Goal: Information Seeking & Learning: Learn about a topic

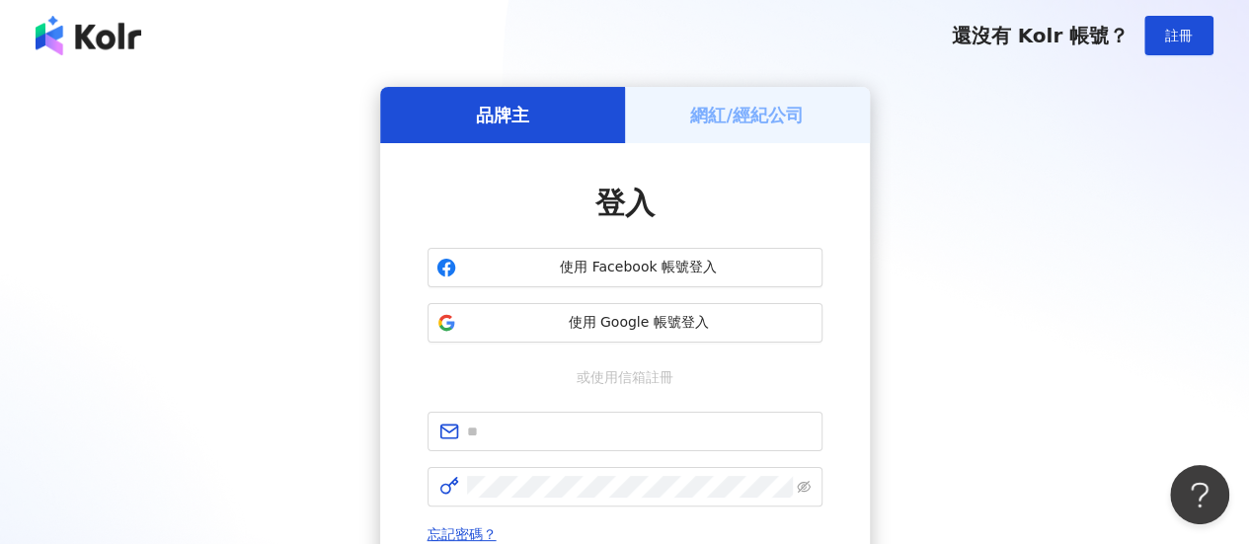
click at [627, 321] on span "使用 Google 帳號登入" at bounding box center [639, 323] width 350 height 20
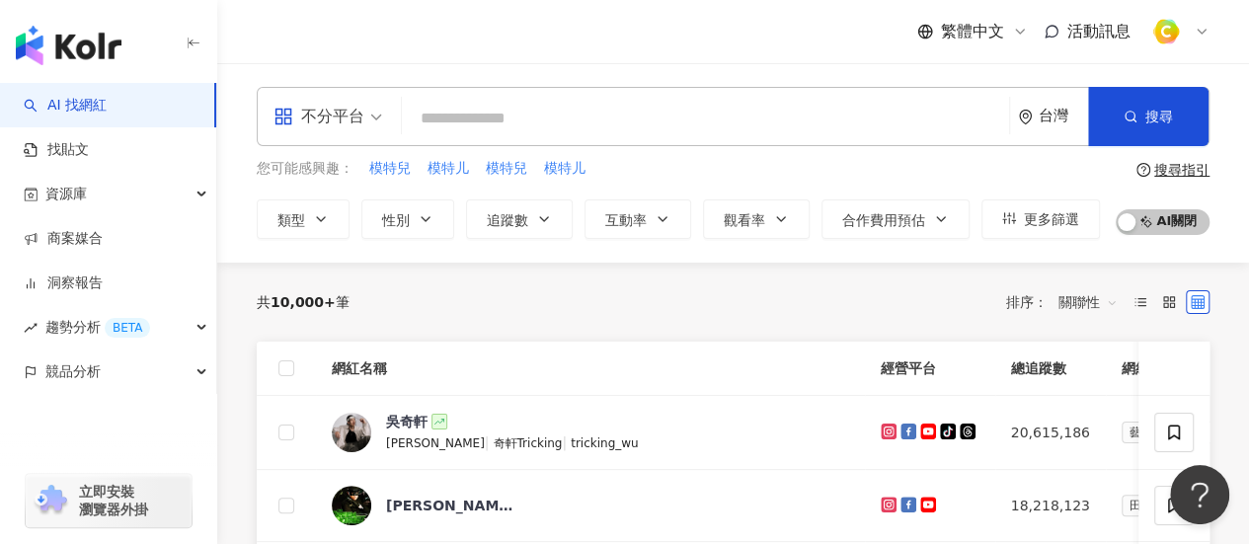
click at [349, 113] on div "不分平台" at bounding box center [318, 117] width 91 height 32
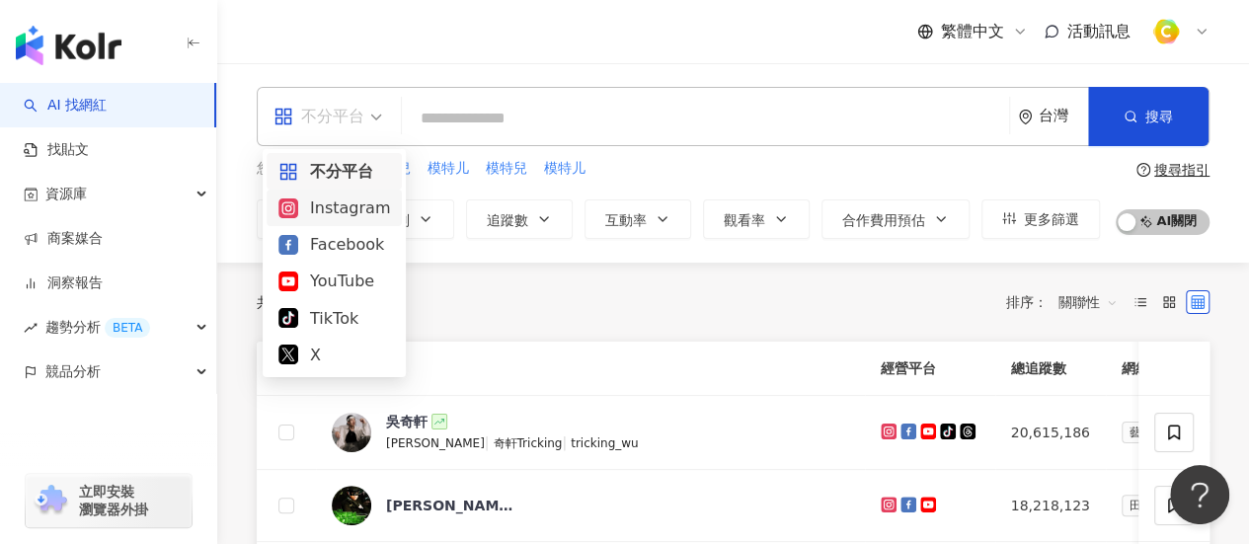
click at [352, 206] on div "Instagram" at bounding box center [334, 207] width 112 height 25
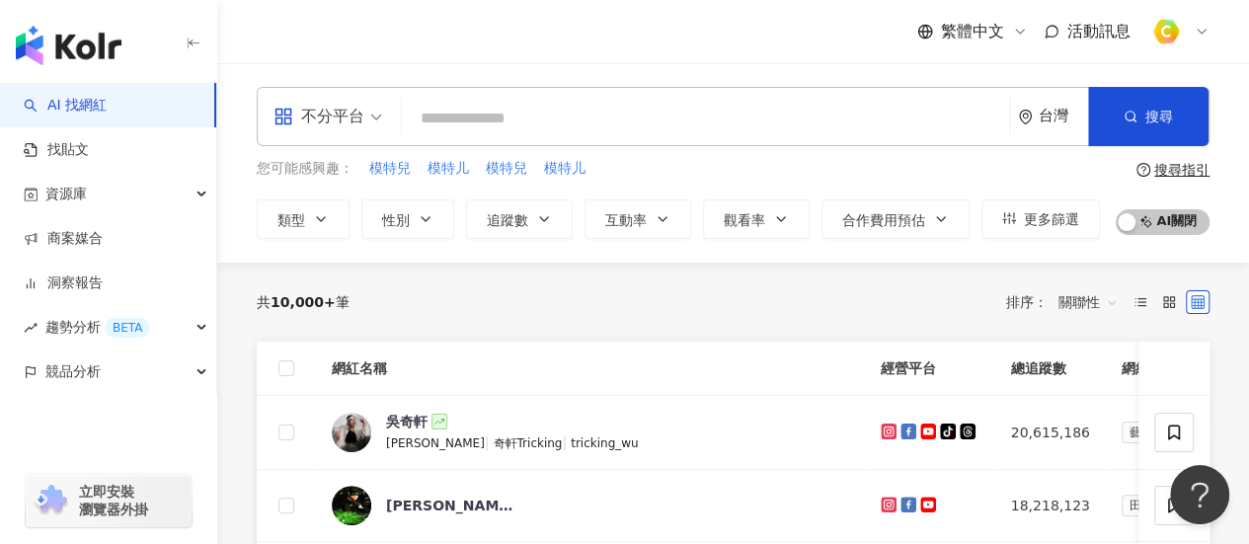
click at [551, 110] on input "search" at bounding box center [705, 119] width 591 height 38
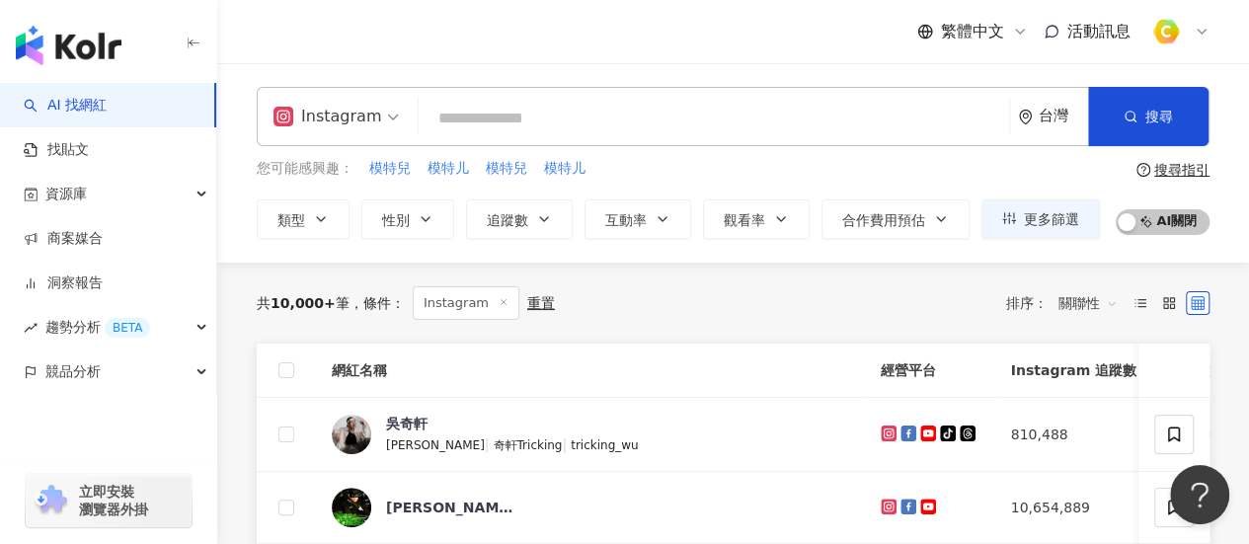
paste input "**********"
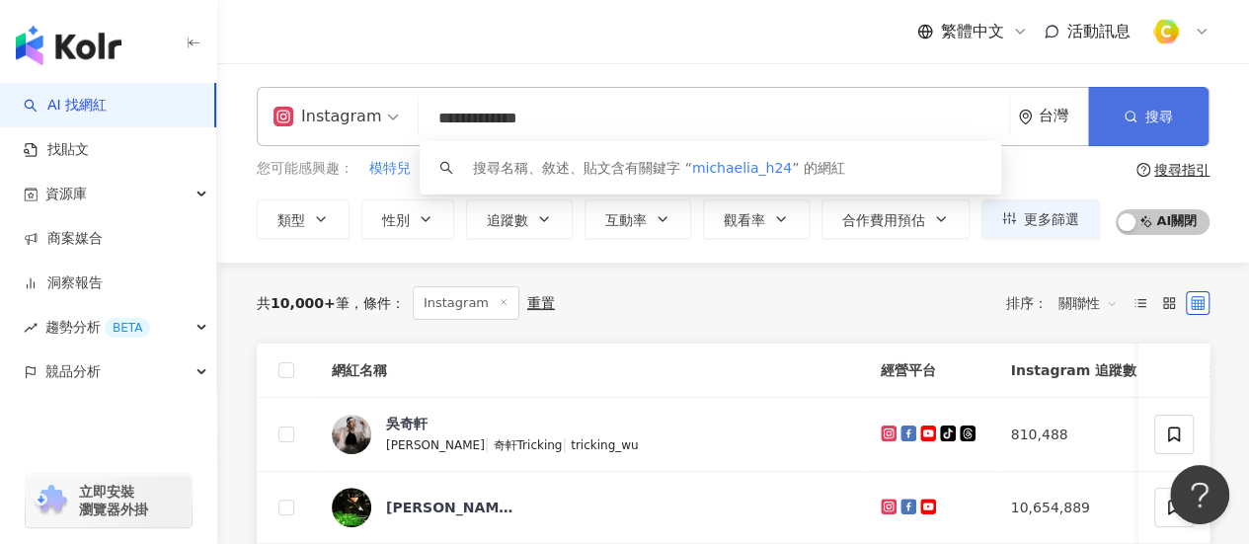
type input "**********"
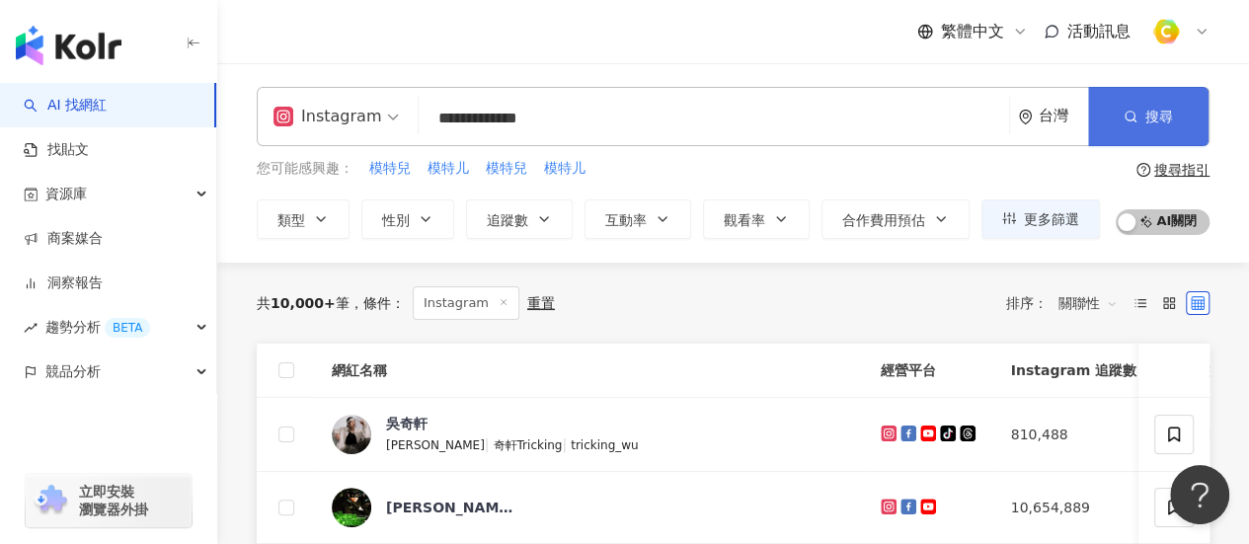
click at [1139, 127] on button "搜尋" at bounding box center [1148, 116] width 120 height 59
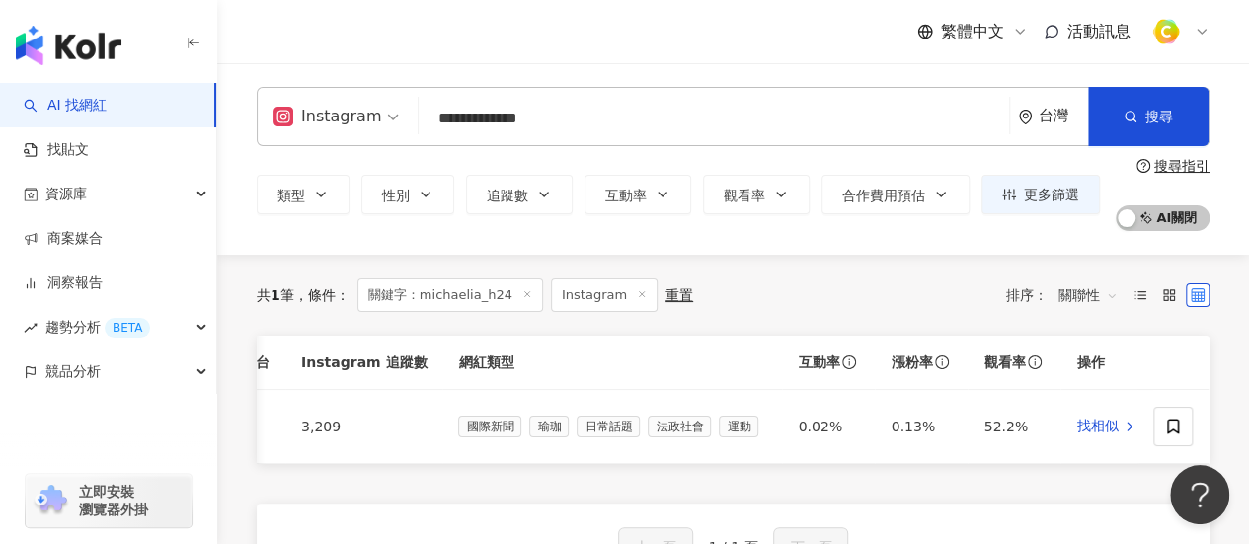
drag, startPoint x: 650, startPoint y: 127, endPoint x: 0, endPoint y: 60, distance: 653.1
type input "*"
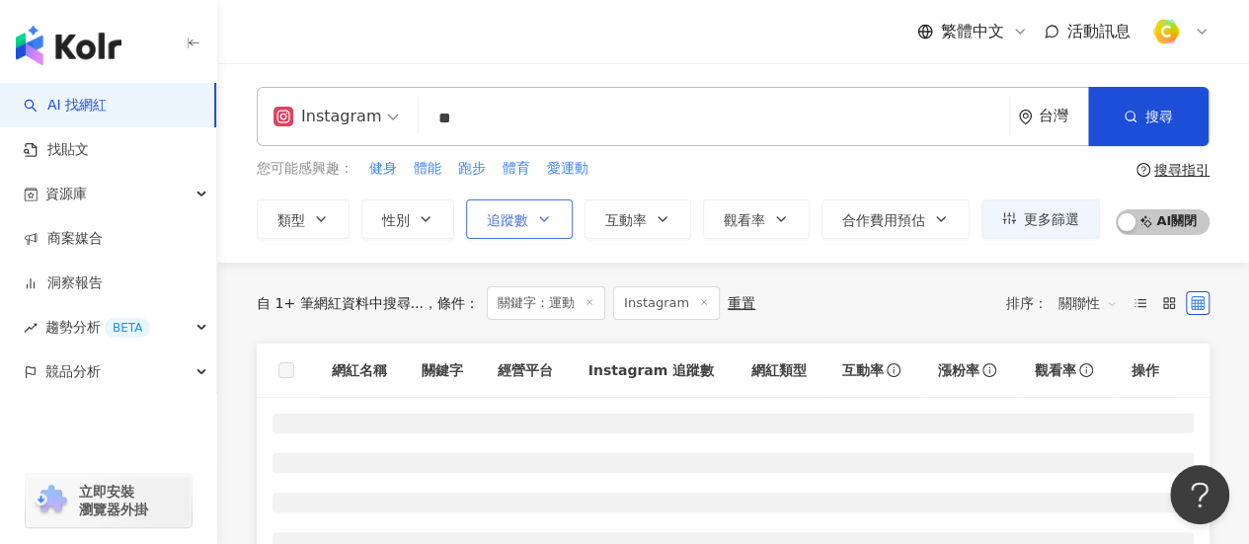
type input "**"
click at [516, 213] on span "追蹤數" at bounding box center [507, 220] width 41 height 16
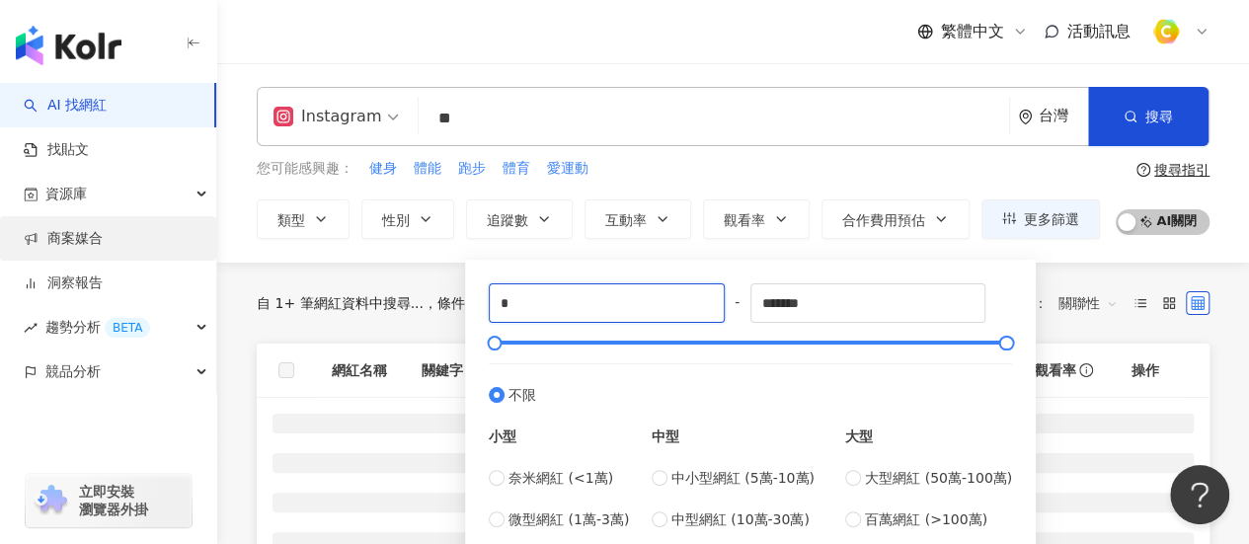
drag, startPoint x: 577, startPoint y: 305, endPoint x: 0, endPoint y: 240, distance: 580.3
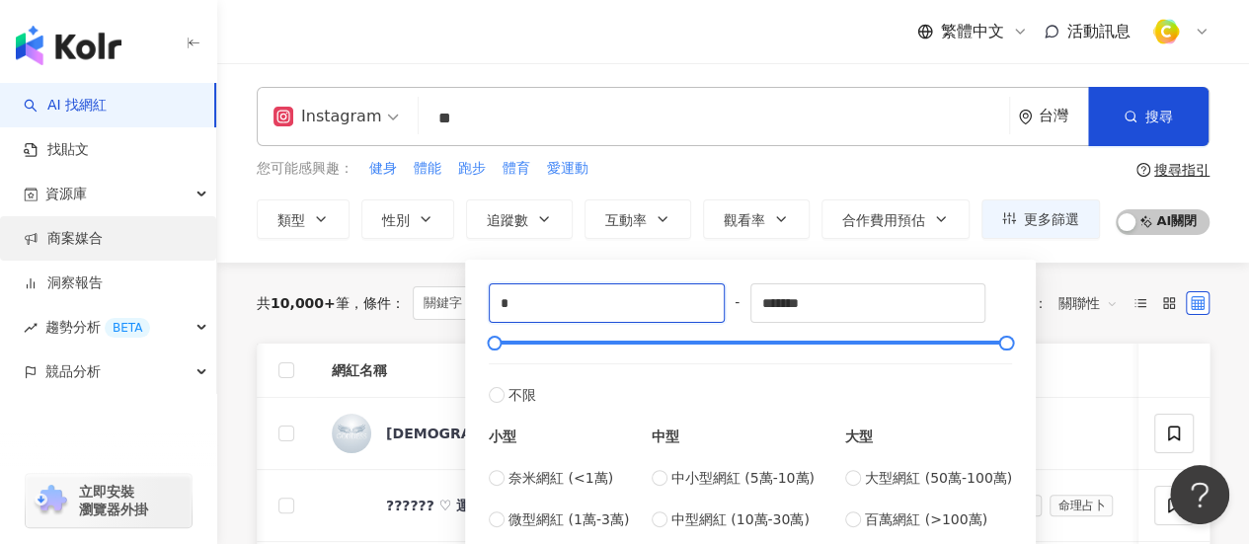
type input "*"
type input "****"
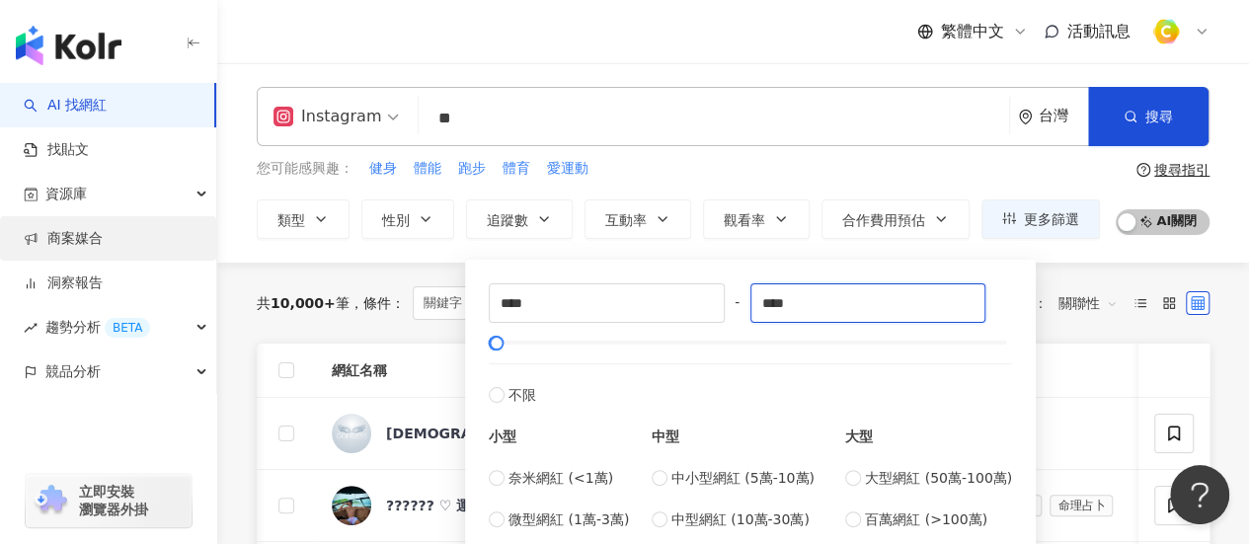
type input "****"
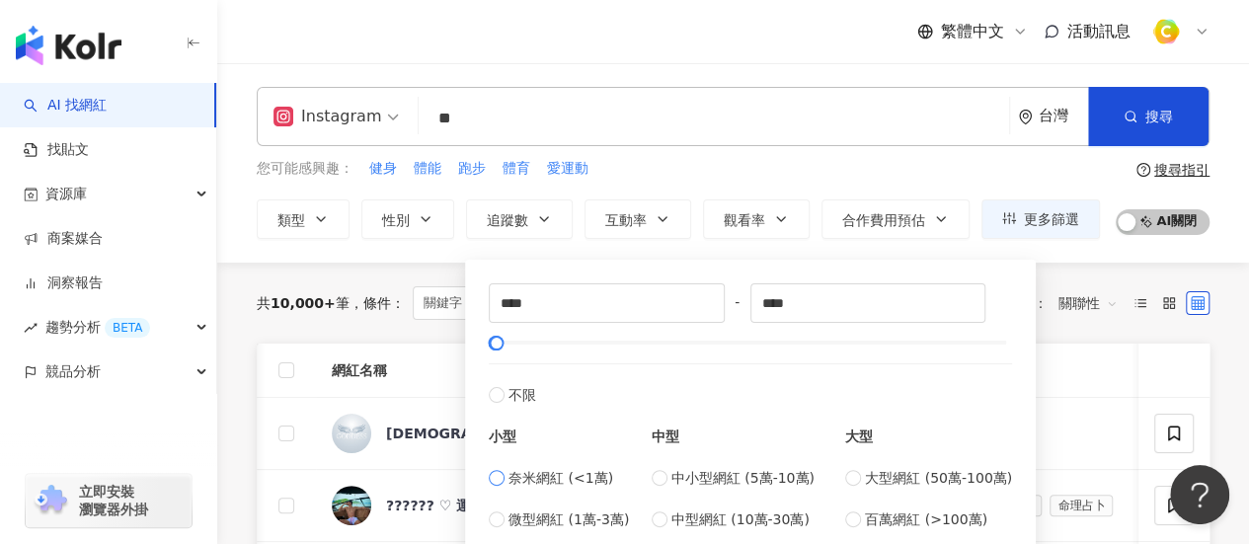
click at [551, 472] on span "奈米網紅 (<1萬)" at bounding box center [560, 478] width 105 height 22
type input "*"
type input "****"
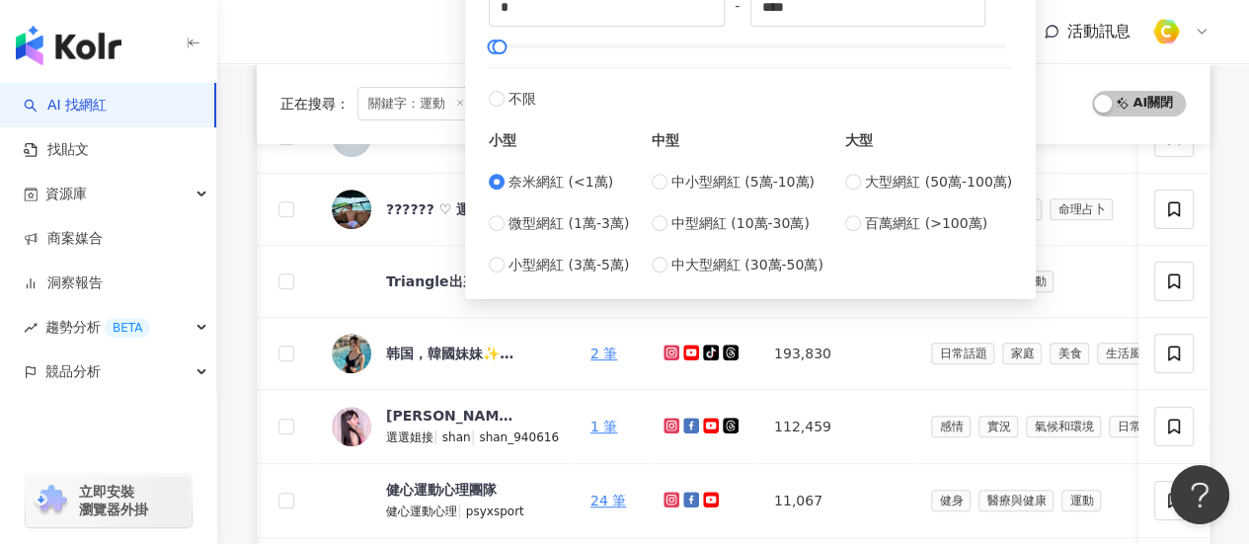
scroll to position [99, 0]
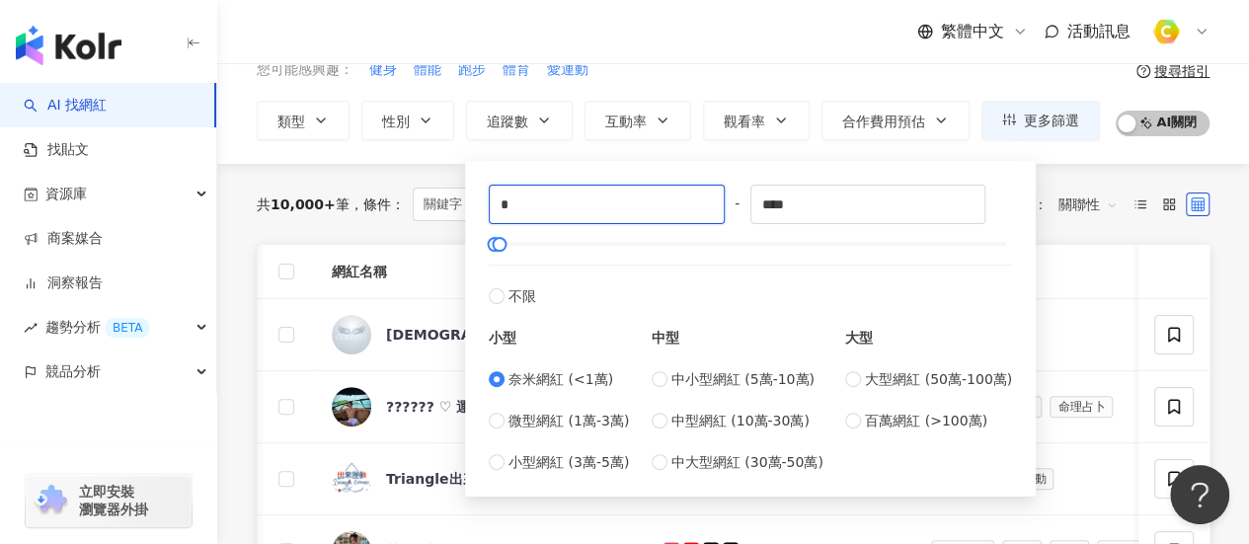
drag, startPoint x: 533, startPoint y: 206, endPoint x: 0, endPoint y: 119, distance: 540.2
type input "****"
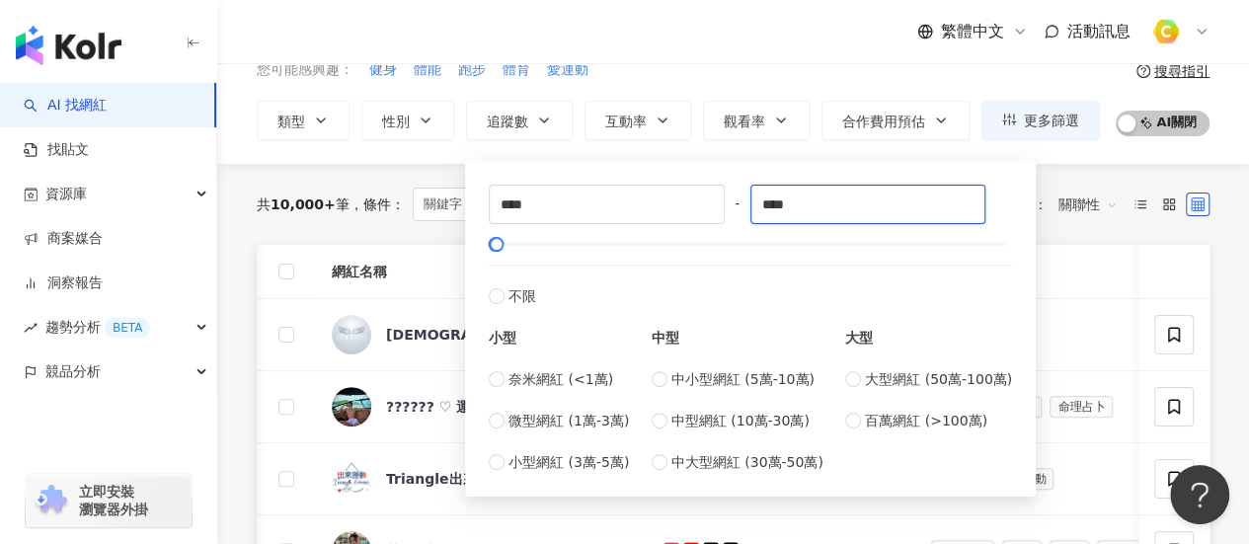
type input "****"
click at [428, 235] on div "共 10,000+ 筆 條件 ： 關鍵字：運動 Instagram 重置 排序： 關聯性" at bounding box center [733, 204] width 953 height 81
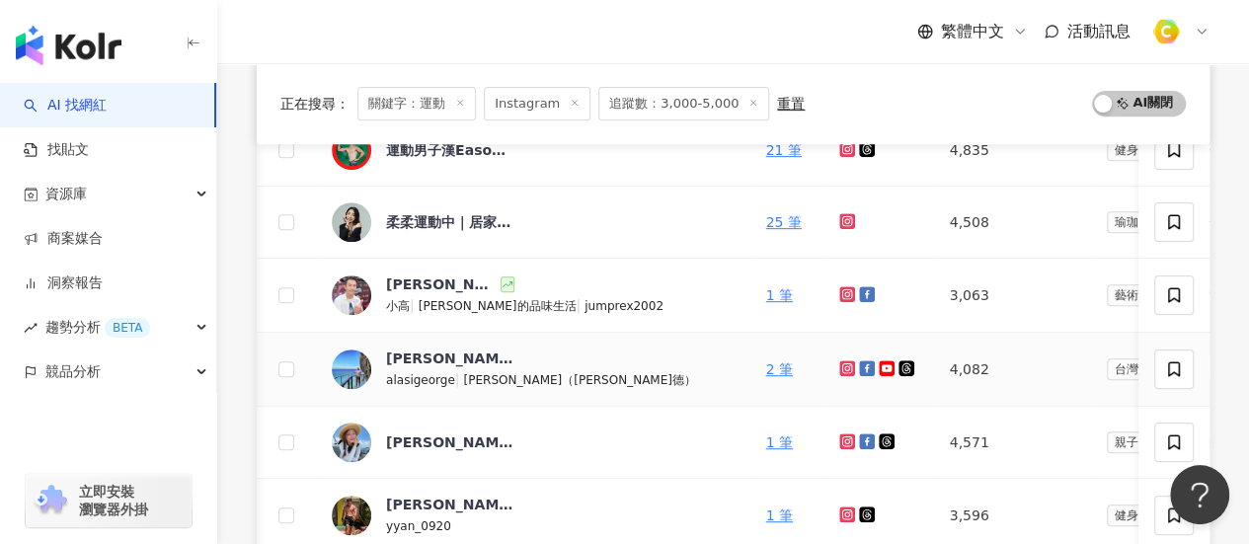
scroll to position [494, 0]
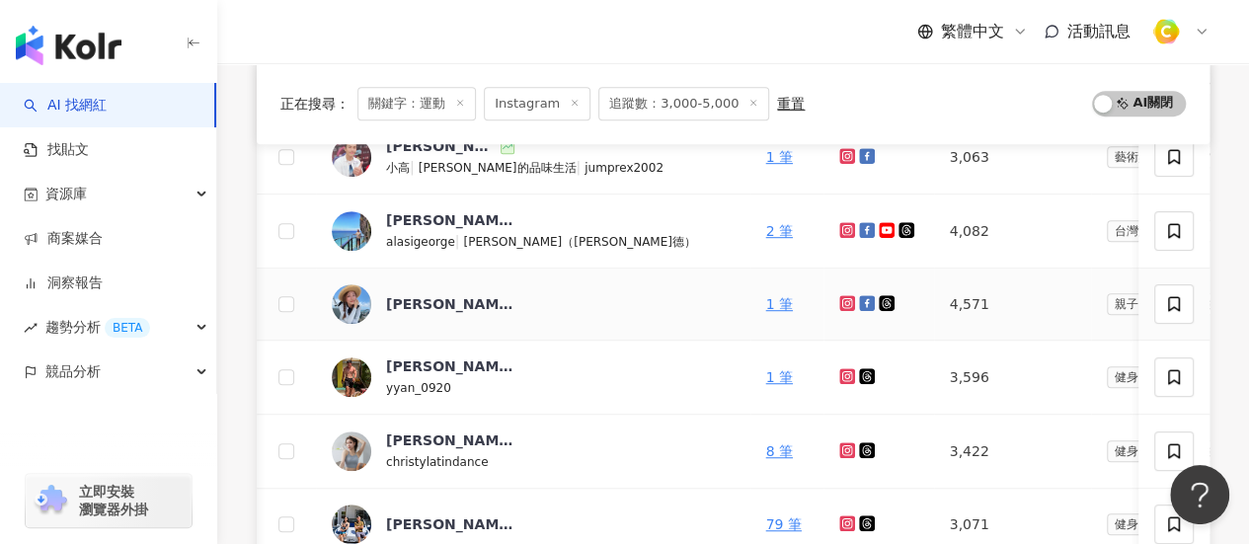
click at [839, 303] on link at bounding box center [849, 304] width 20 height 16
click at [842, 301] on icon at bounding box center [846, 302] width 8 height 8
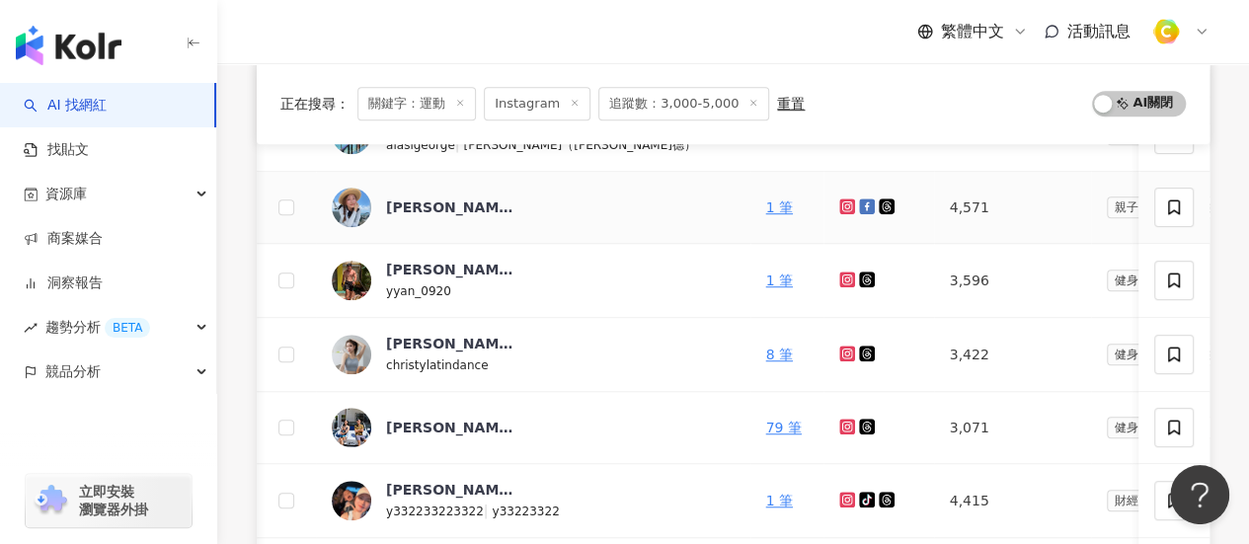
scroll to position [691, 0]
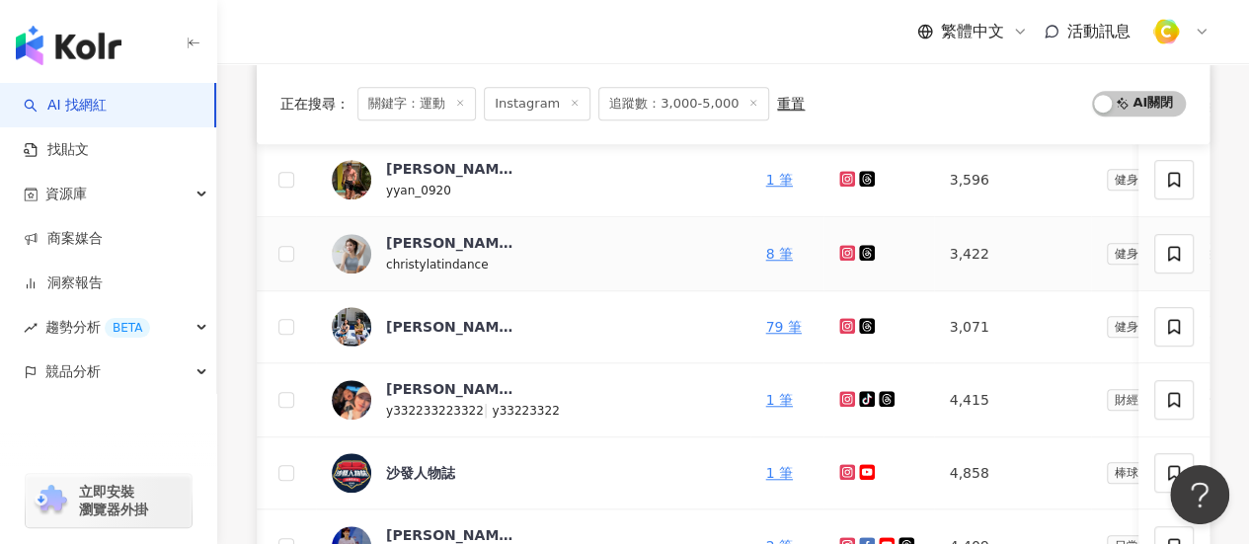
click at [845, 251] on icon at bounding box center [846, 252] width 3 height 3
drag, startPoint x: 912, startPoint y: 255, endPoint x: 850, endPoint y: 255, distance: 62.2
click at [934, 255] on td "3,422" at bounding box center [1012, 254] width 157 height 74
copy td "3,422"
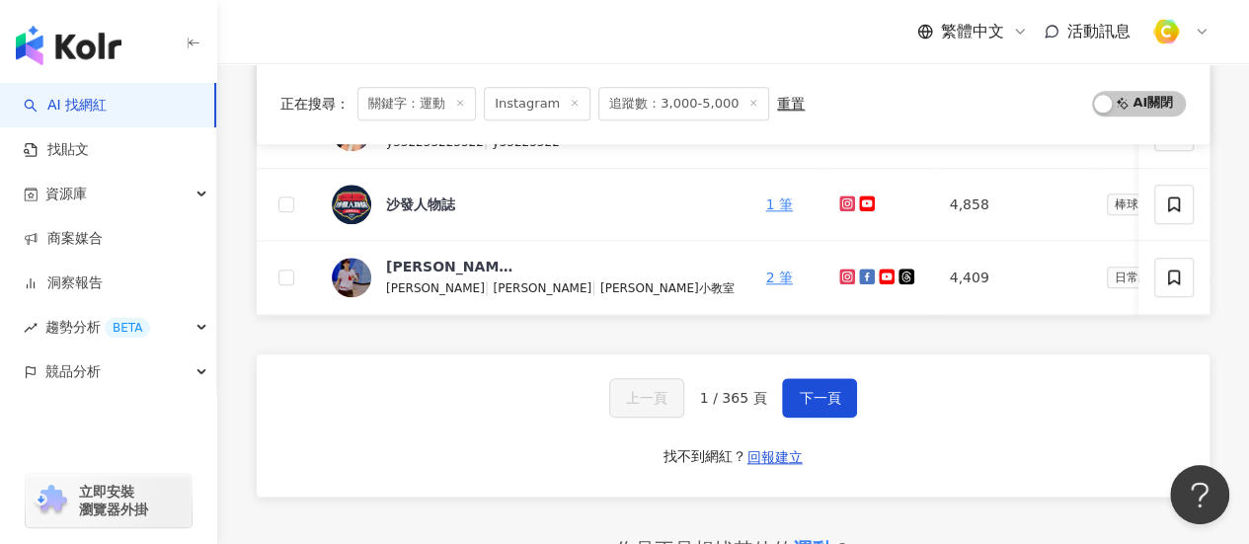
scroll to position [1054, 0]
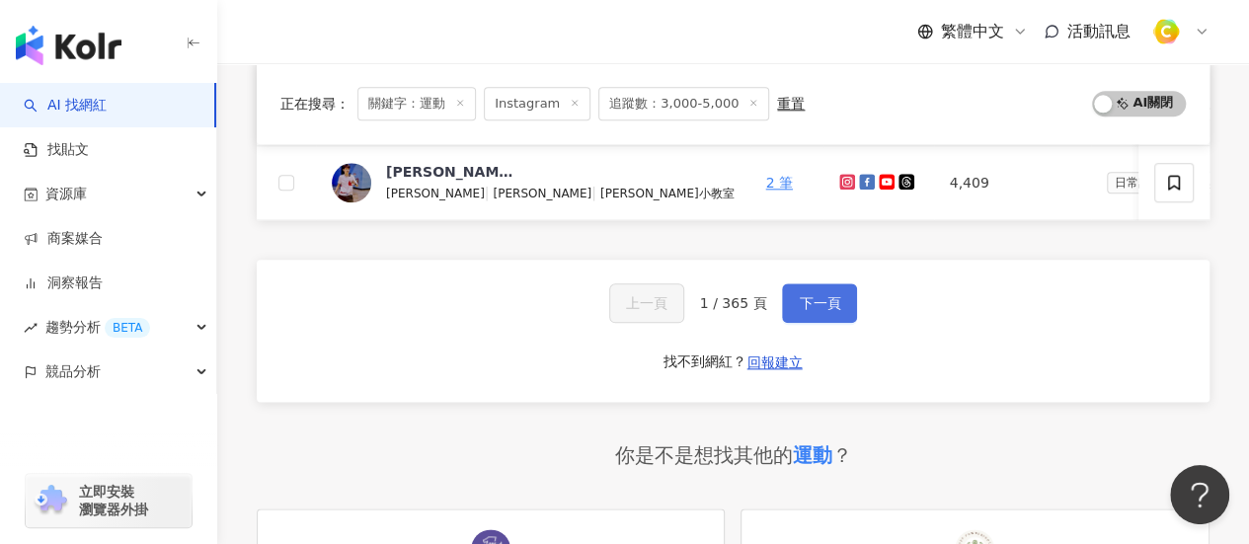
click at [828, 311] on span "下一頁" at bounding box center [819, 303] width 41 height 16
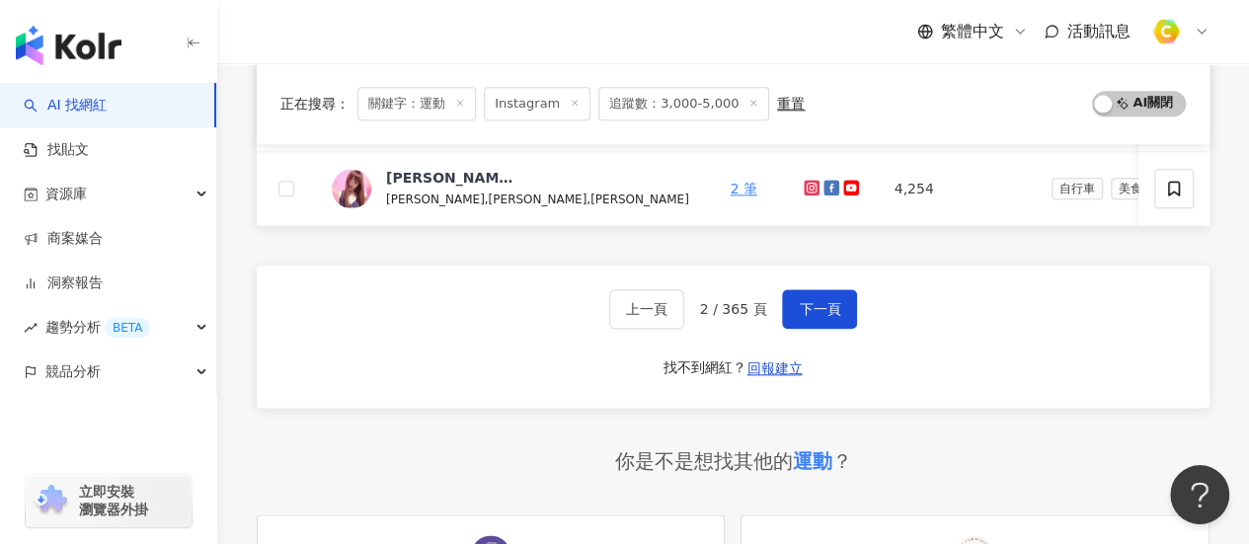
click at [300, 12] on div "繁體中文 活動訊息" at bounding box center [733, 31] width 953 height 63
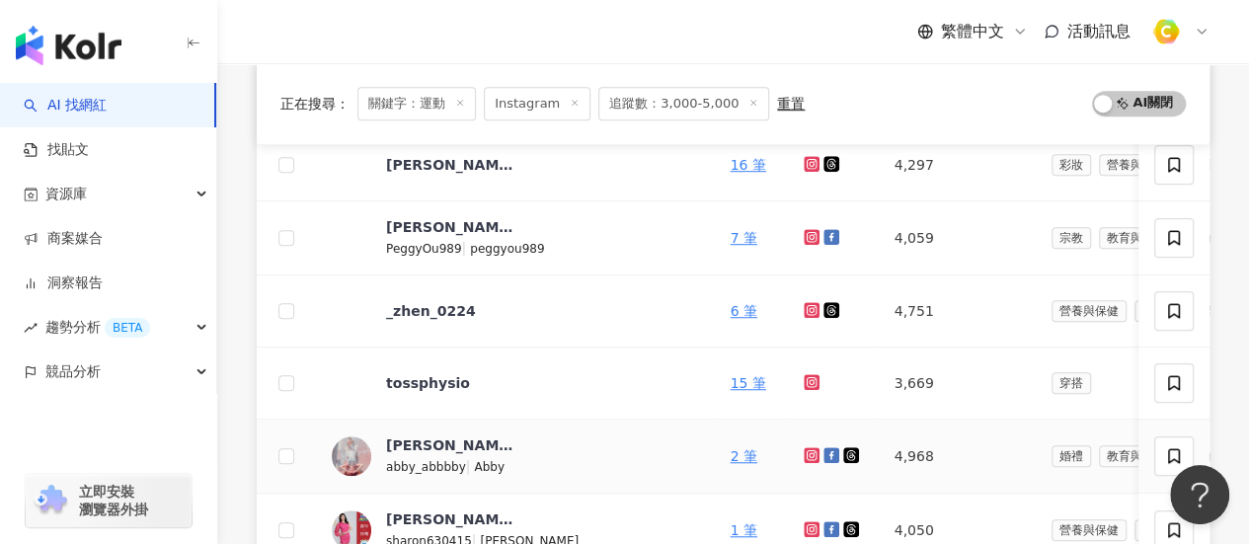
scroll to position [462, 0]
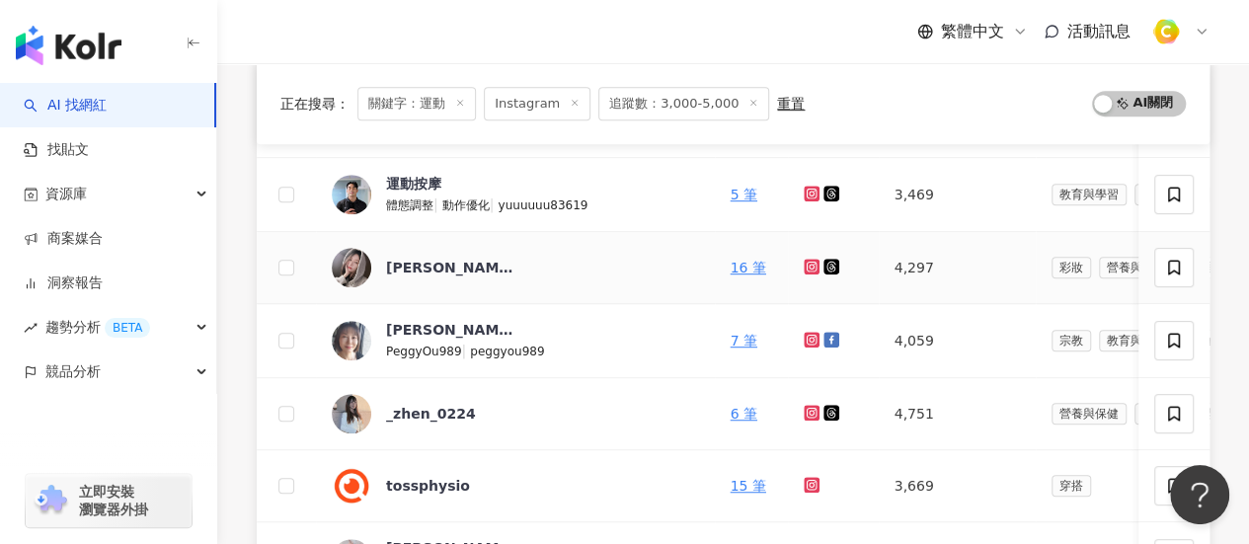
click at [806, 262] on icon at bounding box center [812, 267] width 13 height 12
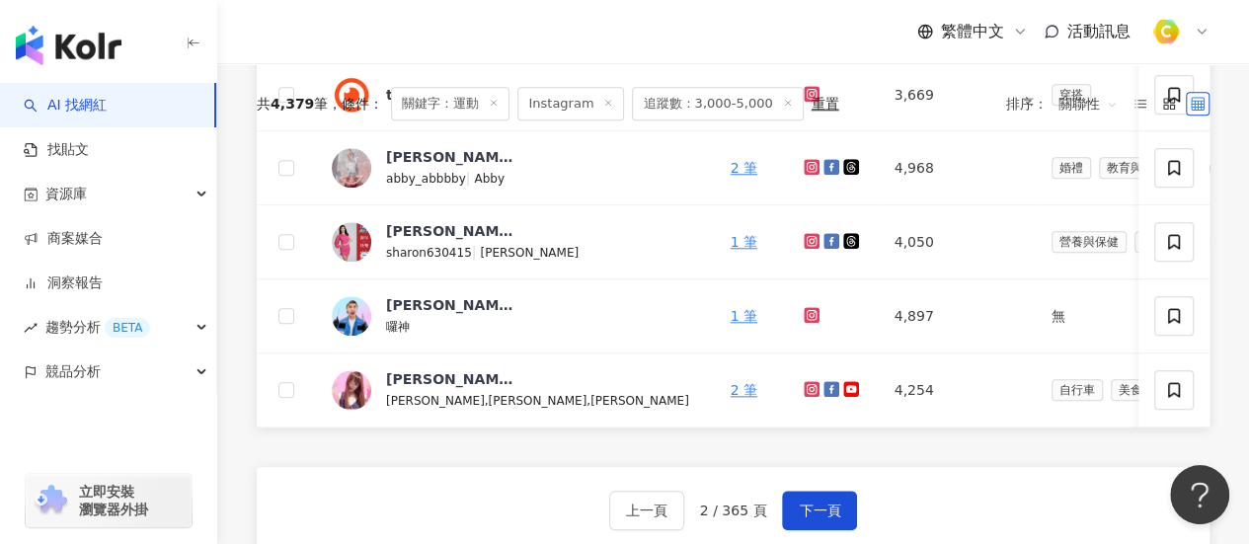
scroll to position [857, 0]
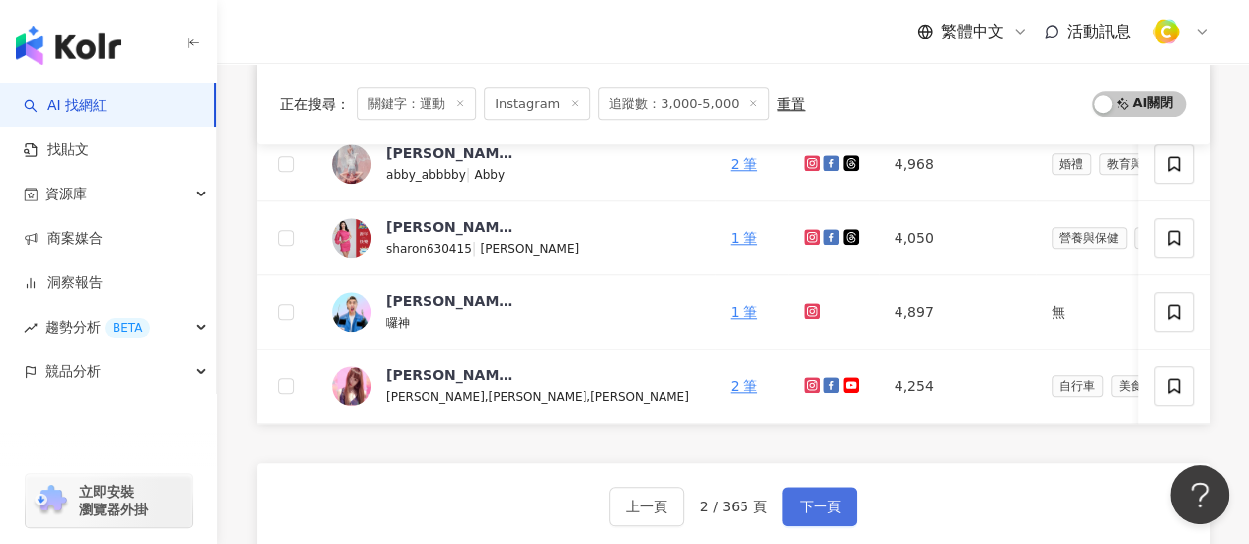
click at [833, 510] on span "下一頁" at bounding box center [819, 507] width 41 height 16
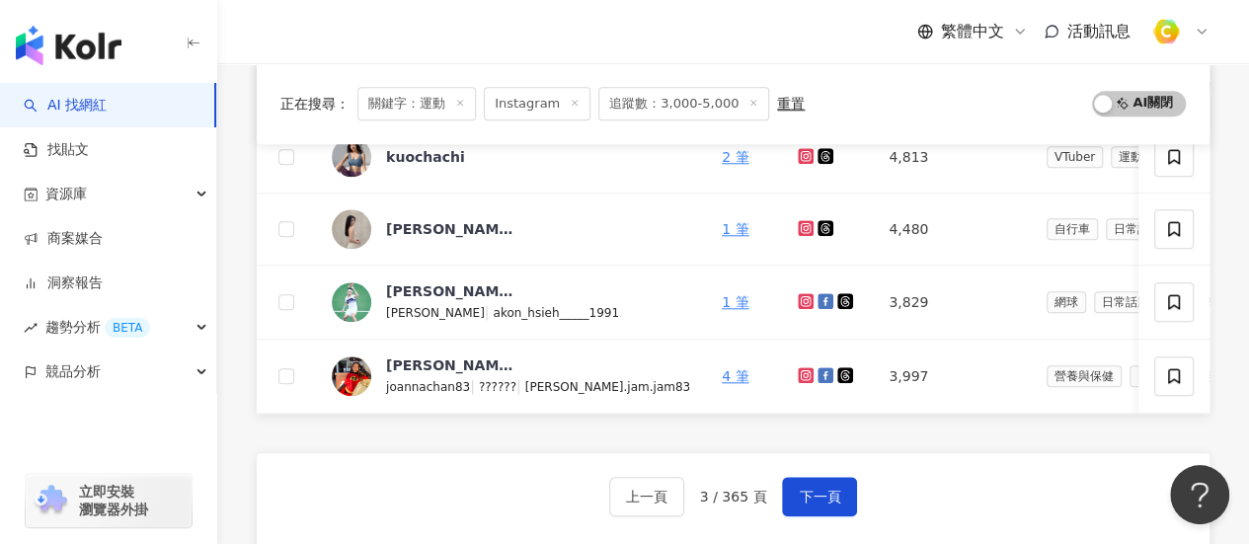
click at [336, 34] on div "繁體中文 活動訊息" at bounding box center [733, 31] width 953 height 63
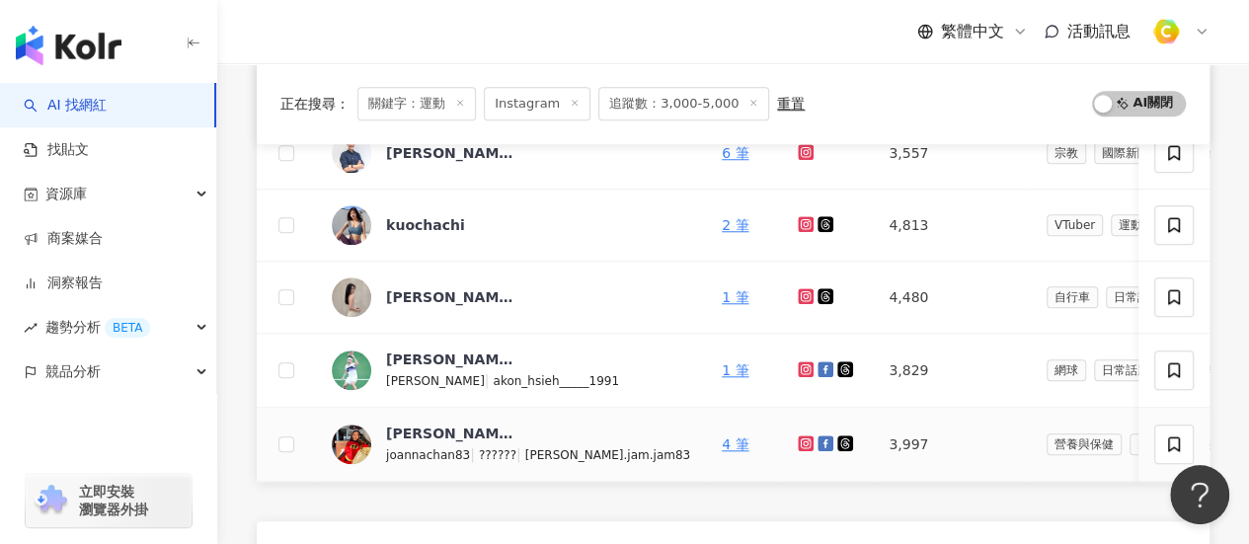
scroll to position [758, 0]
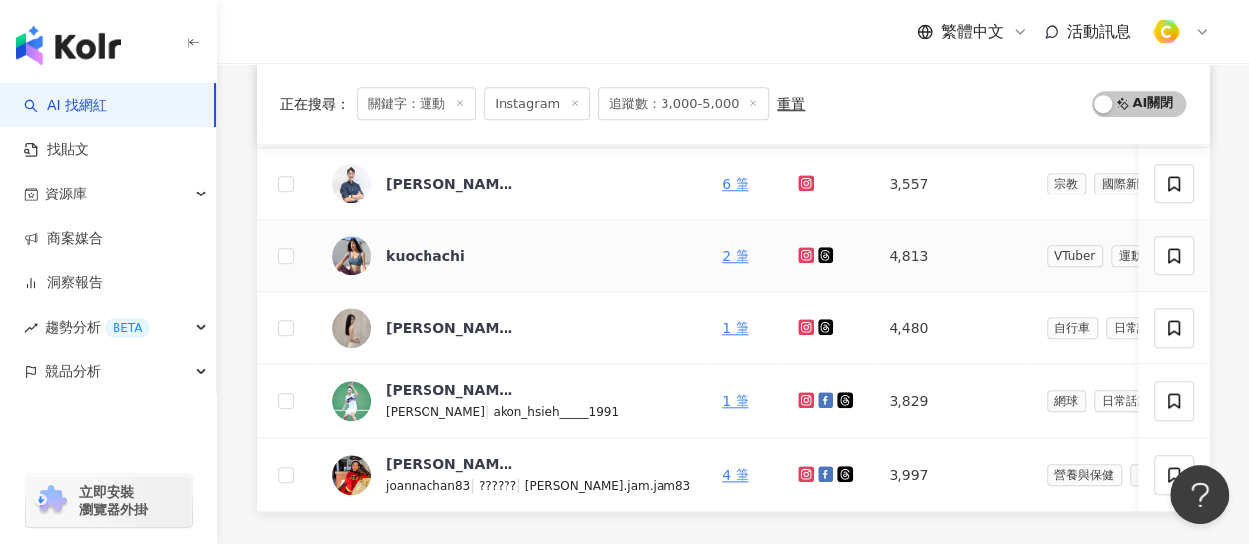
click at [805, 253] on icon at bounding box center [806, 254] width 3 height 3
click at [800, 327] on icon at bounding box center [806, 327] width 13 height 12
drag, startPoint x: 883, startPoint y: 318, endPoint x: 993, endPoint y: 321, distance: 110.6
click at [993, 321] on tr "Jamie 1 筆 4,480 自行車 日常話題 運動 旅遊 5.46% 0.49% 92.3% 找相似" at bounding box center [1141, 328] width 1769 height 72
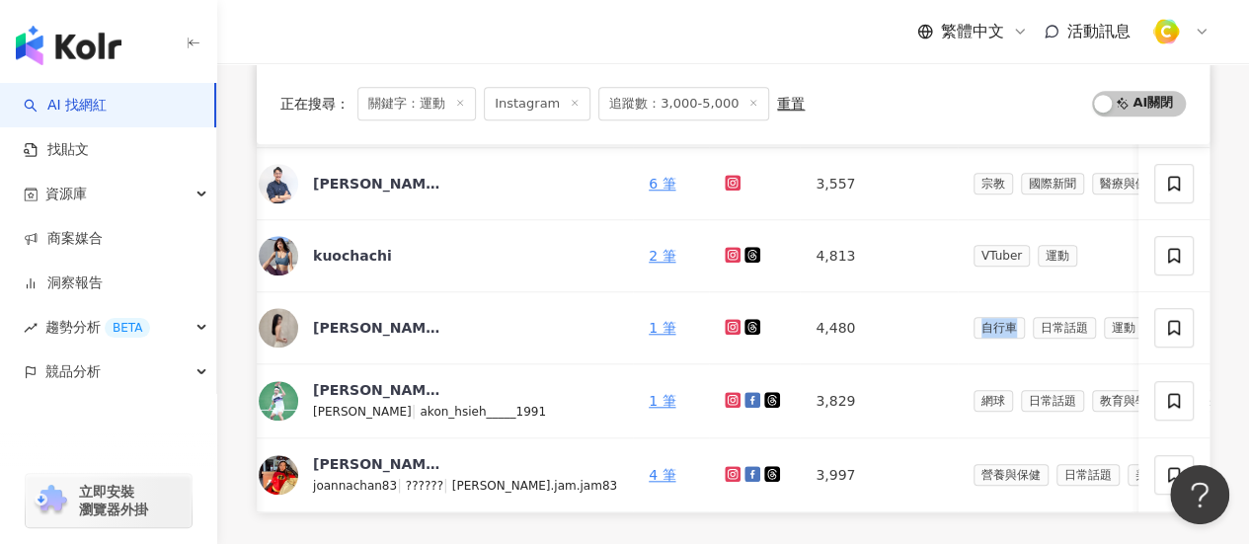
scroll to position [0, 0]
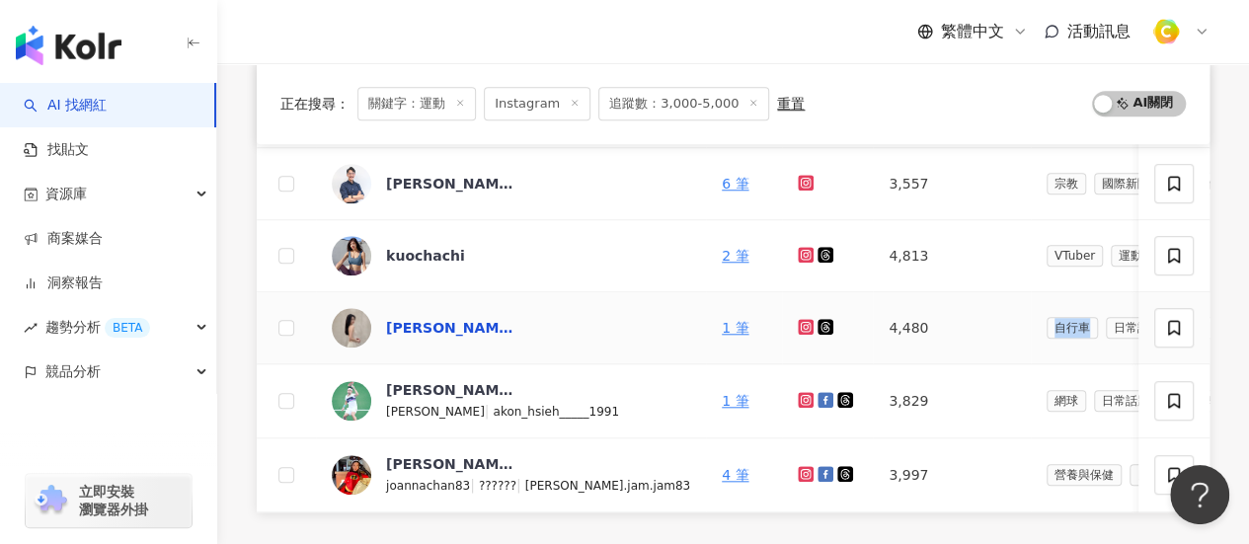
click at [419, 321] on div "Jamie" at bounding box center [450, 328] width 128 height 20
click at [436, 248] on div "kuochachi" at bounding box center [425, 256] width 79 height 20
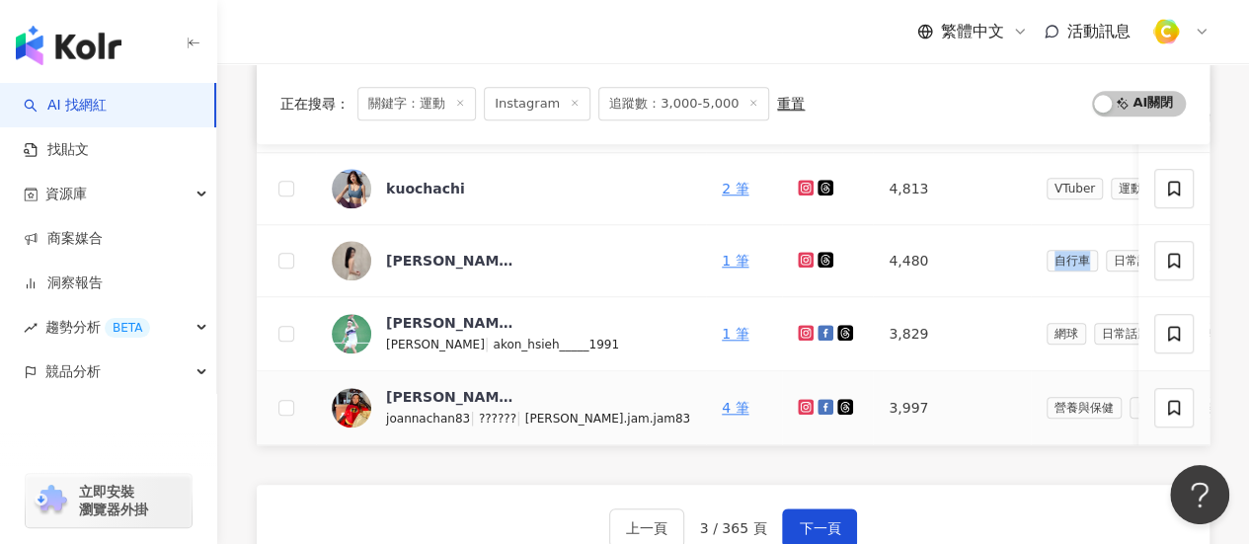
scroll to position [857, 0]
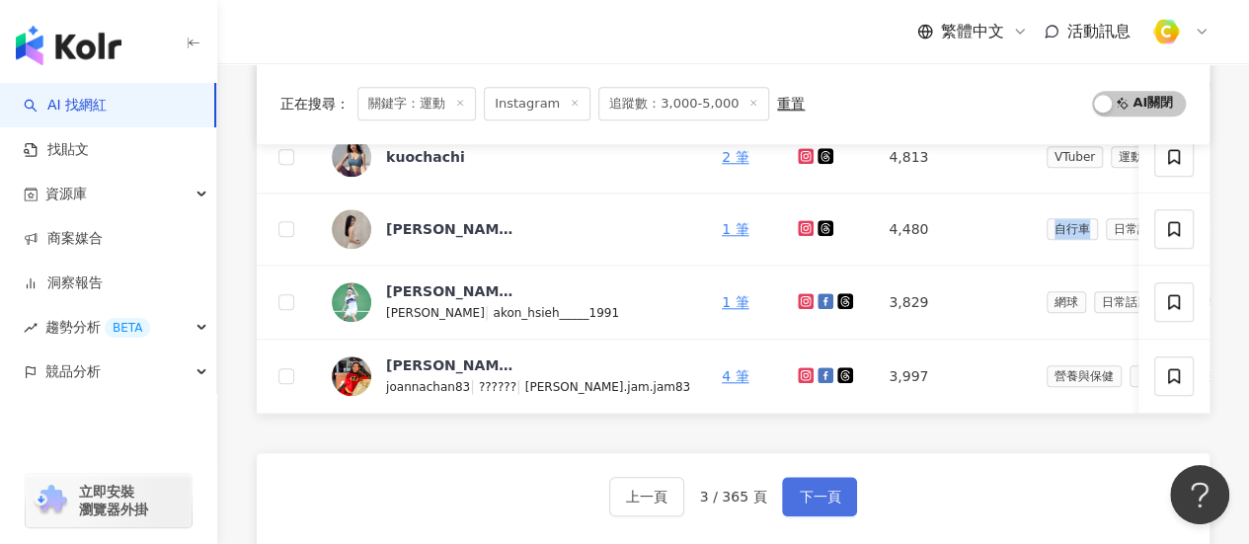
click at [831, 494] on button "下一頁" at bounding box center [819, 496] width 75 height 39
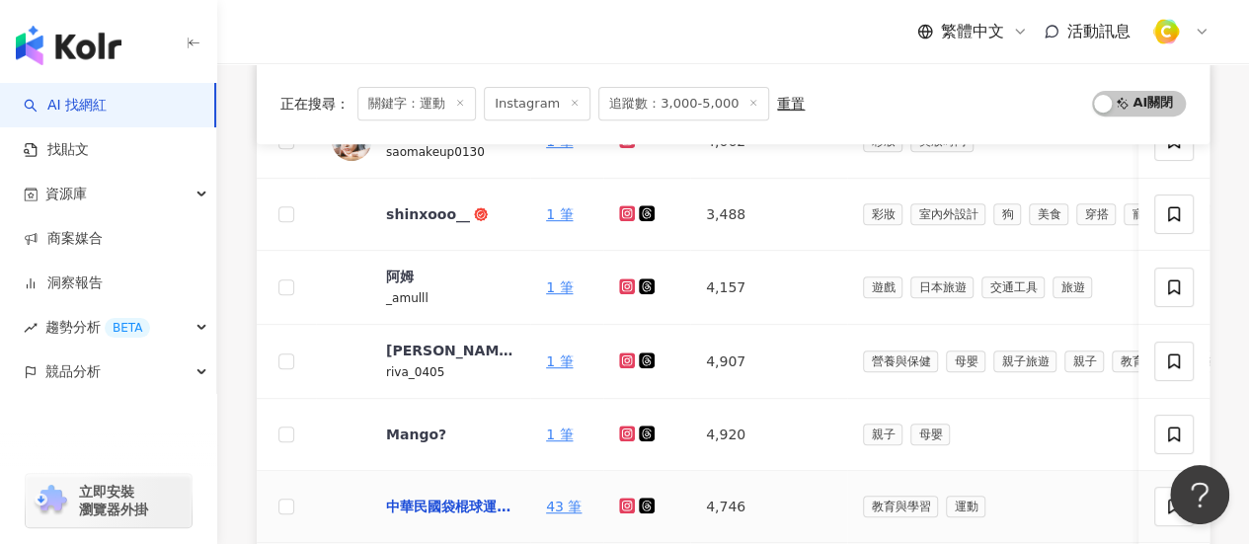
scroll to position [363, 0]
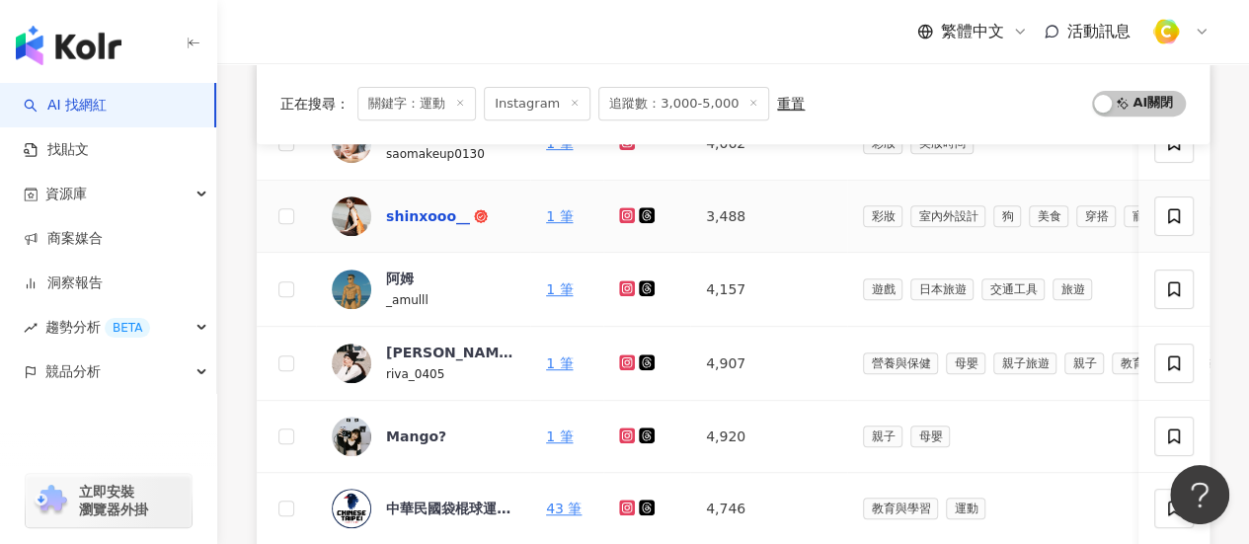
click at [436, 214] on div "shinxooo__" at bounding box center [428, 216] width 84 height 20
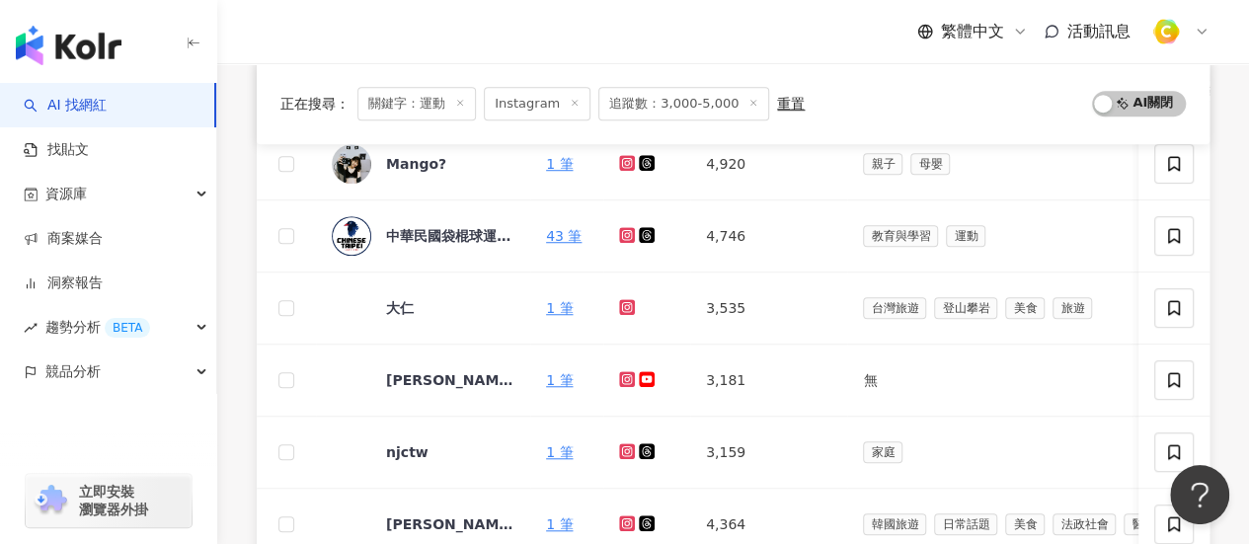
scroll to position [758, 0]
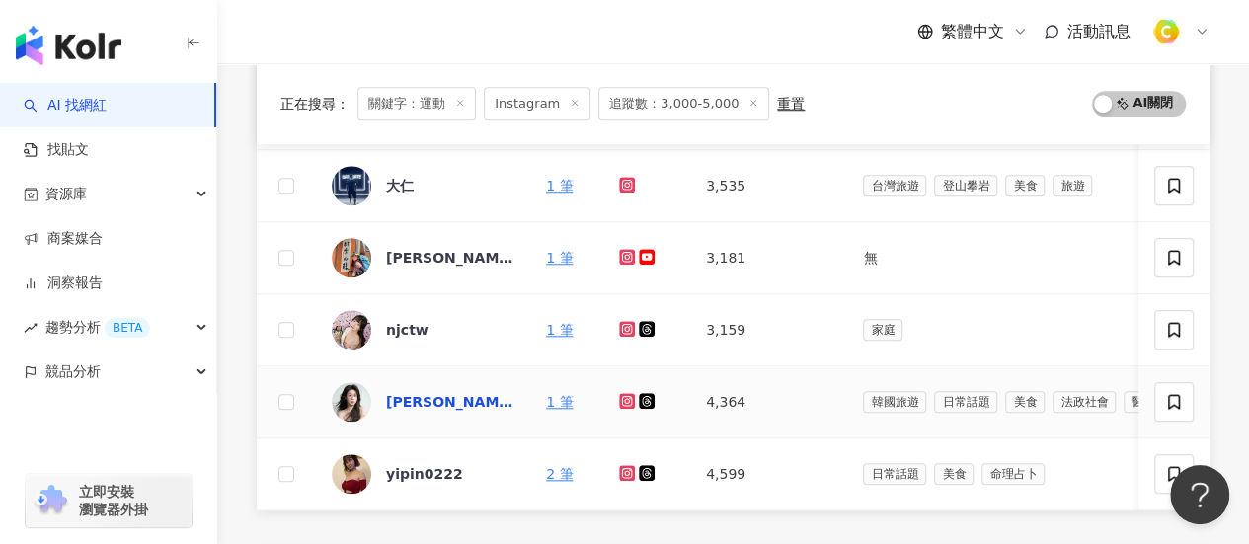
click at [426, 401] on div "田 Tian" at bounding box center [450, 402] width 128 height 20
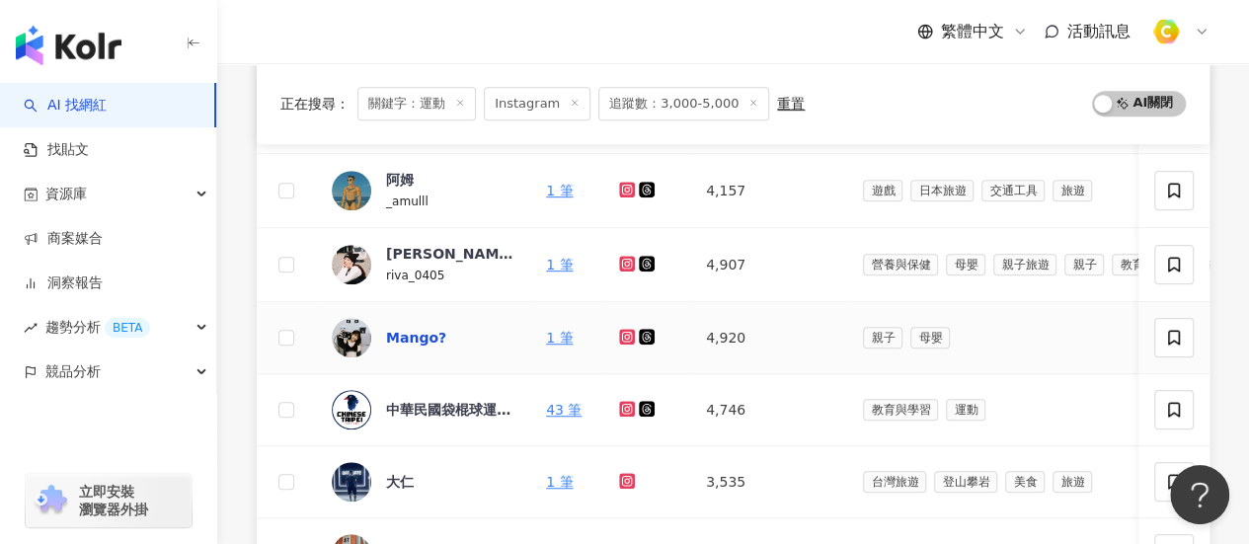
scroll to position [660, 0]
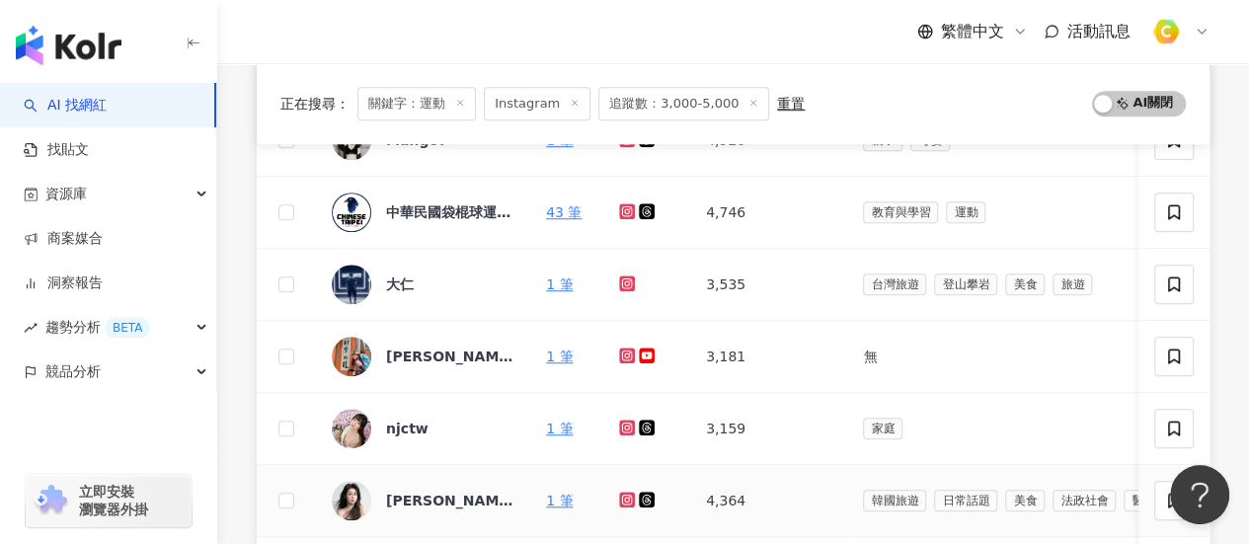
click at [623, 495] on icon at bounding box center [627, 499] width 8 height 8
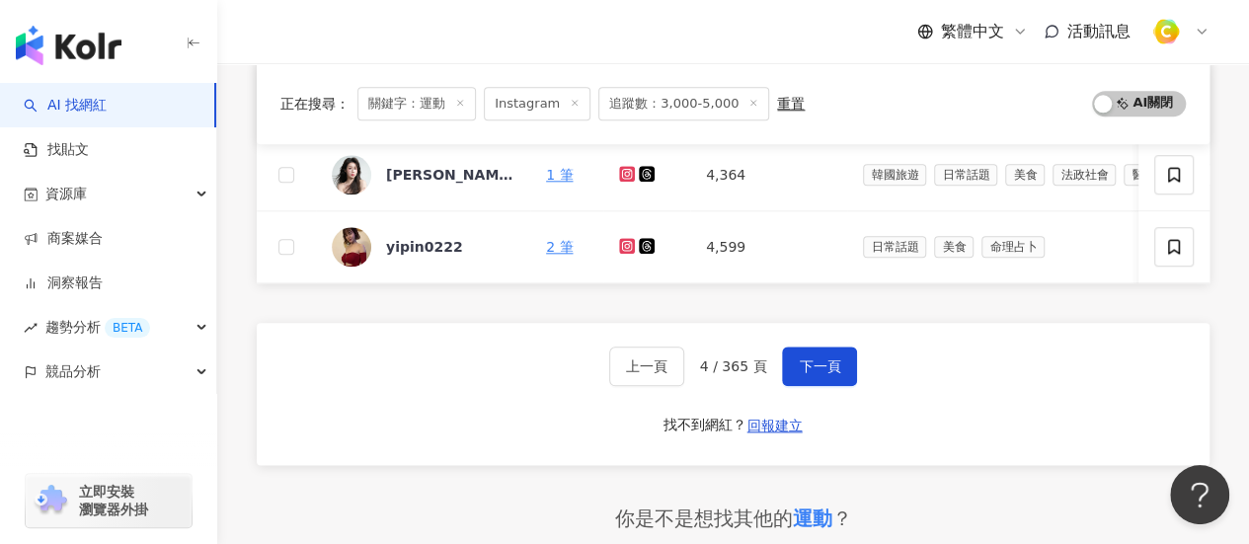
scroll to position [956, 0]
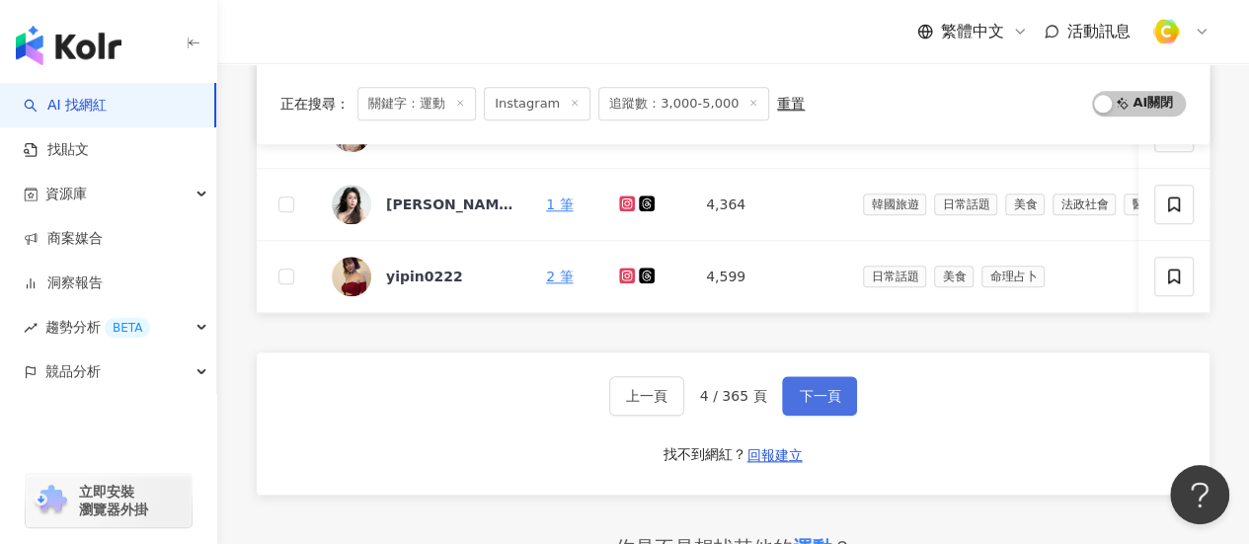
click at [841, 410] on button "下一頁" at bounding box center [819, 395] width 75 height 39
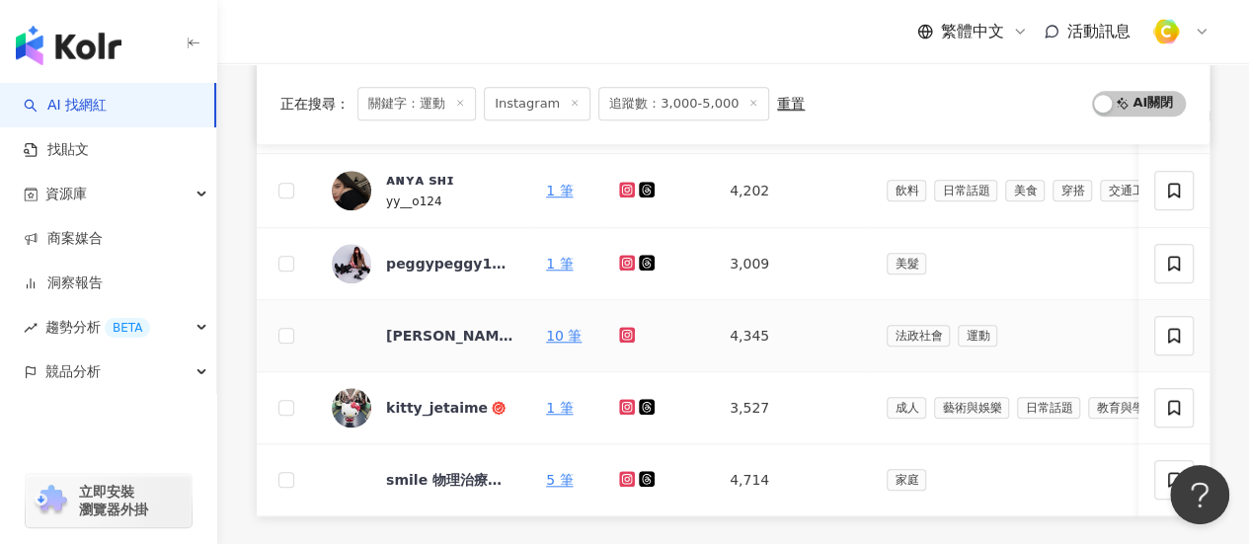
scroll to position [561, 0]
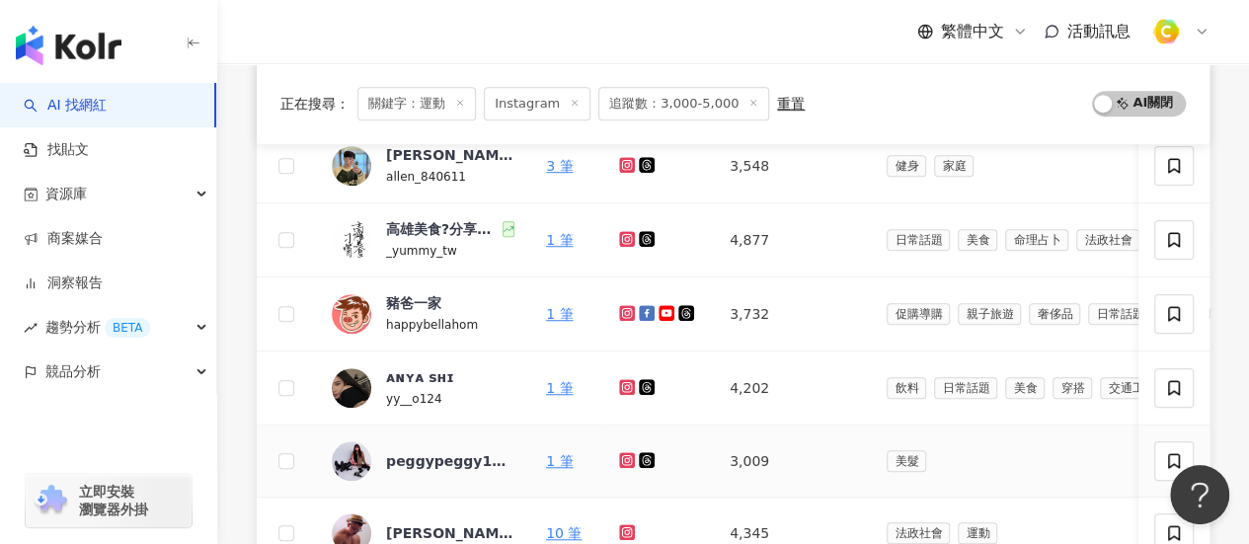
click at [621, 457] on icon at bounding box center [627, 460] width 16 height 16
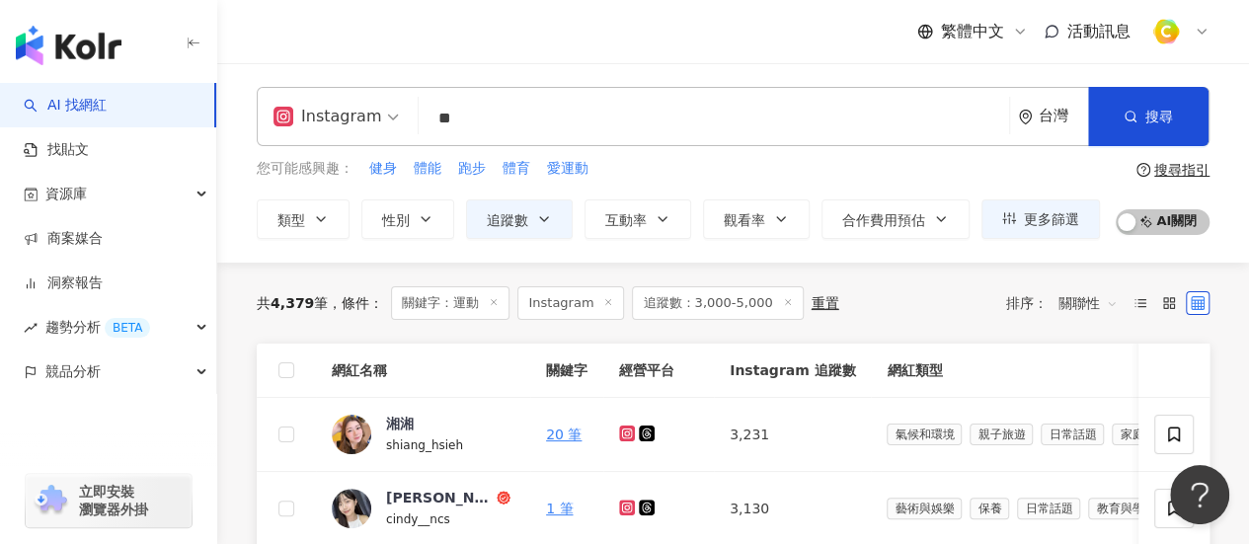
click at [501, 118] on input "**" at bounding box center [714, 119] width 575 height 38
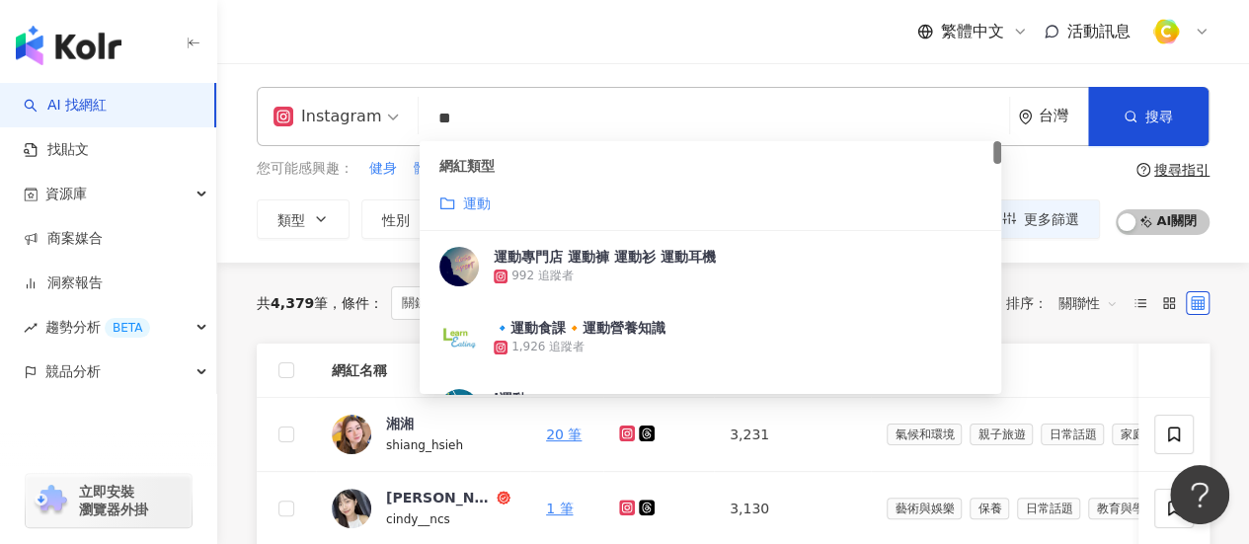
type input "*"
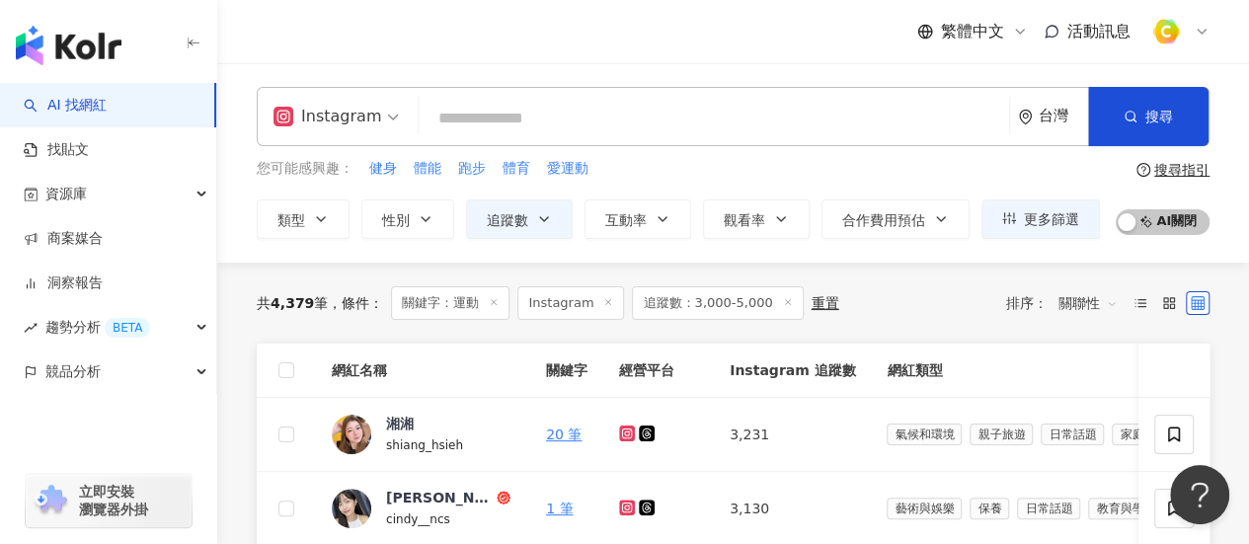
type input "*"
type input "**"
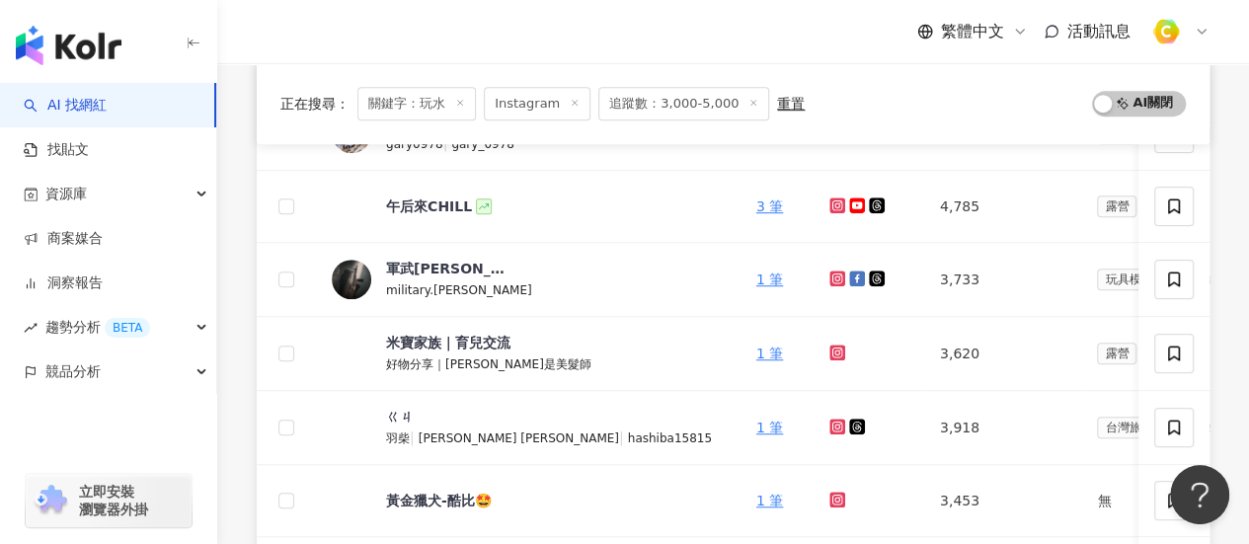
scroll to position [691, 0]
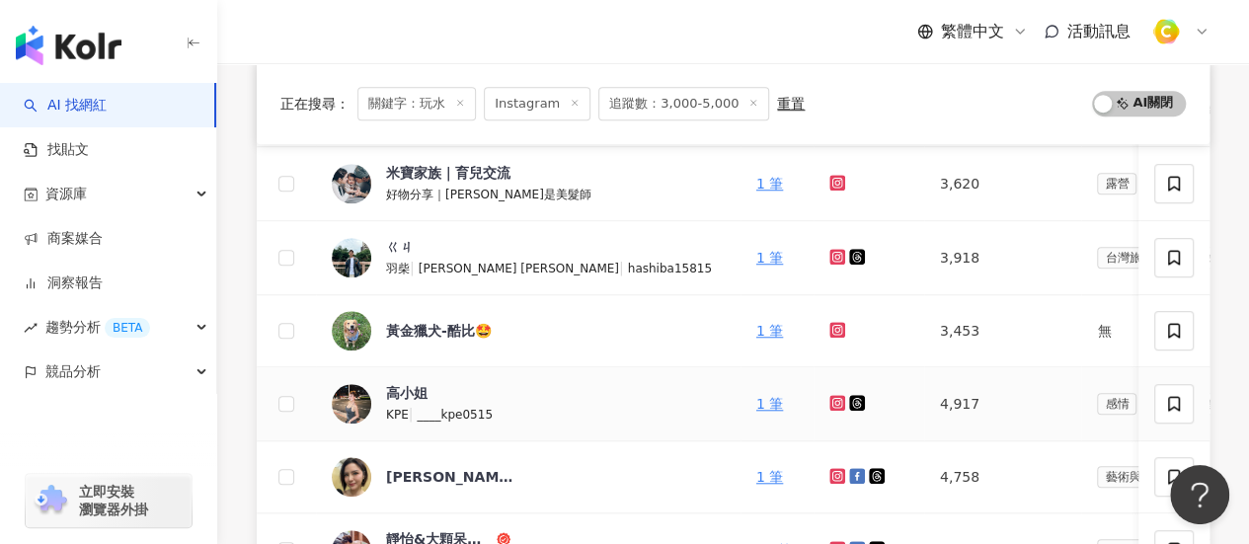
click at [835, 401] on icon at bounding box center [836, 402] width 3 height 3
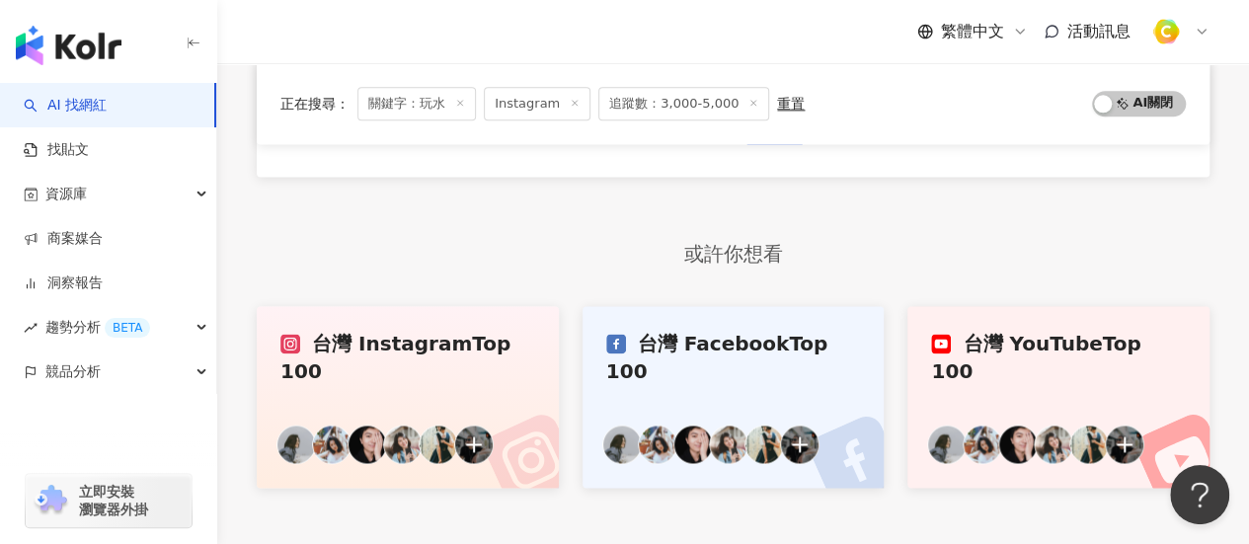
scroll to position [1086, 0]
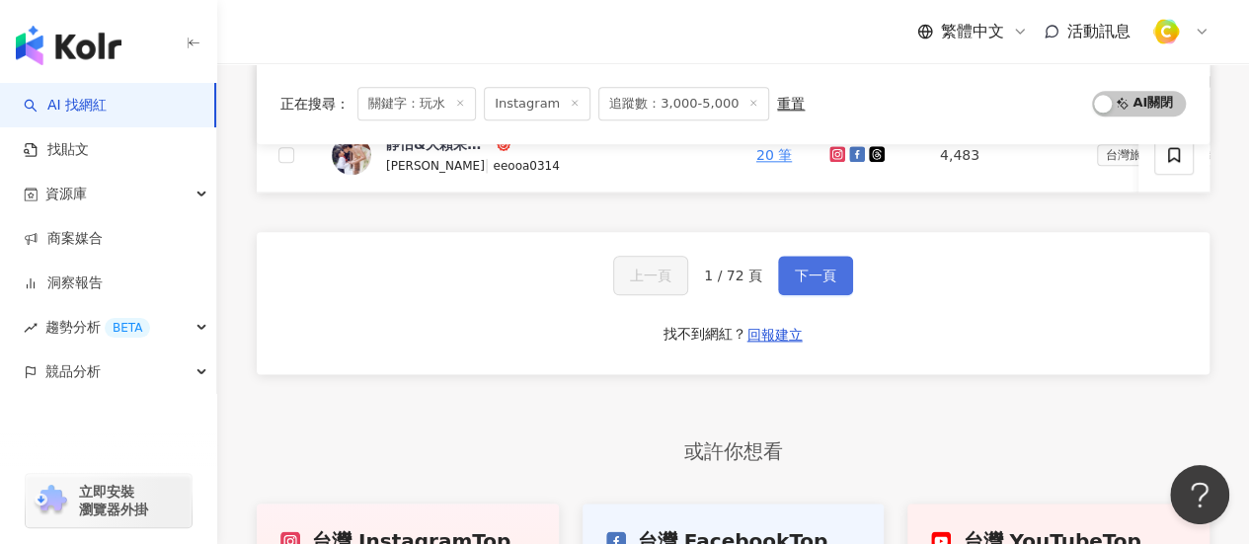
click at [807, 283] on span "下一頁" at bounding box center [815, 276] width 41 height 16
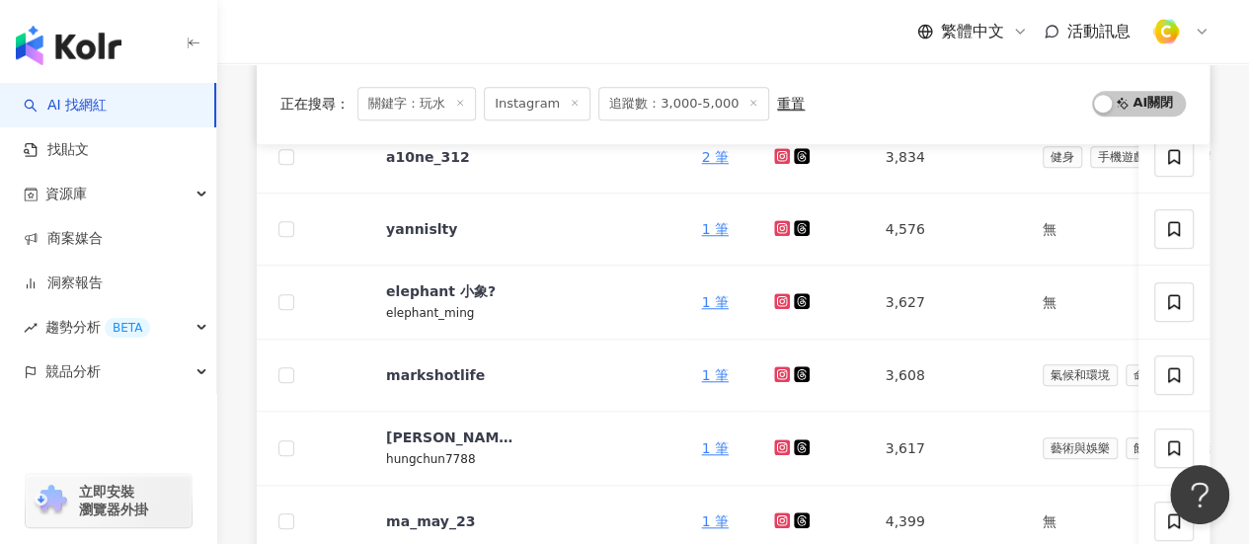
scroll to position [691, 0]
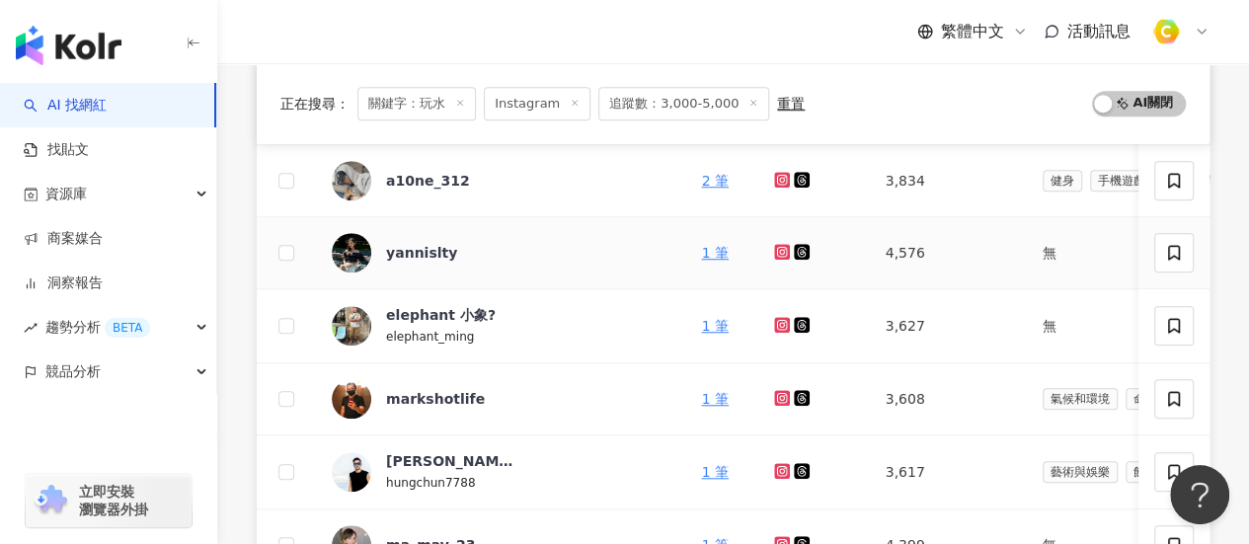
click at [774, 248] on icon at bounding box center [782, 252] width 16 height 16
click at [781, 250] on icon at bounding box center [782, 251] width 3 height 3
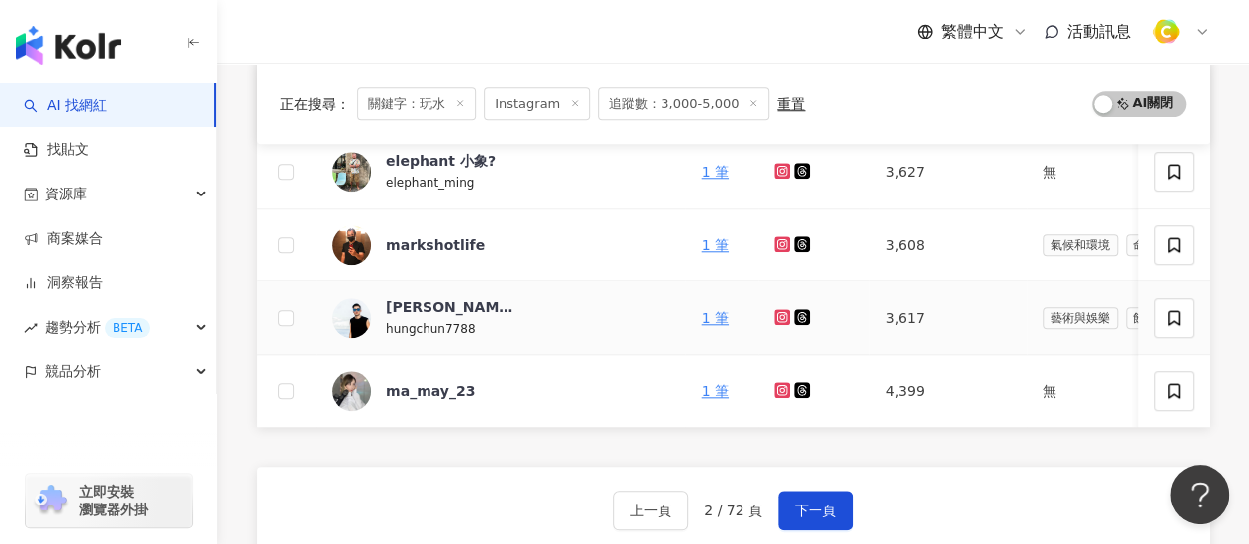
scroll to position [987, 0]
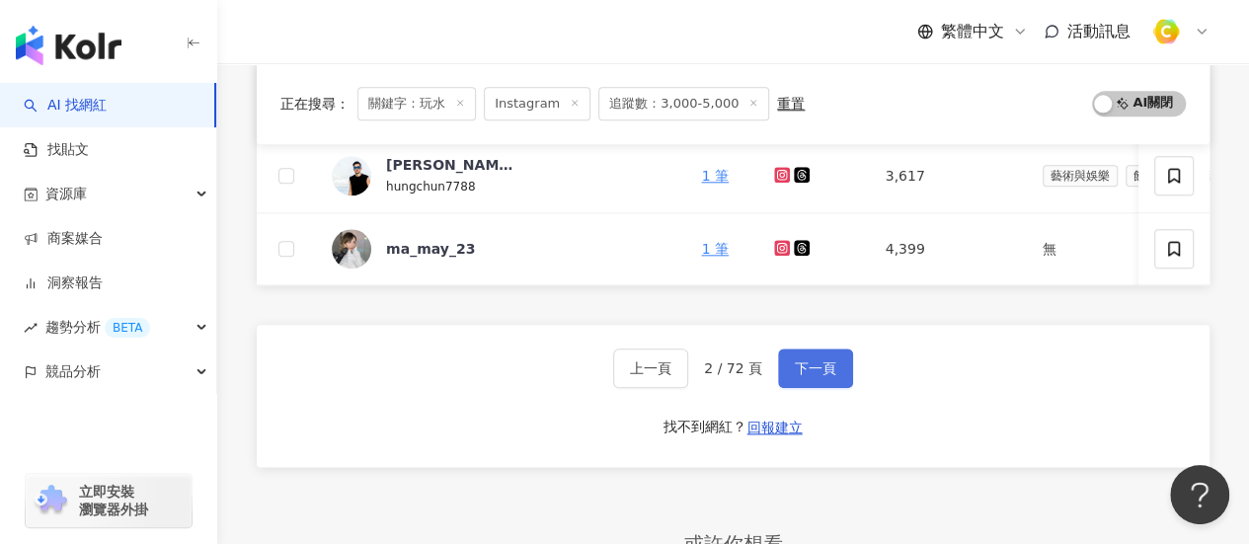
click at [832, 372] on button "下一頁" at bounding box center [815, 368] width 75 height 39
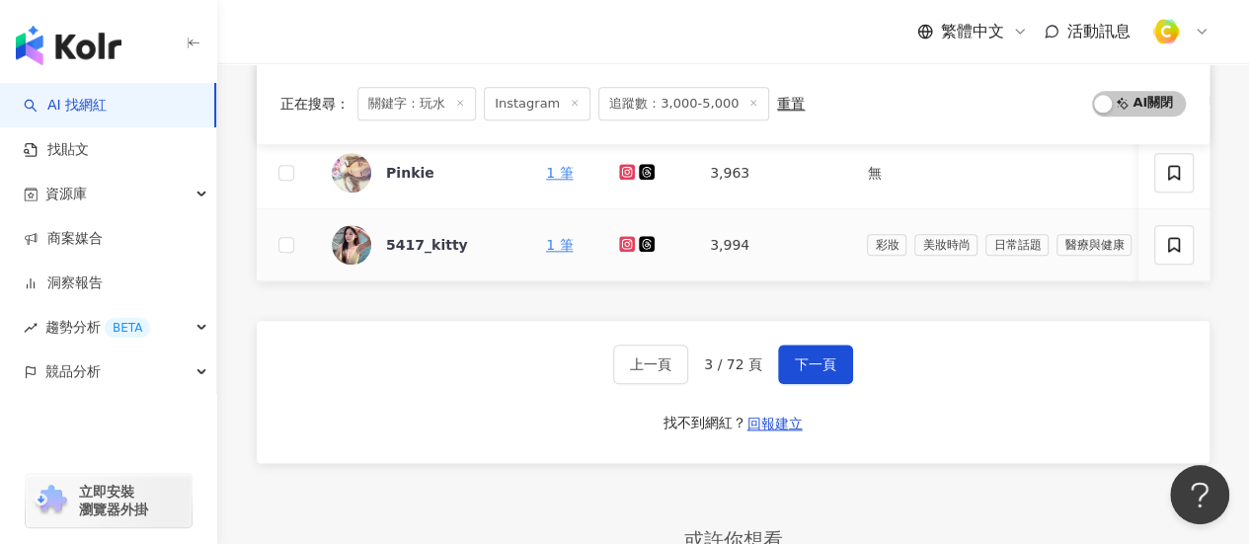
click at [630, 240] on icon at bounding box center [627, 243] width 8 height 8
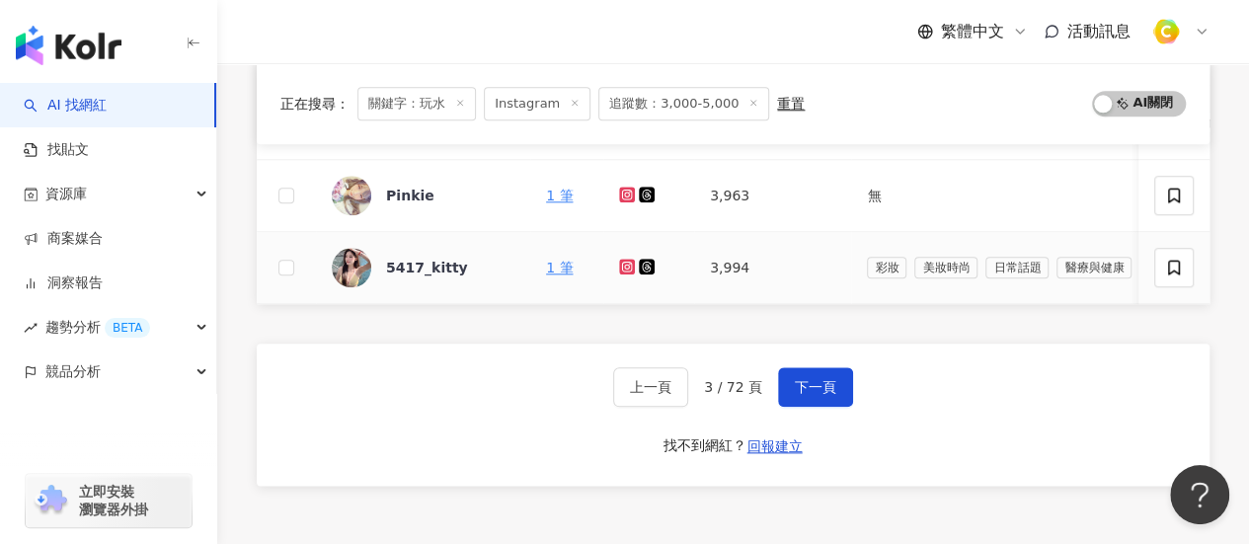
scroll to position [1086, 0]
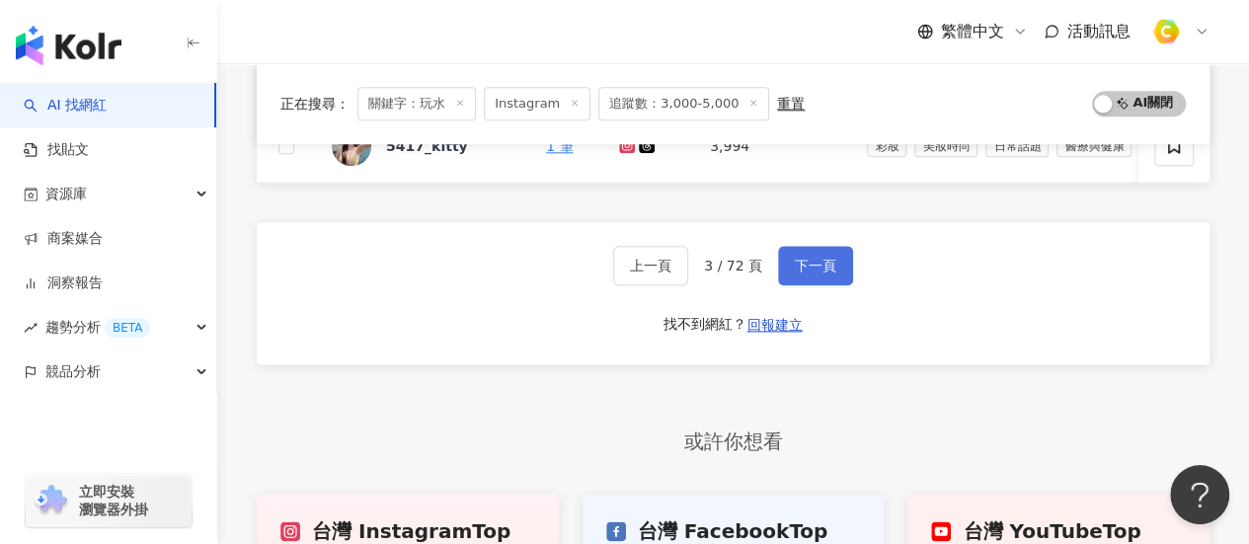
click at [813, 266] on span "下一頁" at bounding box center [815, 266] width 41 height 16
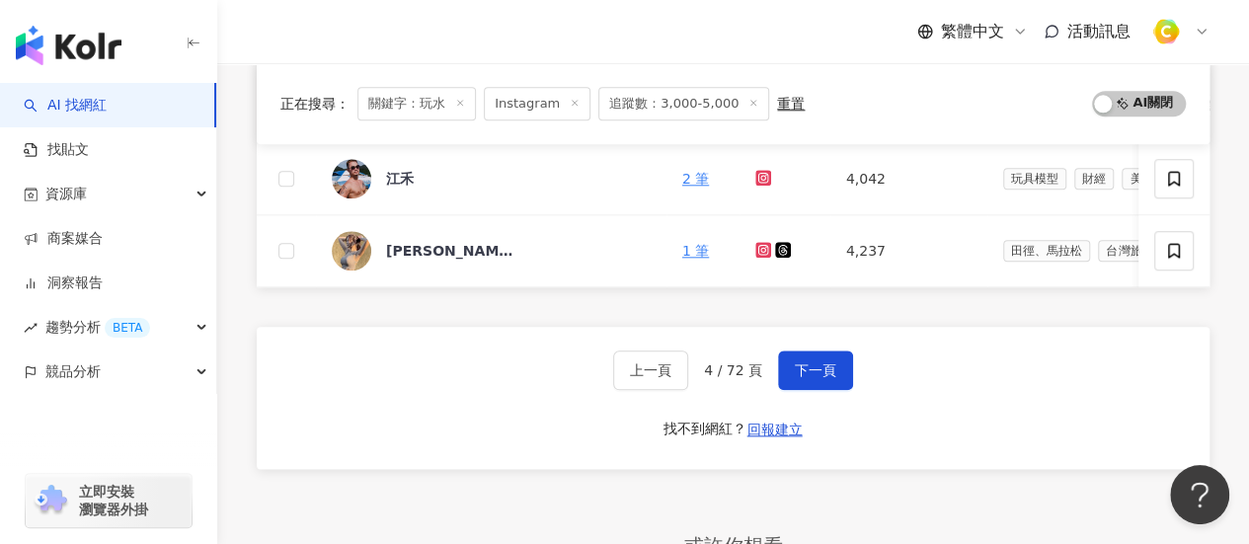
scroll to position [987, 0]
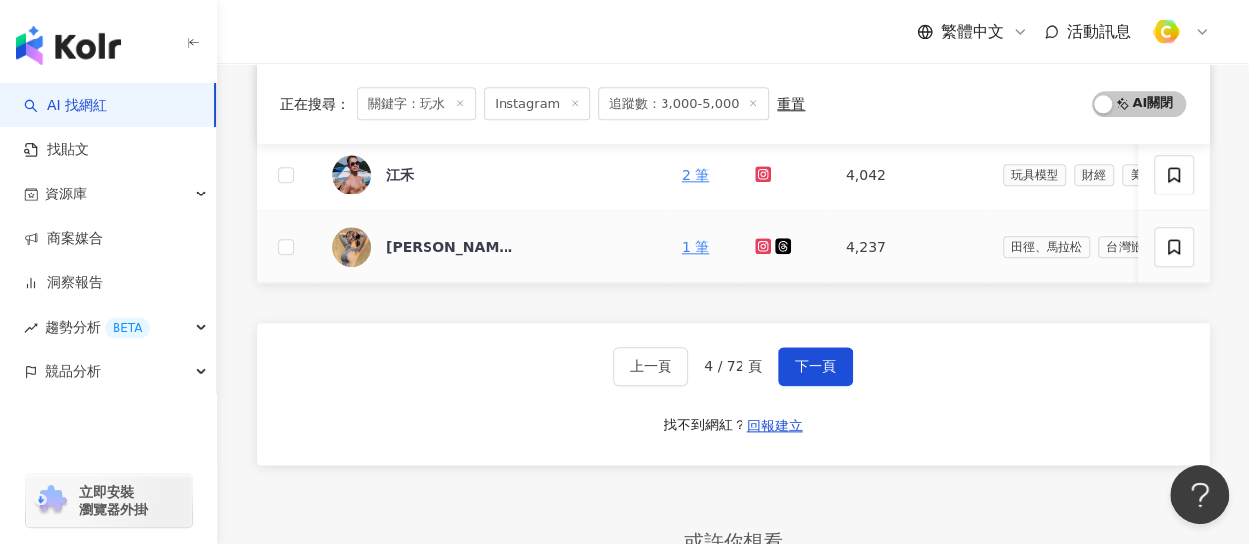
click at [757, 240] on icon at bounding box center [763, 246] width 13 height 12
click at [820, 374] on span "下一頁" at bounding box center [815, 366] width 41 height 16
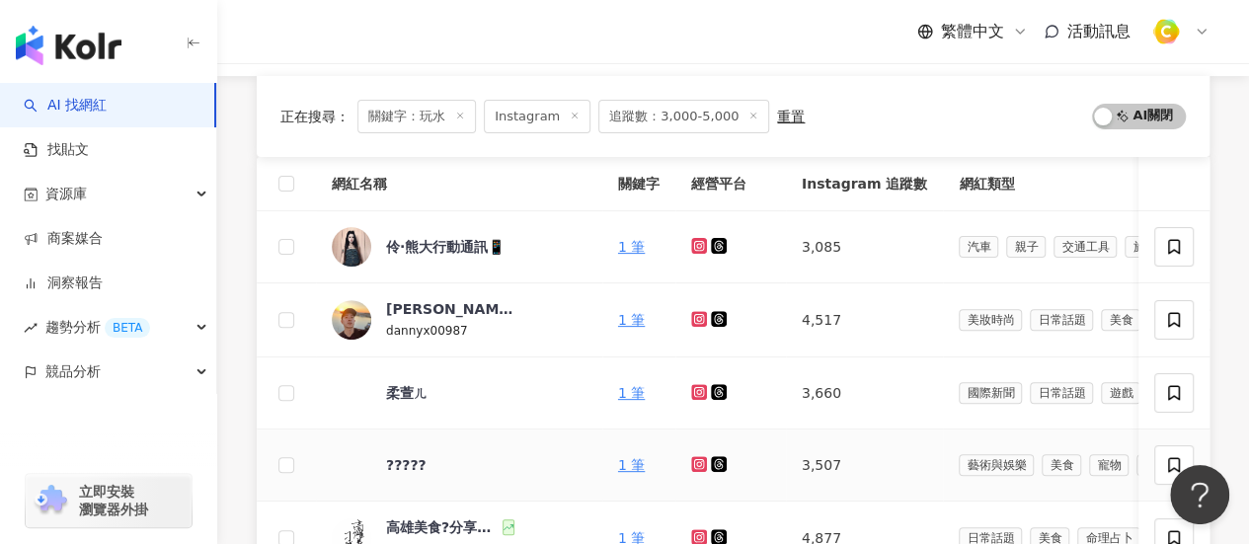
scroll to position [296, 0]
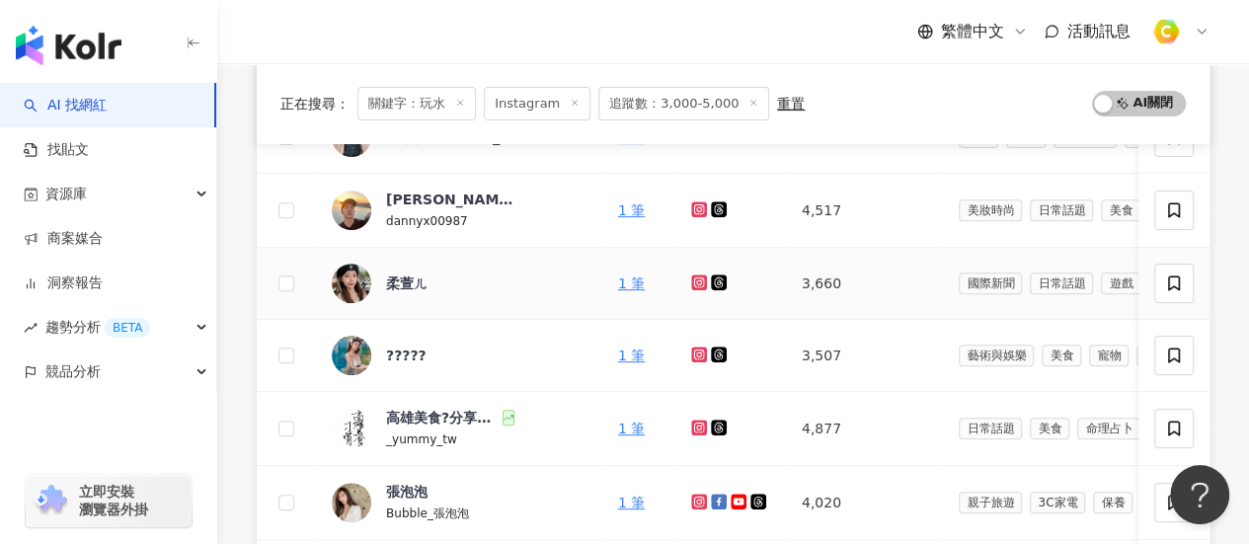
click at [693, 280] on icon at bounding box center [699, 282] width 13 height 12
click at [695, 352] on icon at bounding box center [699, 354] width 8 height 8
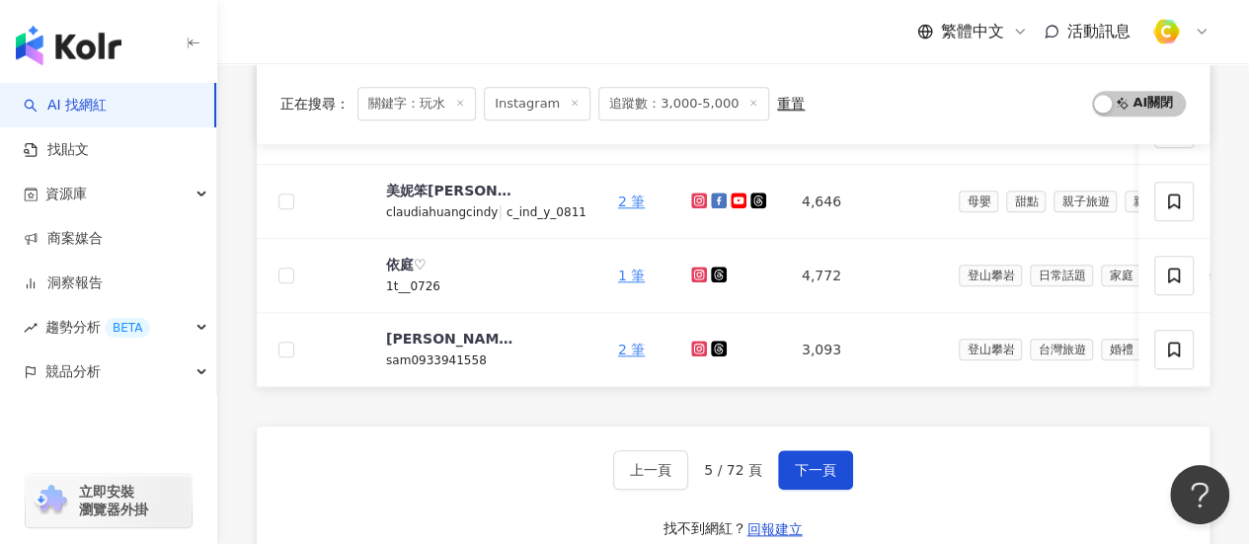
scroll to position [889, 0]
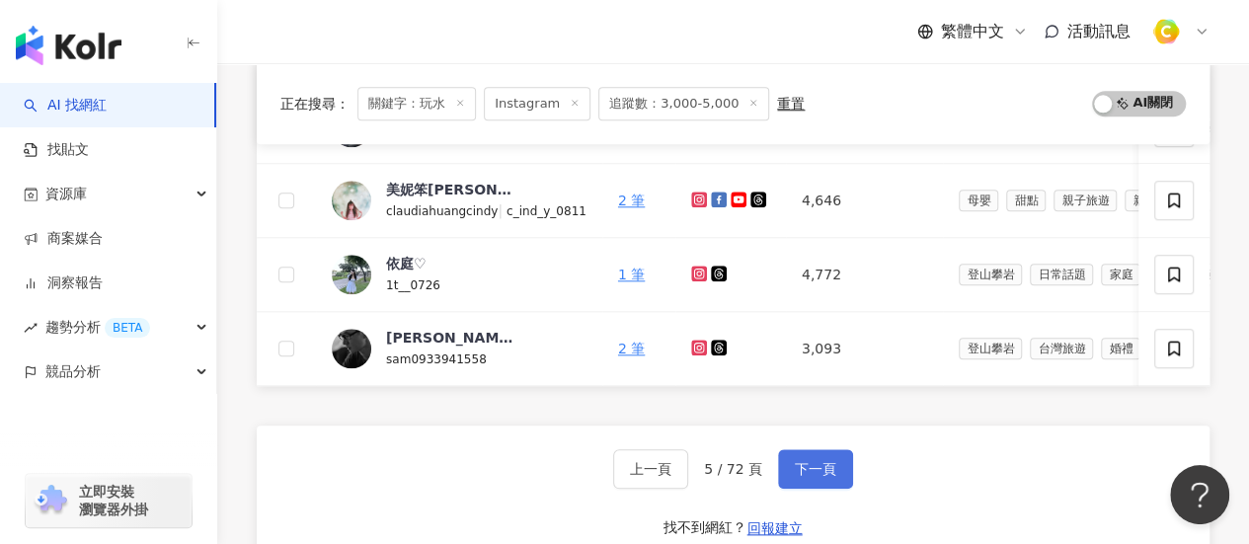
drag, startPoint x: 800, startPoint y: 476, endPoint x: 796, endPoint y: 459, distance: 17.2
click at [800, 476] on span "下一頁" at bounding box center [815, 469] width 41 height 16
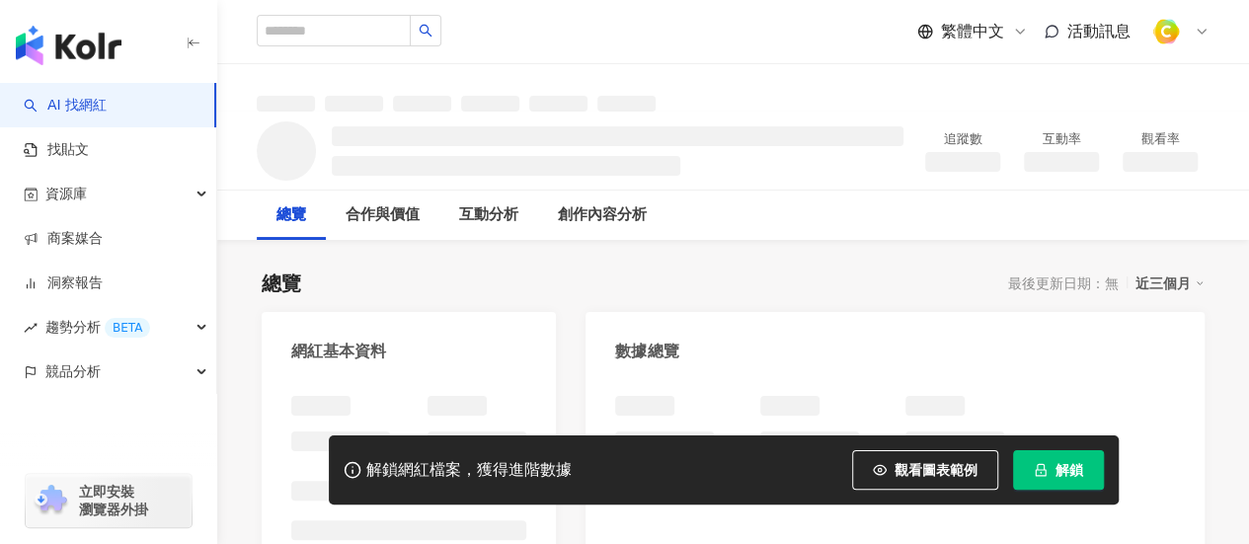
click at [1076, 468] on span "解鎖" at bounding box center [1069, 470] width 28 height 16
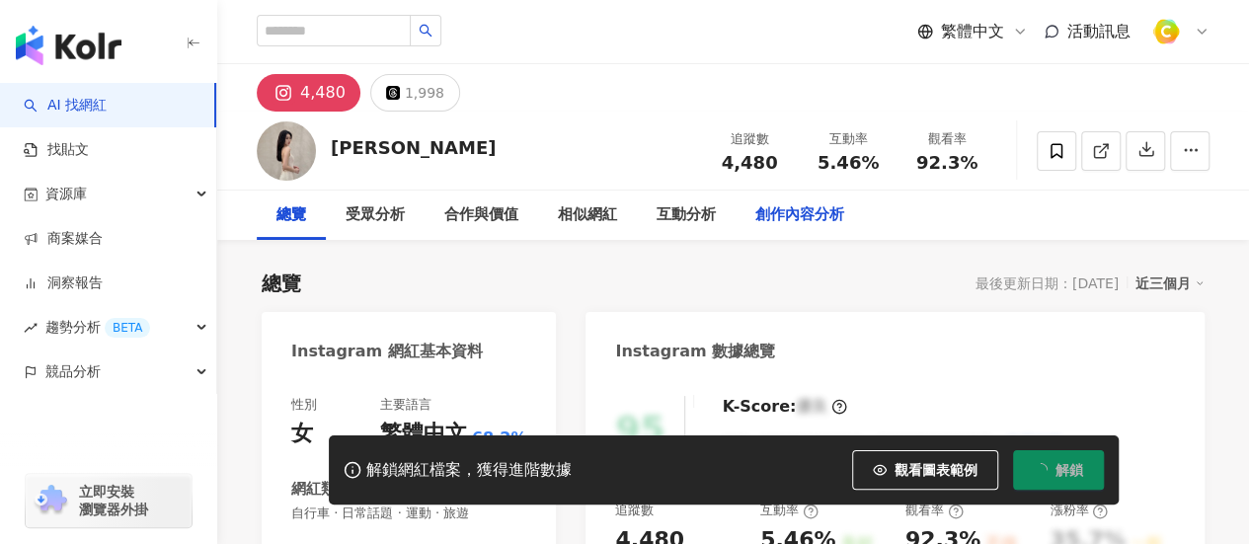
click at [773, 216] on div "創作內容分析" at bounding box center [799, 215] width 89 height 24
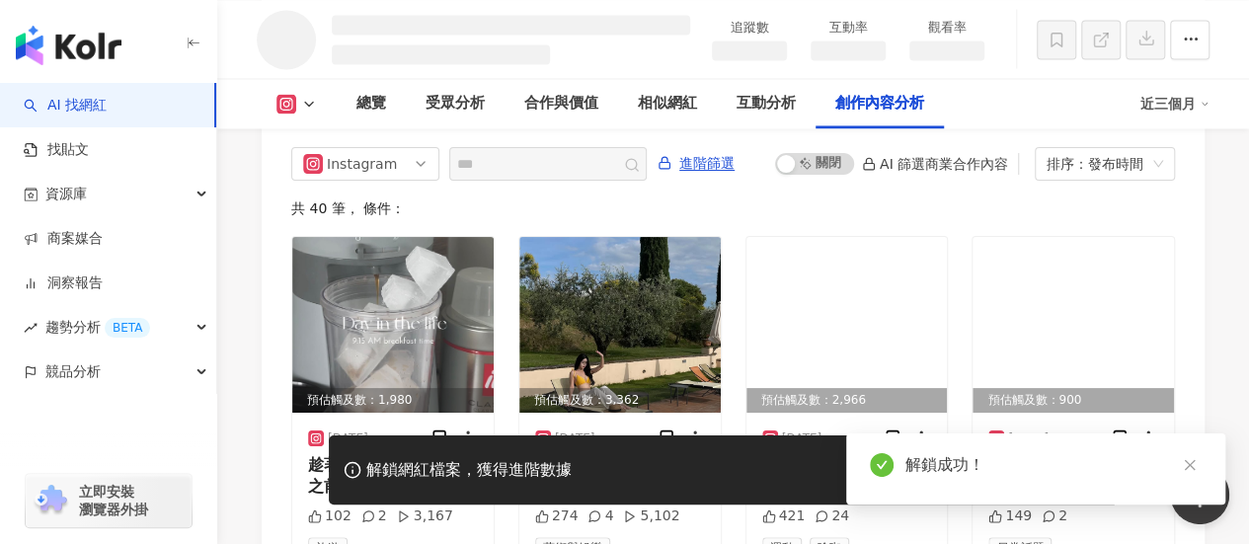
scroll to position [5432, 0]
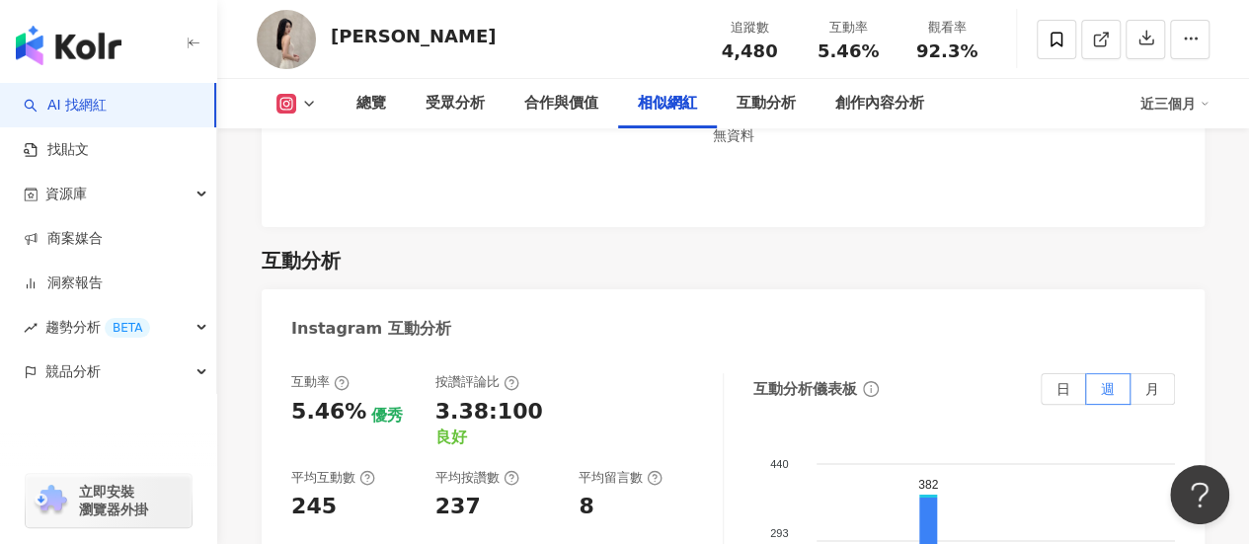
scroll to position [3711, 0]
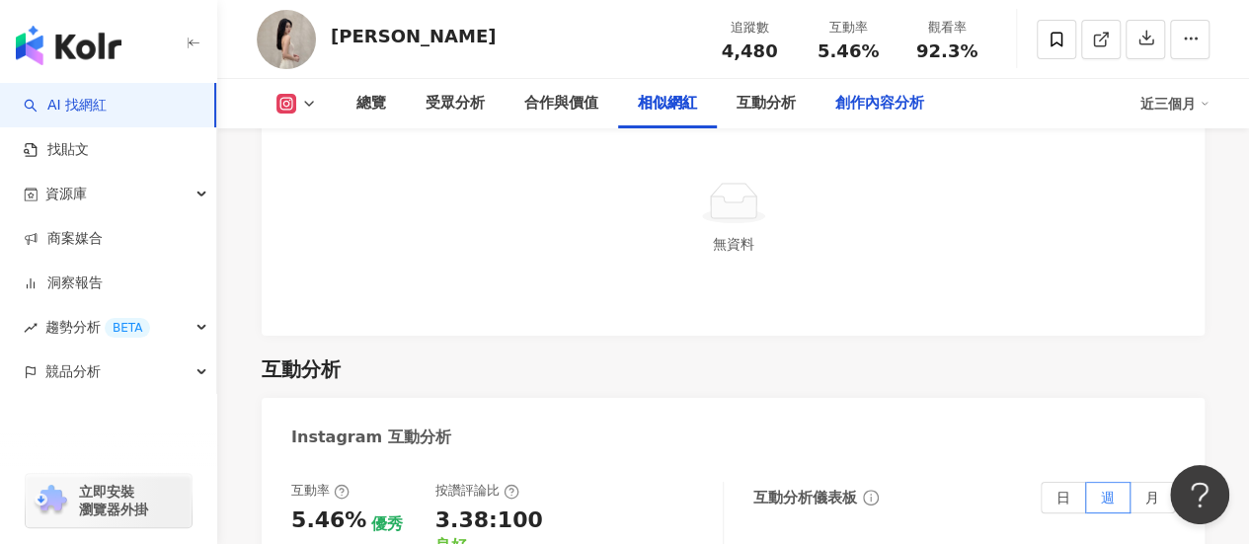
click at [870, 118] on div "創作內容分析" at bounding box center [880, 103] width 128 height 49
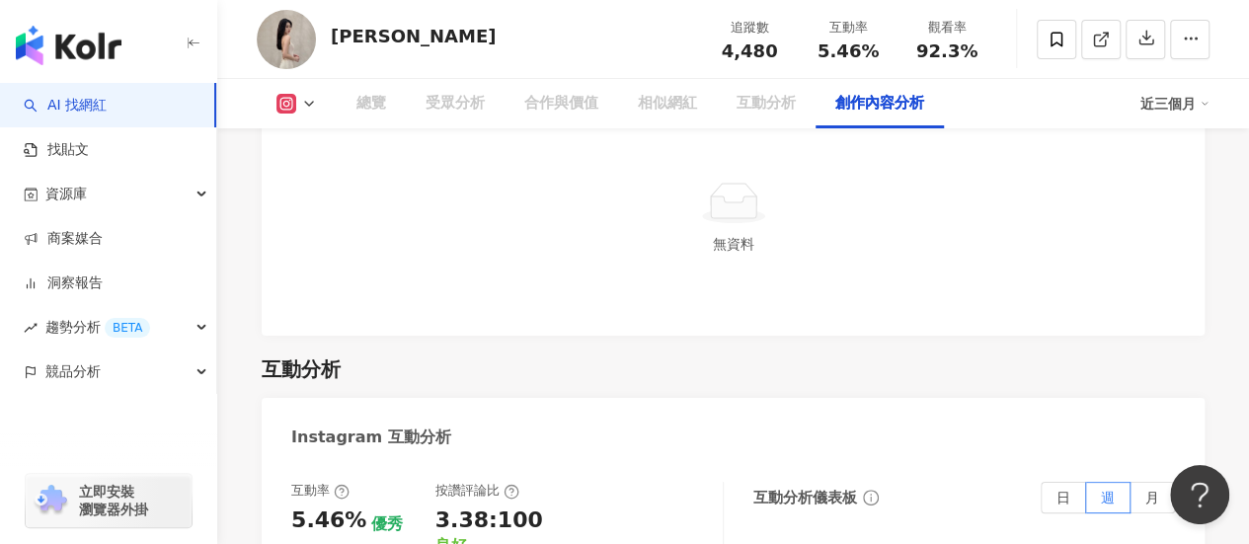
scroll to position [5607, 0]
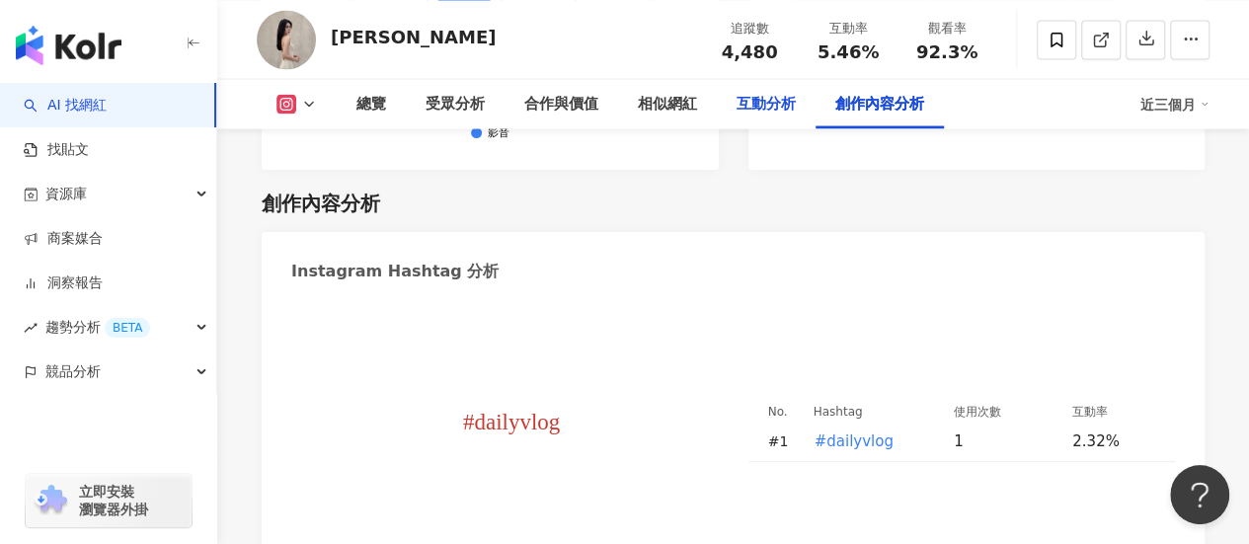
click at [778, 119] on div "互動分析" at bounding box center [766, 103] width 99 height 49
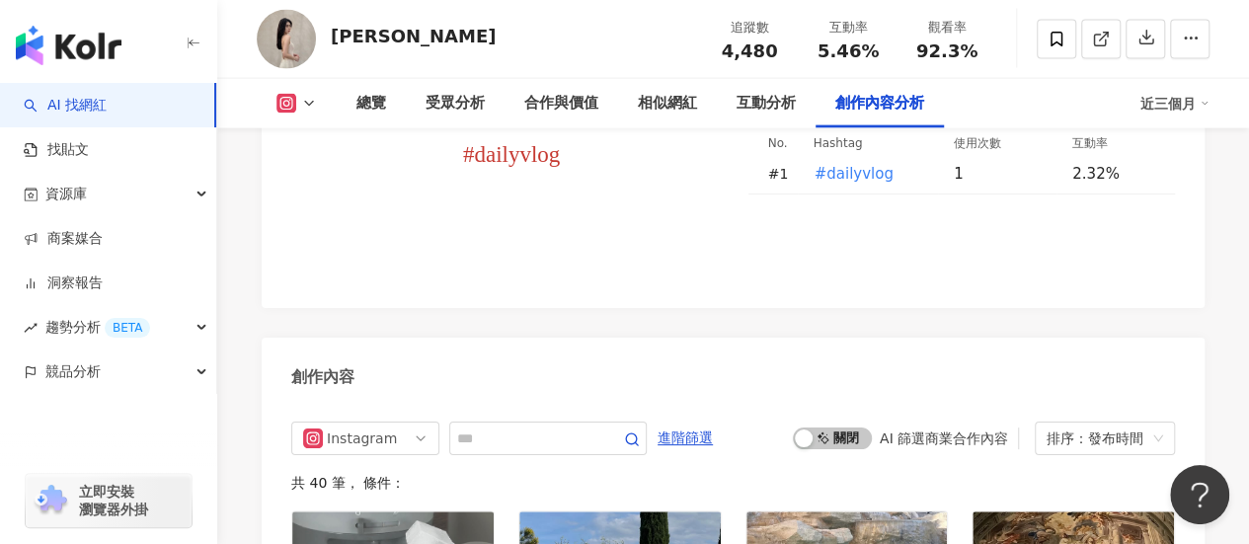
scroll to position [6527, 0]
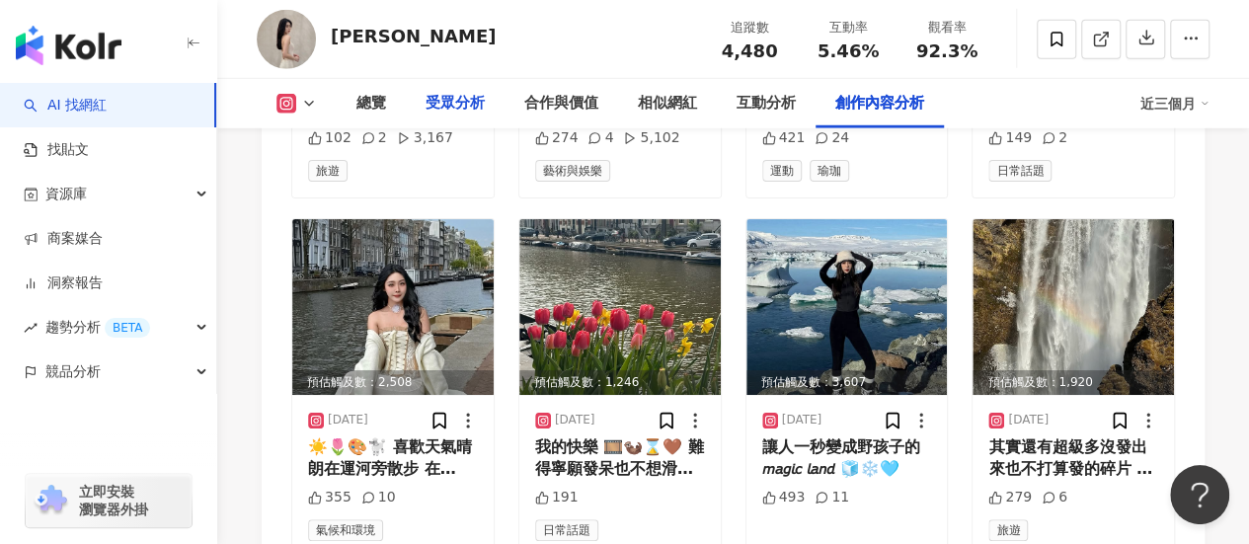
click at [468, 95] on div "受眾分析" at bounding box center [455, 104] width 59 height 24
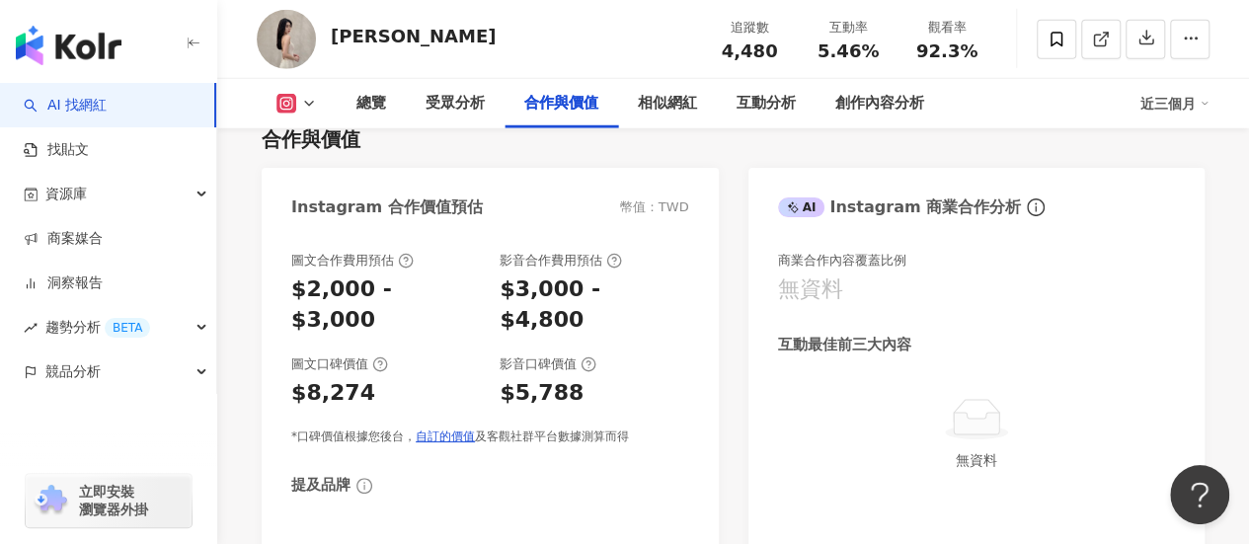
scroll to position [2328, 0]
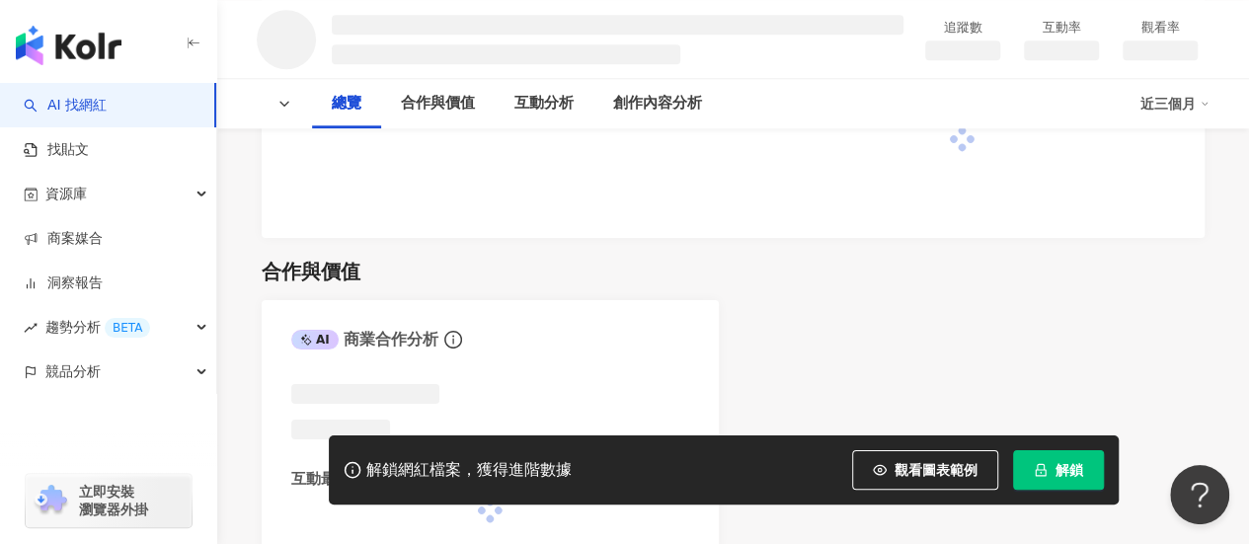
click at [1045, 461] on button "解鎖" at bounding box center [1058, 469] width 91 height 39
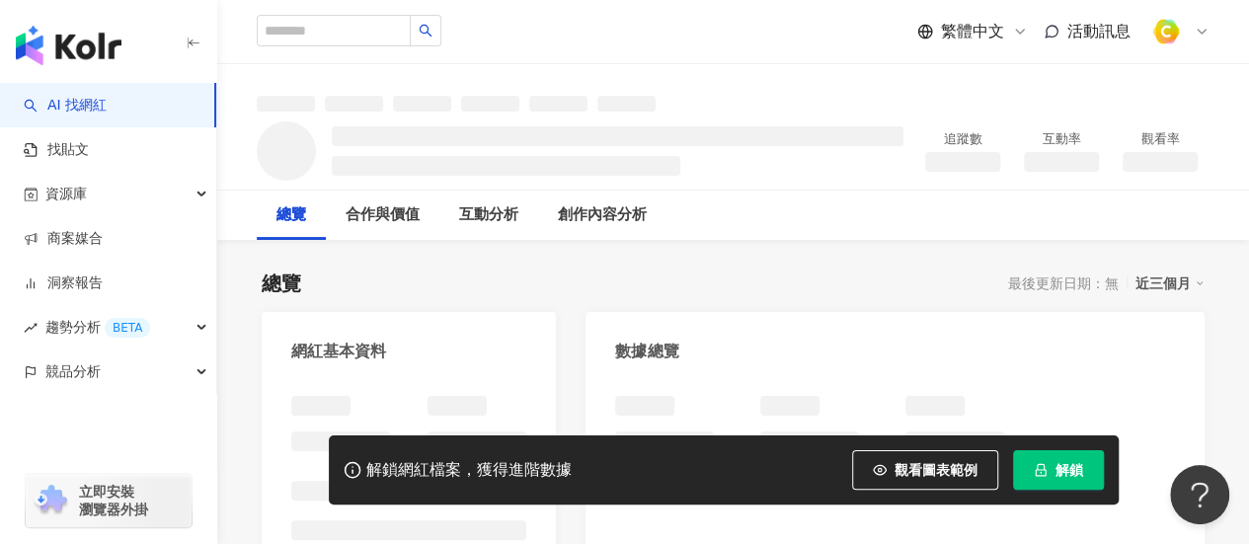
click at [1082, 479] on button "解鎖" at bounding box center [1058, 469] width 91 height 39
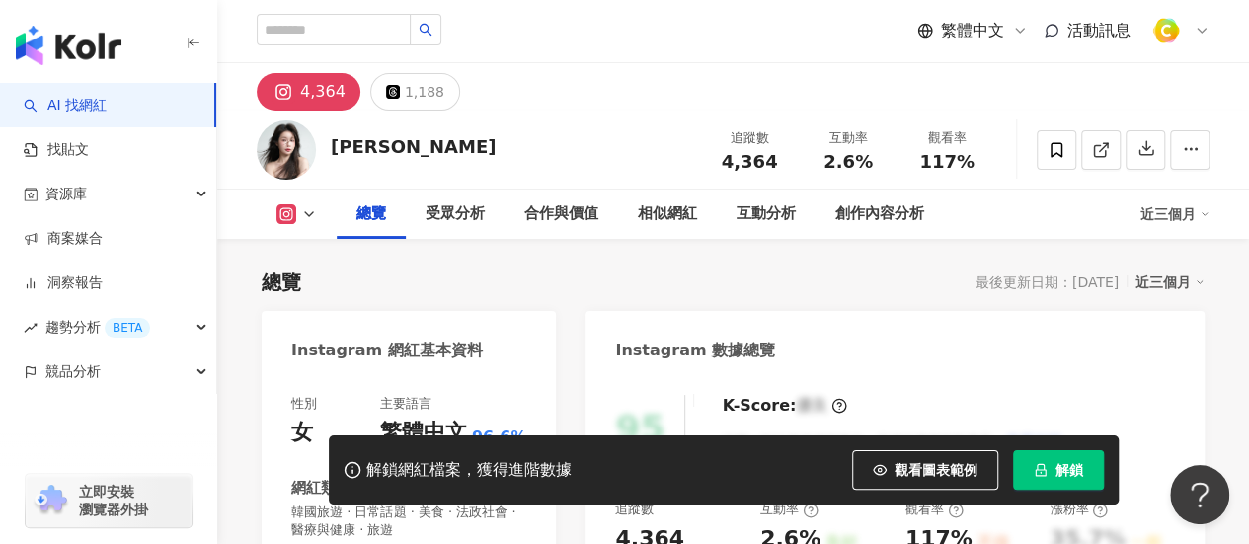
scroll to position [987, 0]
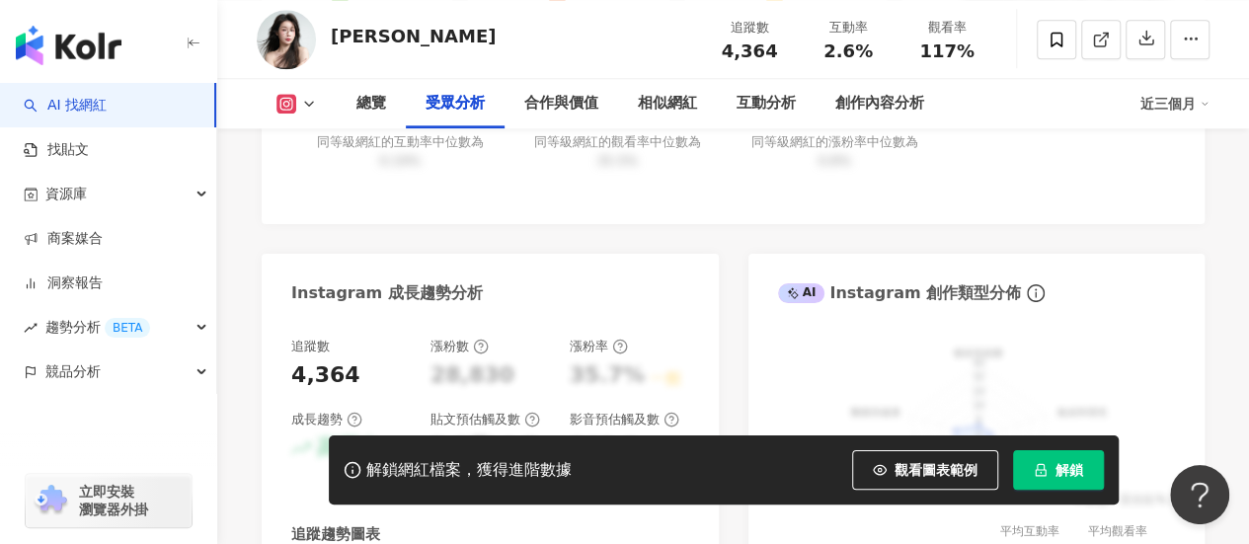
click at [1064, 465] on span "解鎖" at bounding box center [1069, 470] width 28 height 16
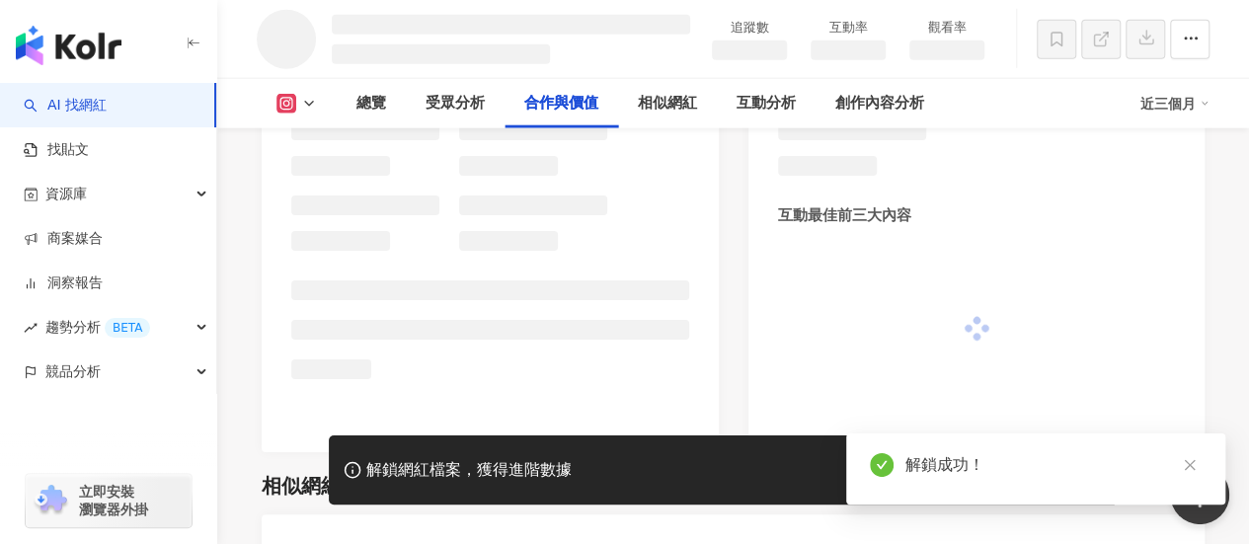
scroll to position [2383, 0]
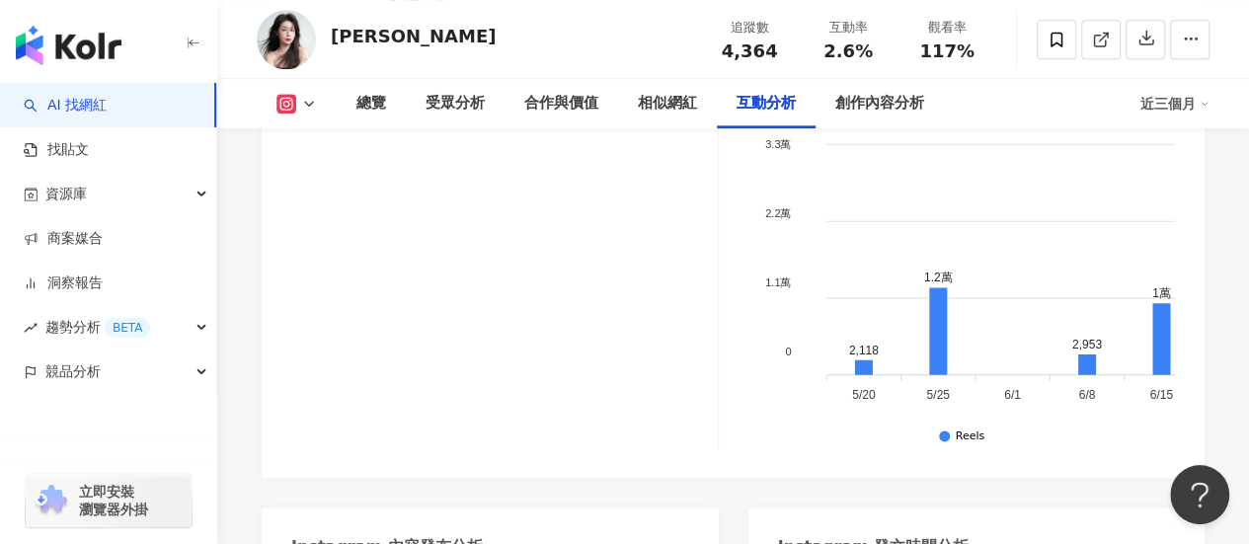
scroll to position [4836, 0]
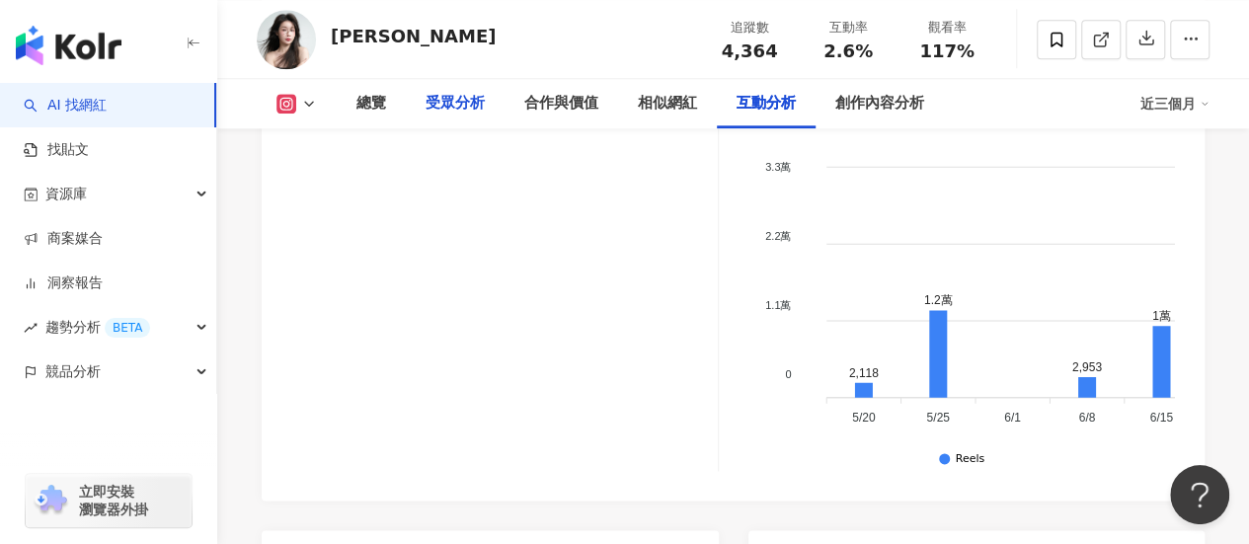
click at [469, 111] on div "受眾分析" at bounding box center [455, 104] width 59 height 24
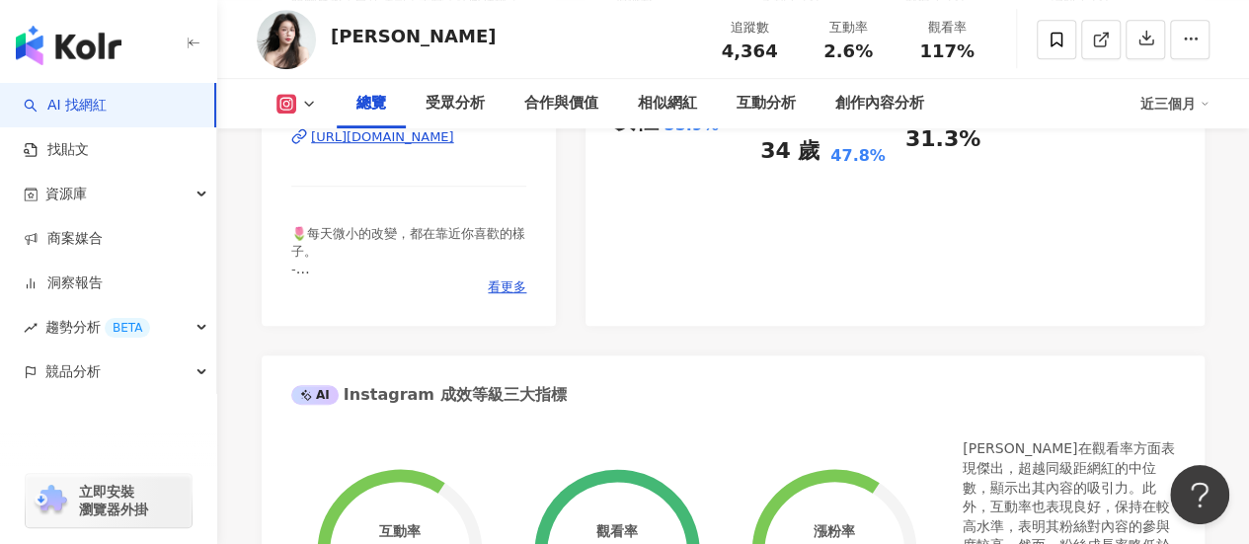
scroll to position [488, 0]
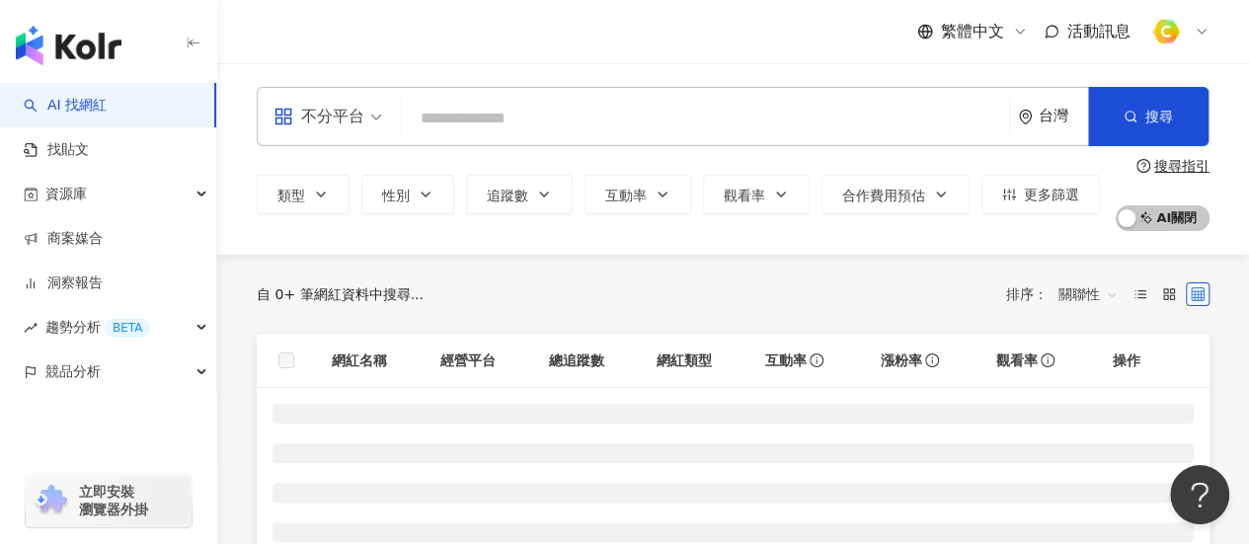
click at [337, 111] on div "不分平台" at bounding box center [318, 117] width 91 height 32
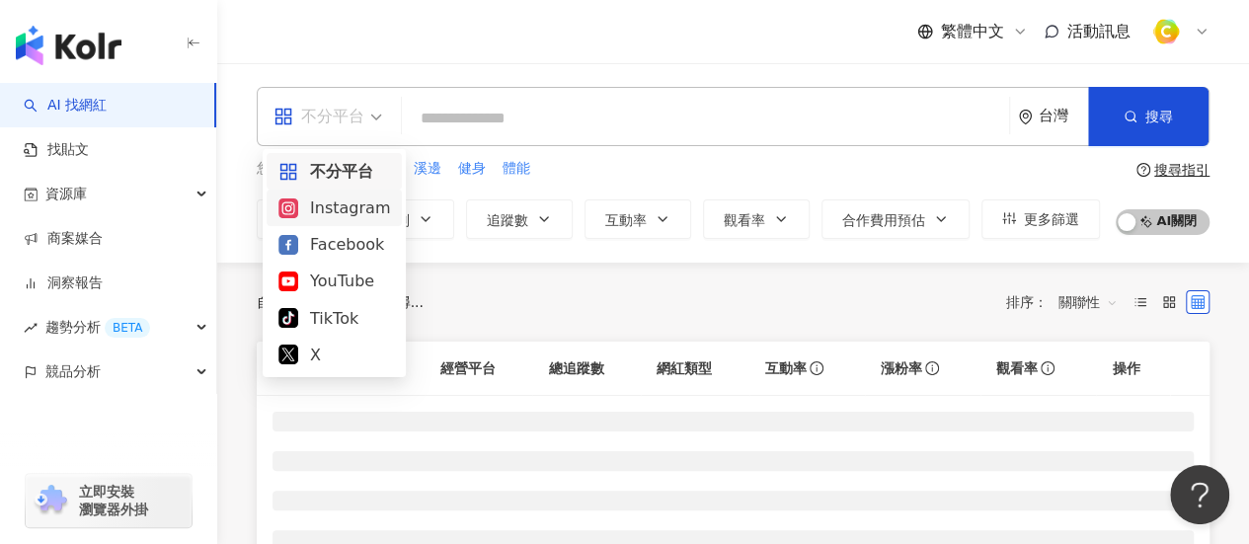
drag, startPoint x: 336, startPoint y: 202, endPoint x: 506, endPoint y: 121, distance: 188.1
click at [336, 203] on div "Instagram" at bounding box center [334, 207] width 112 height 25
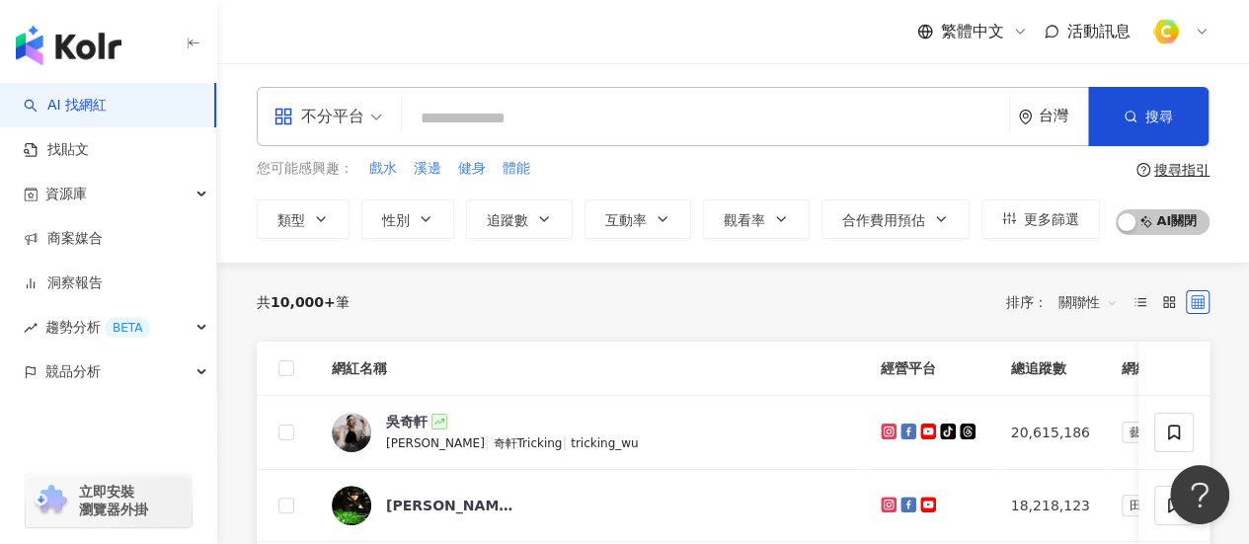
click at [506, 121] on input "search" at bounding box center [705, 119] width 591 height 38
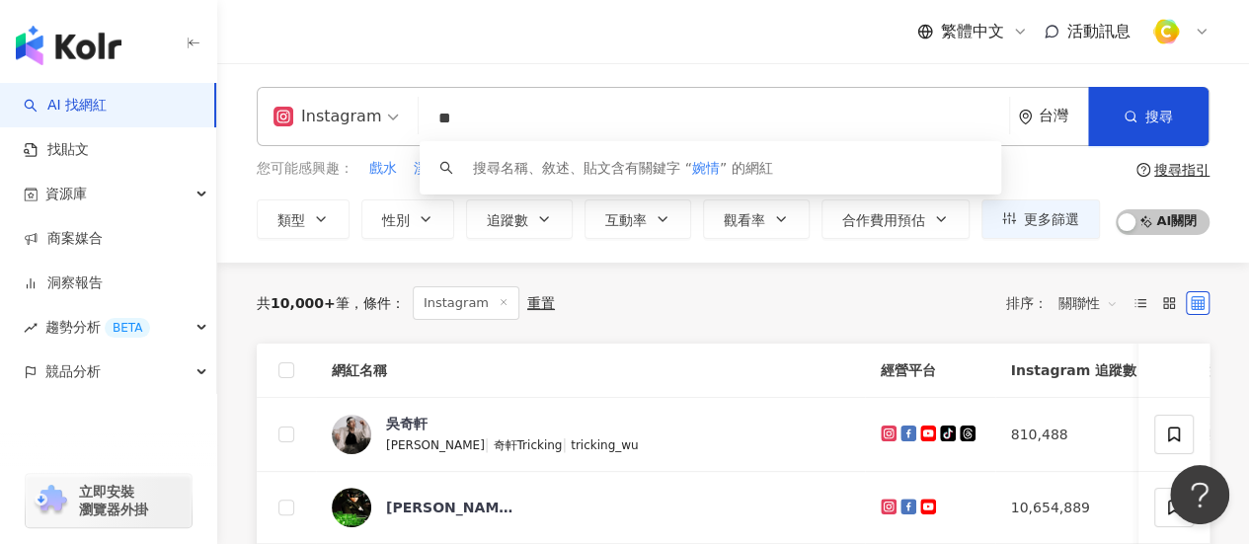
type input "**"
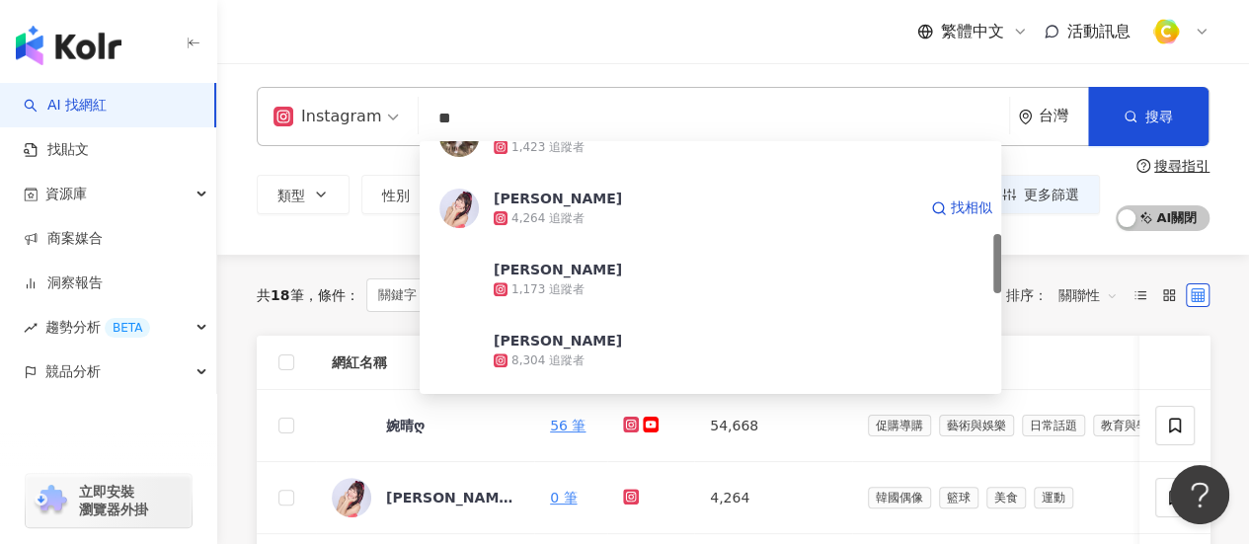
scroll to position [197, 0]
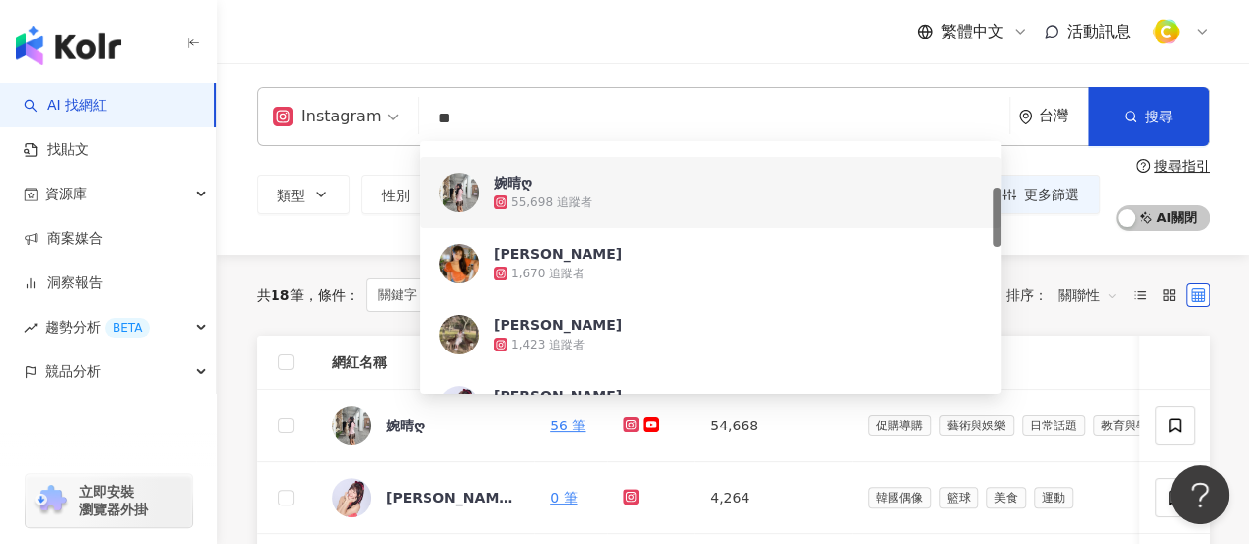
click at [639, 194] on div "55,698 追蹤者" at bounding box center [738, 203] width 488 height 20
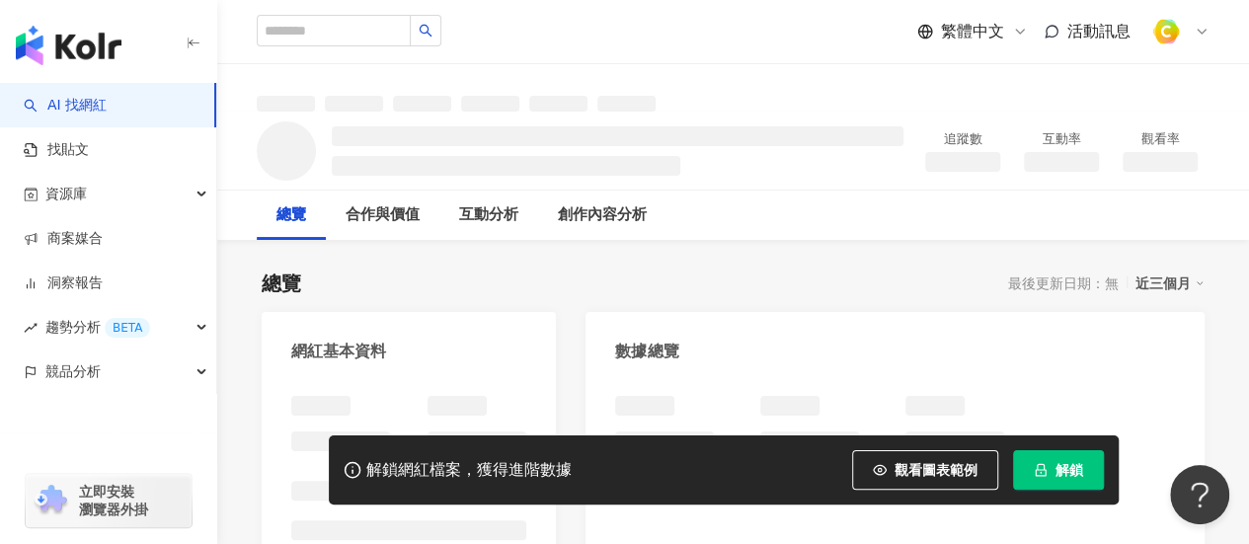
click at [1074, 477] on span "解鎖" at bounding box center [1069, 470] width 28 height 16
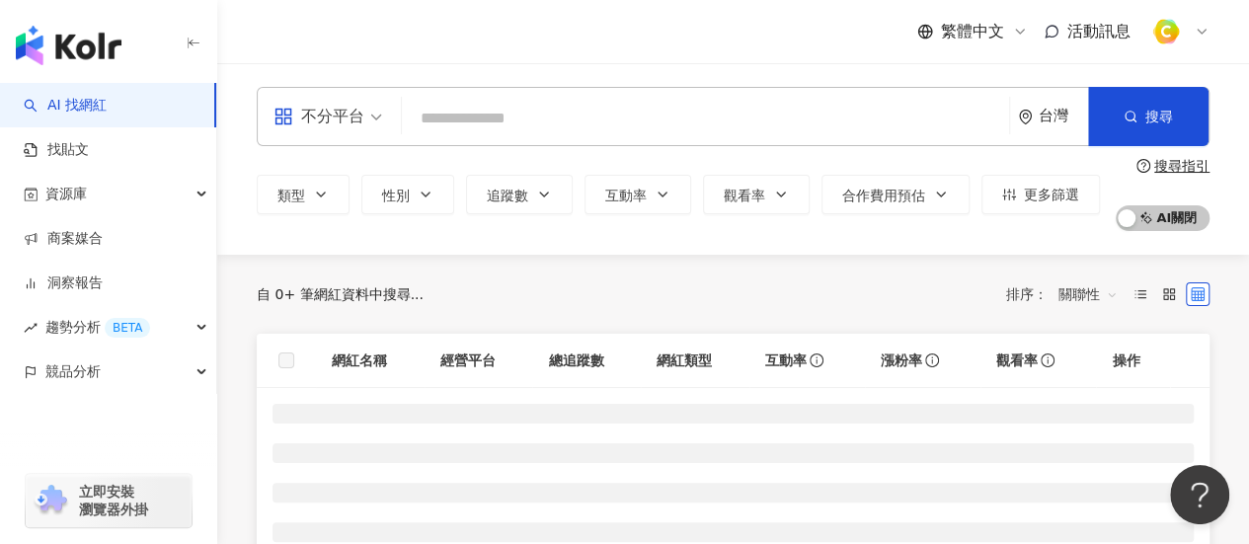
click at [479, 117] on input "search" at bounding box center [705, 119] width 591 height 38
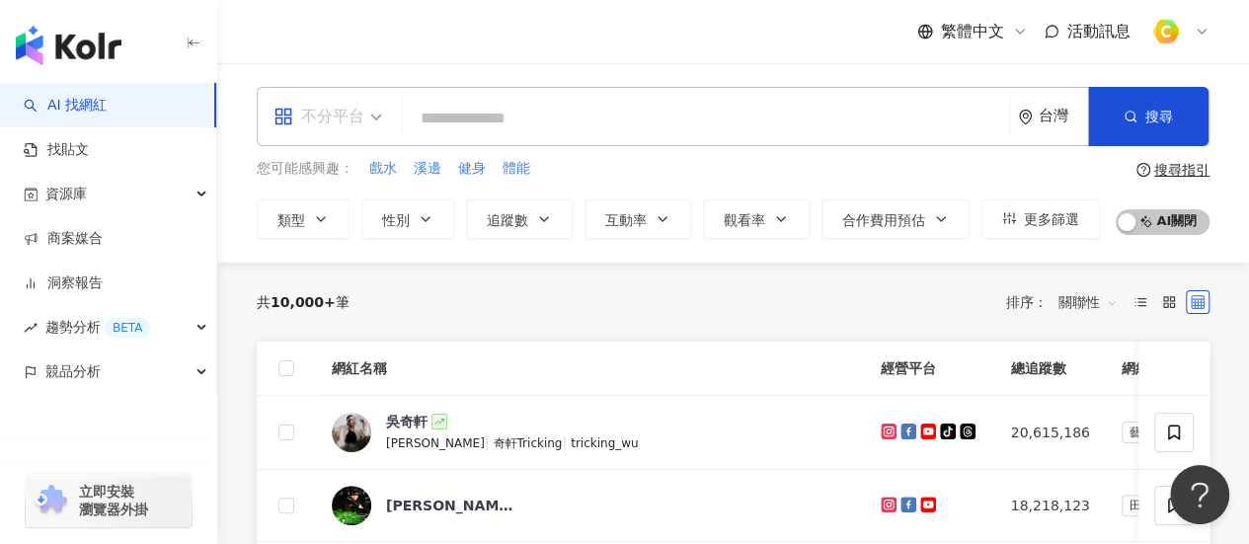
click at [345, 117] on div "不分平台" at bounding box center [318, 117] width 91 height 32
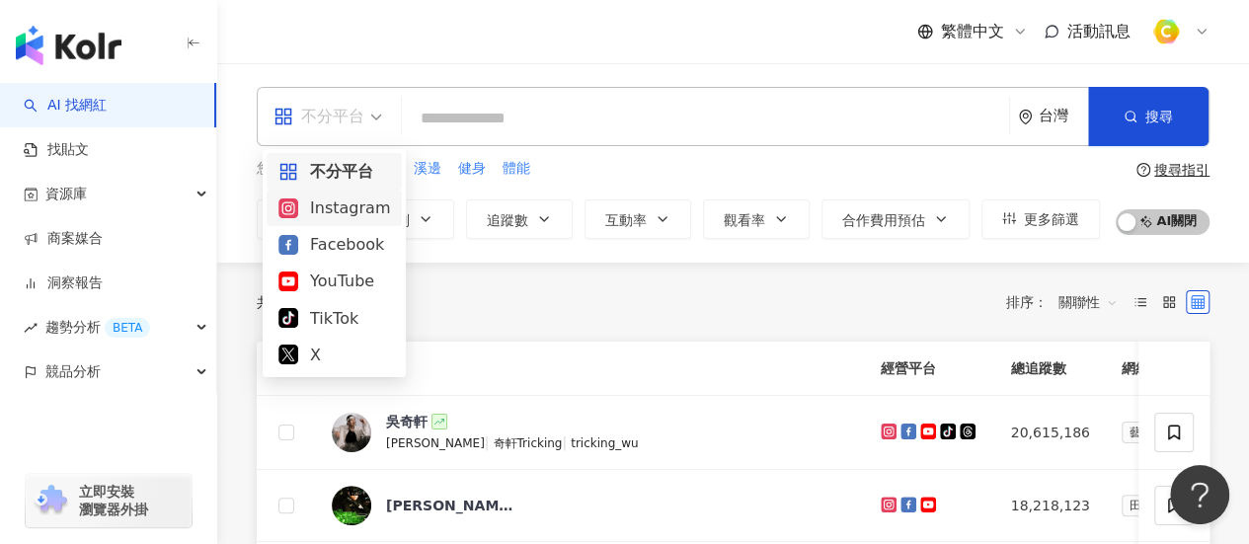
click at [358, 205] on div "Instagram" at bounding box center [334, 207] width 112 height 25
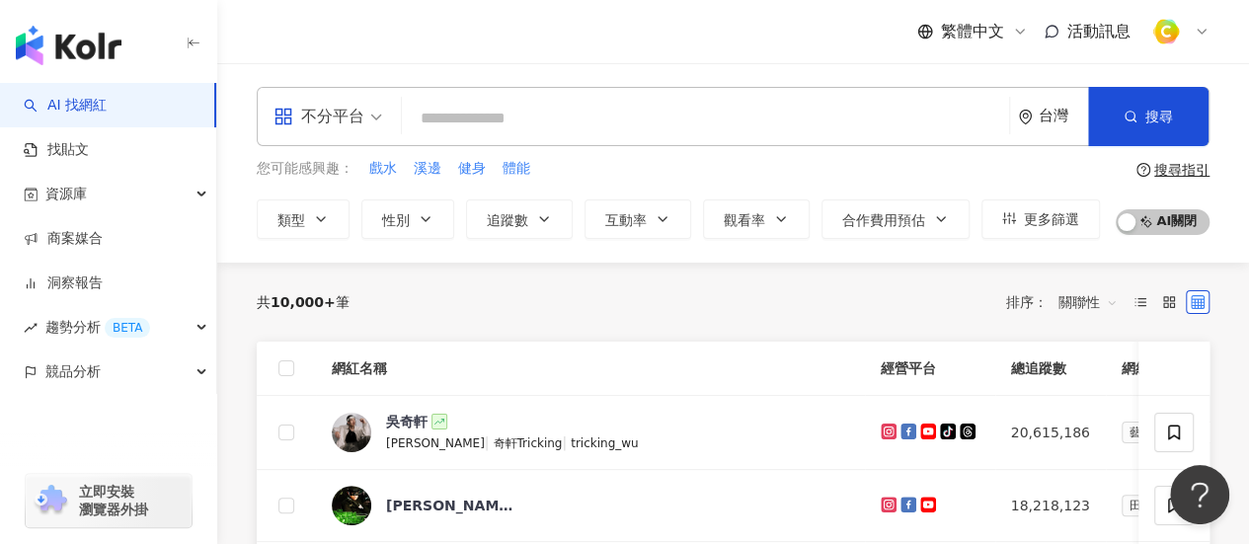
click at [465, 121] on input "search" at bounding box center [705, 119] width 591 height 38
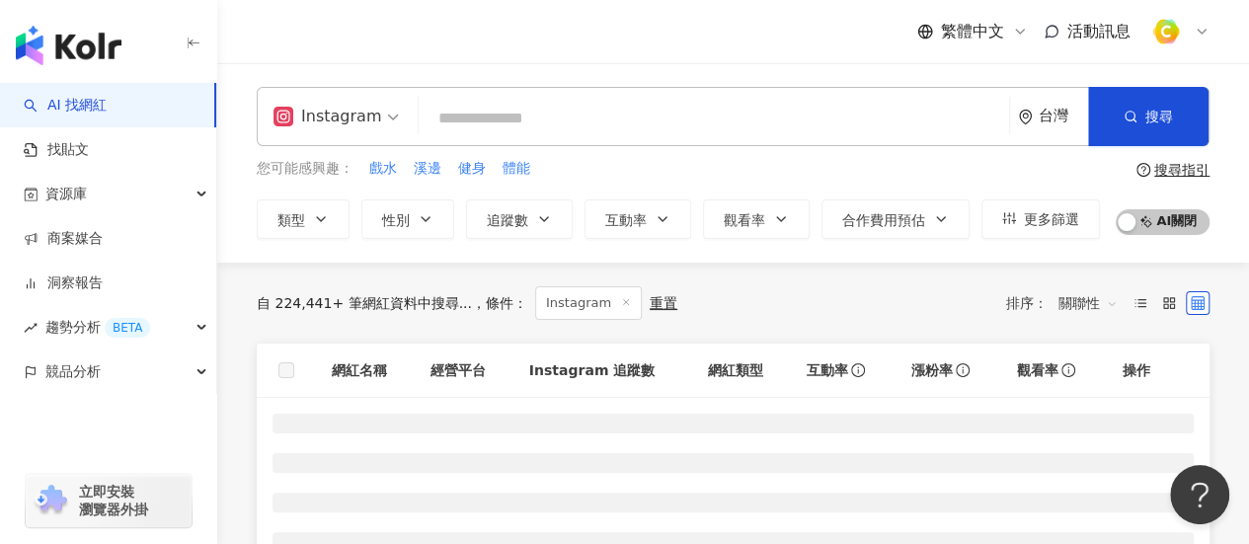
paste input "**********"
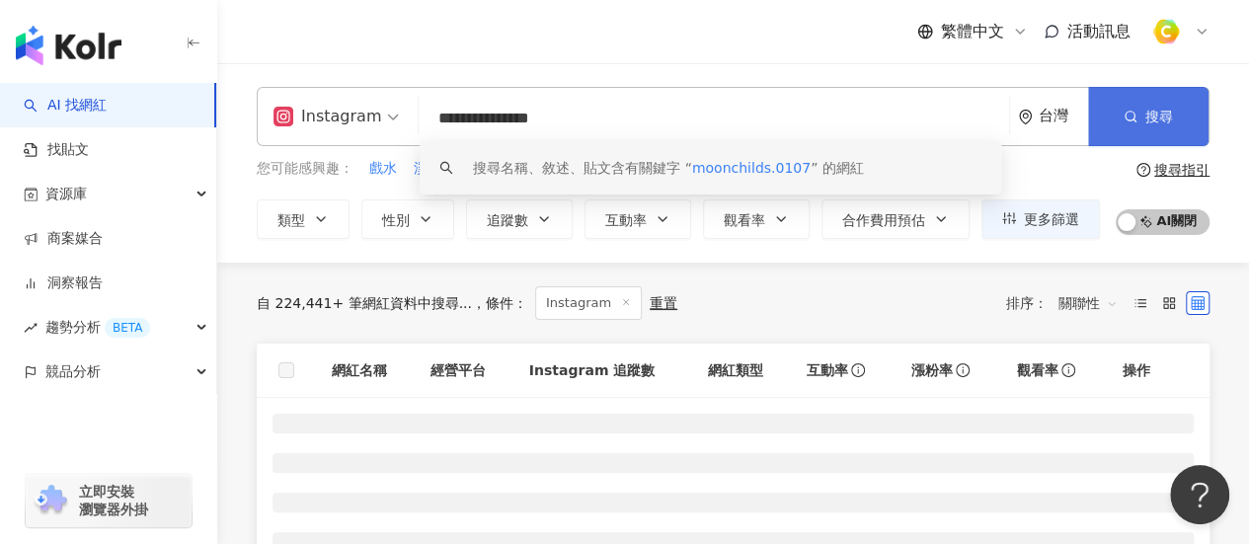
type input "**********"
click at [1145, 104] on button "搜尋" at bounding box center [1148, 116] width 120 height 59
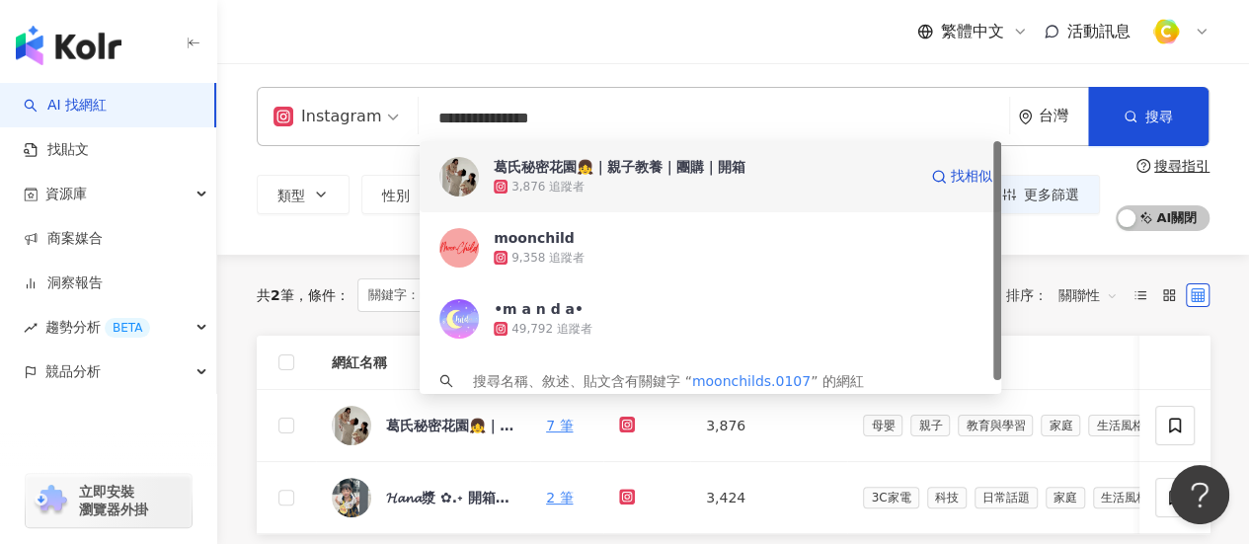
click at [554, 183] on div "3,876 追蹤者" at bounding box center [547, 187] width 73 height 17
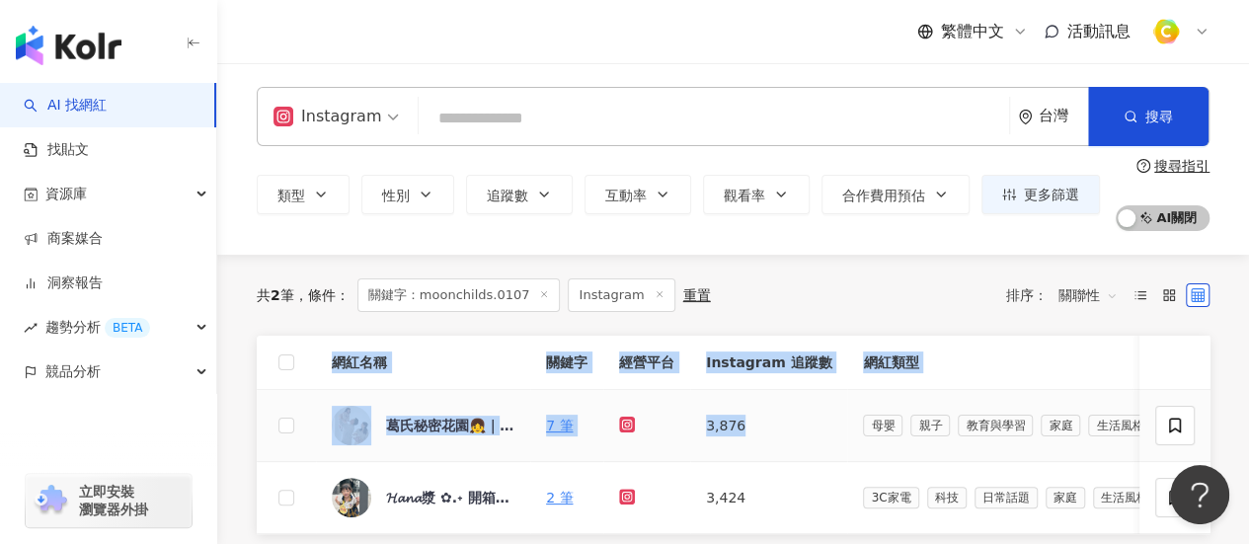
scroll to position [0, 395]
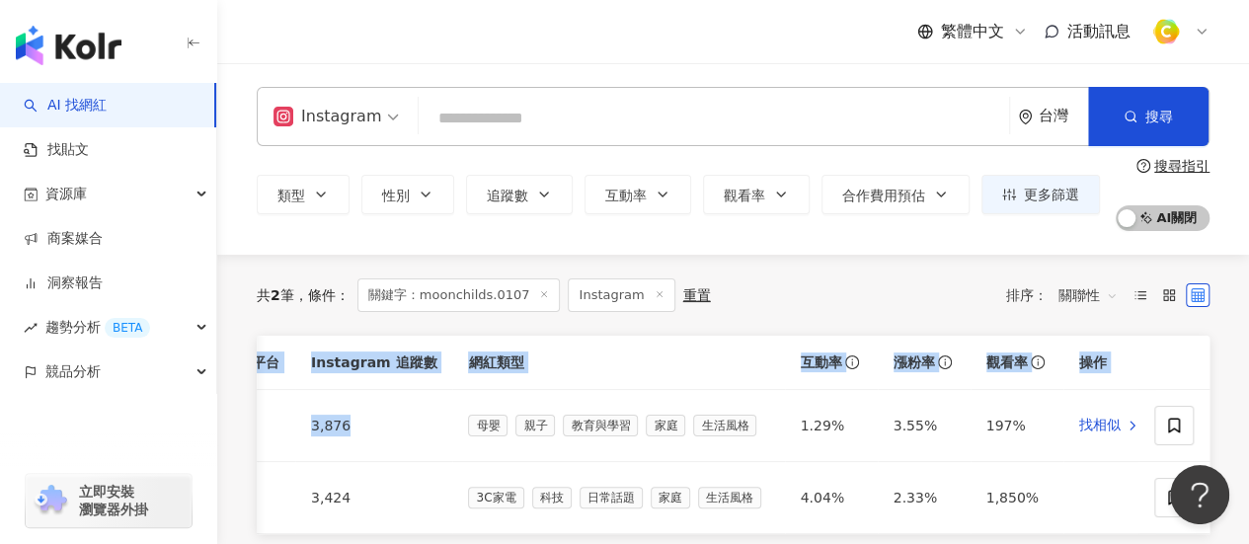
drag, startPoint x: 789, startPoint y: 432, endPoint x: 1263, endPoint y: 420, distance: 474.1
click at [1248, 420] on html "AI 找網紅 找貼文 資源庫 商案媒合 洞察報告 趨勢分析 BETA 競品分析 立即安裝 瀏覽器外掛 繁體中文 活動訊息 Instagram 台灣 搜尋 5b…" at bounding box center [624, 272] width 1249 height 544
click at [933, 394] on td "3.55%" at bounding box center [924, 426] width 93 height 72
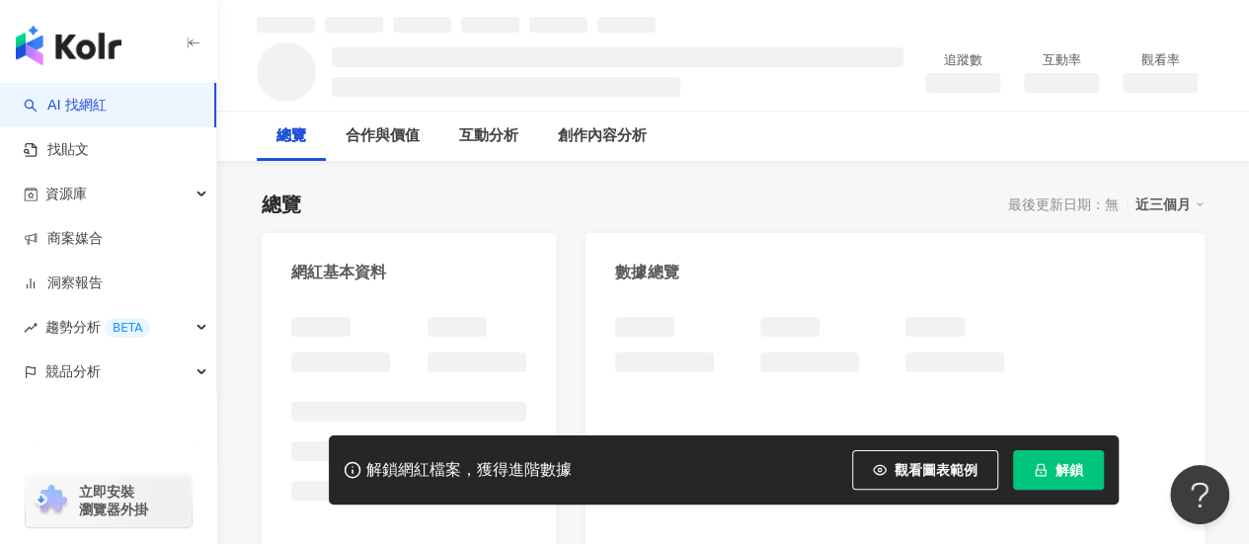
scroll to position [99, 0]
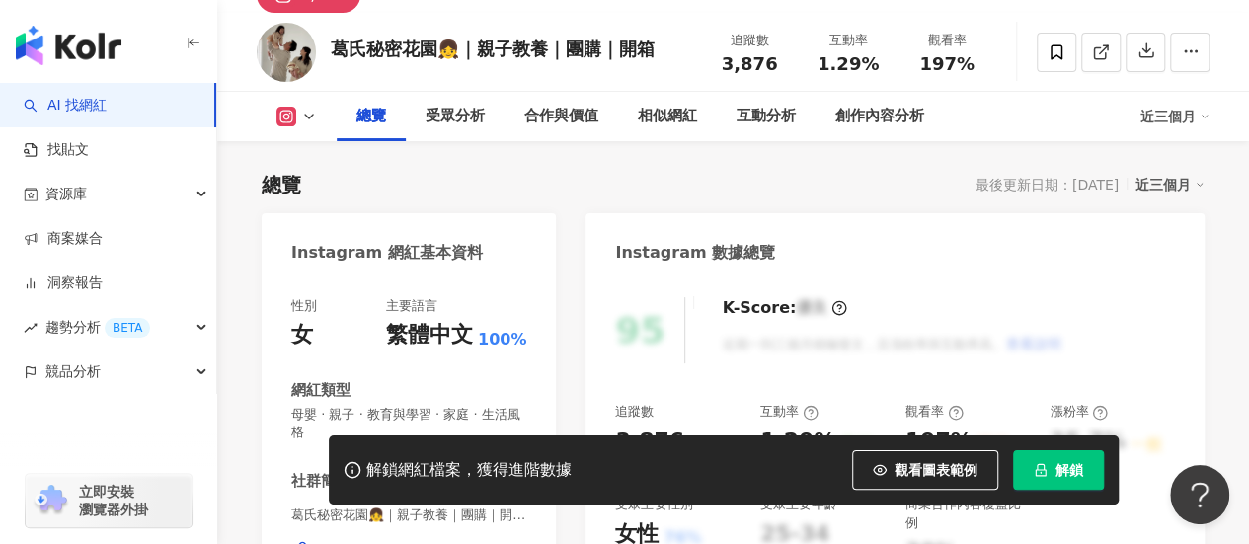
scroll to position [79, 0]
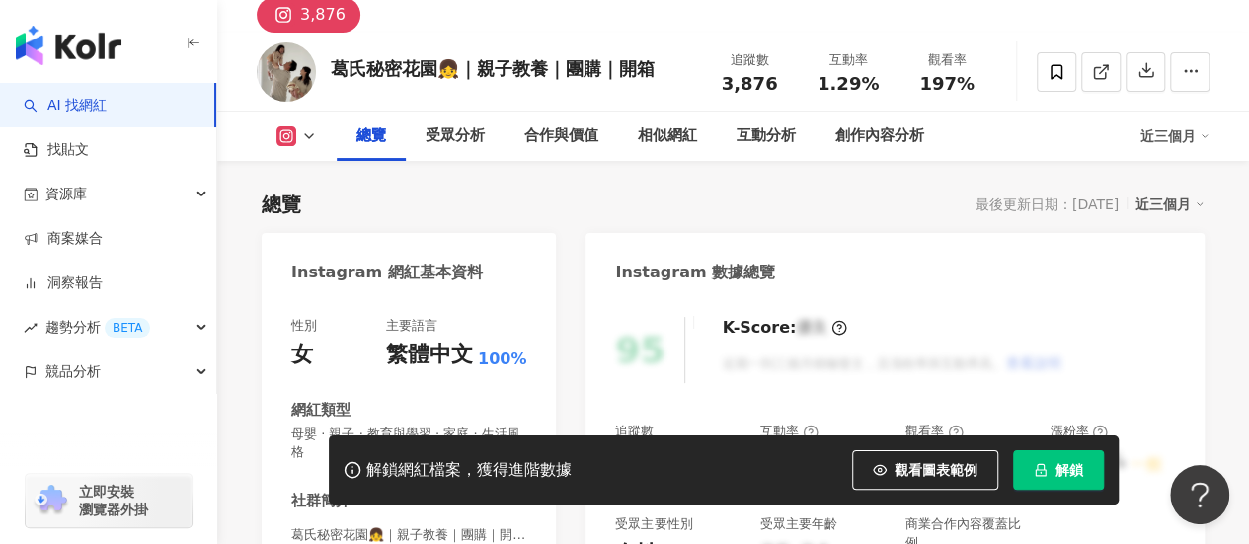
click at [1201, 204] on icon at bounding box center [1200, 204] width 10 height 10
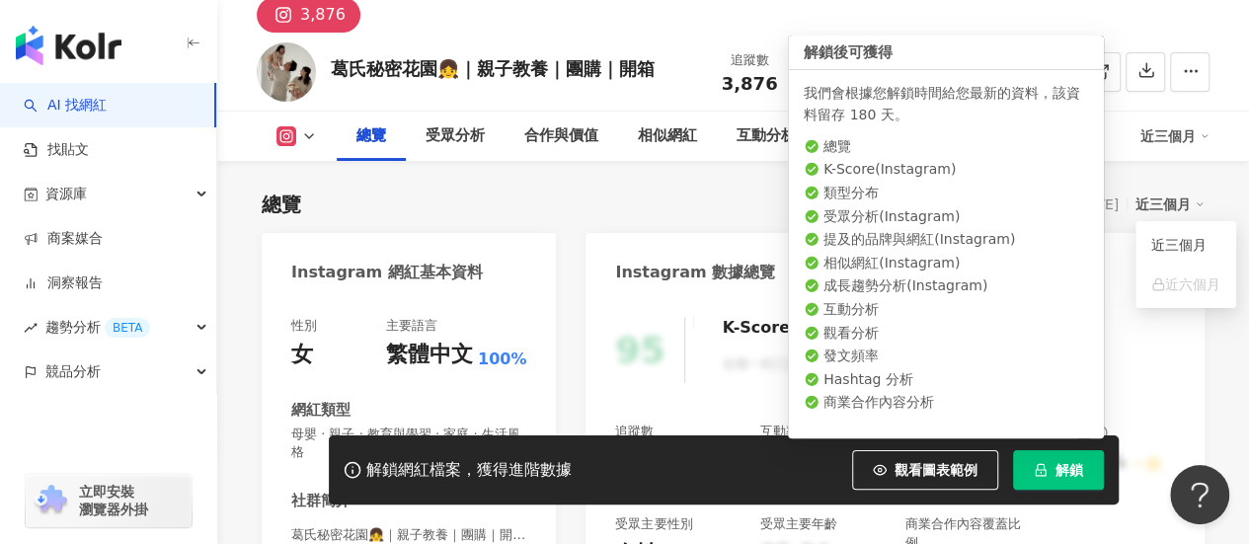
click at [1082, 471] on button "解鎖" at bounding box center [1058, 469] width 91 height 39
